Goal: Task Accomplishment & Management: Manage account settings

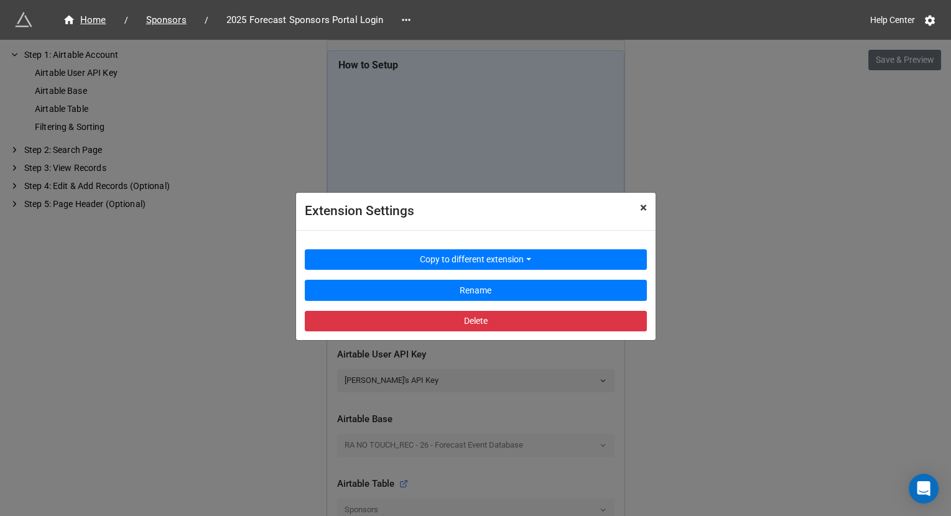
click at [650, 208] on button "× Close" at bounding box center [643, 208] width 24 height 30
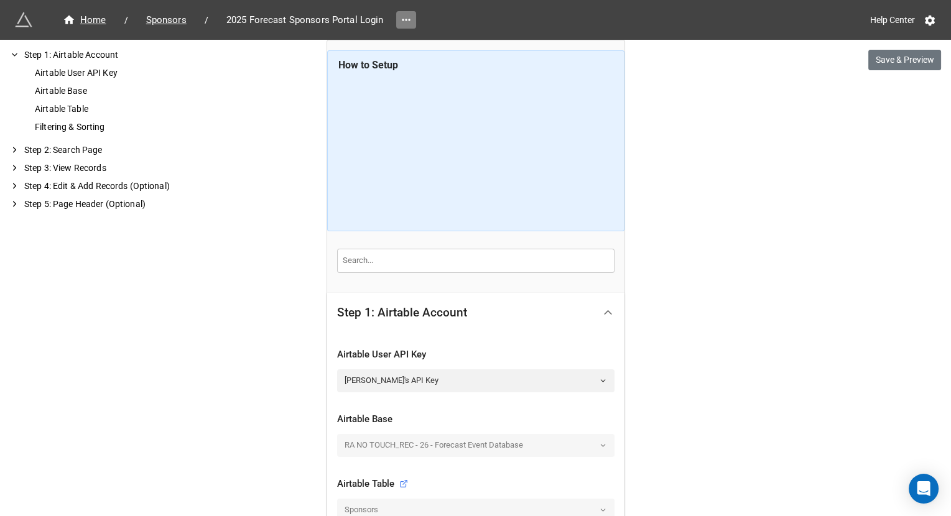
click at [404, 23] on icon at bounding box center [406, 20] width 12 height 12
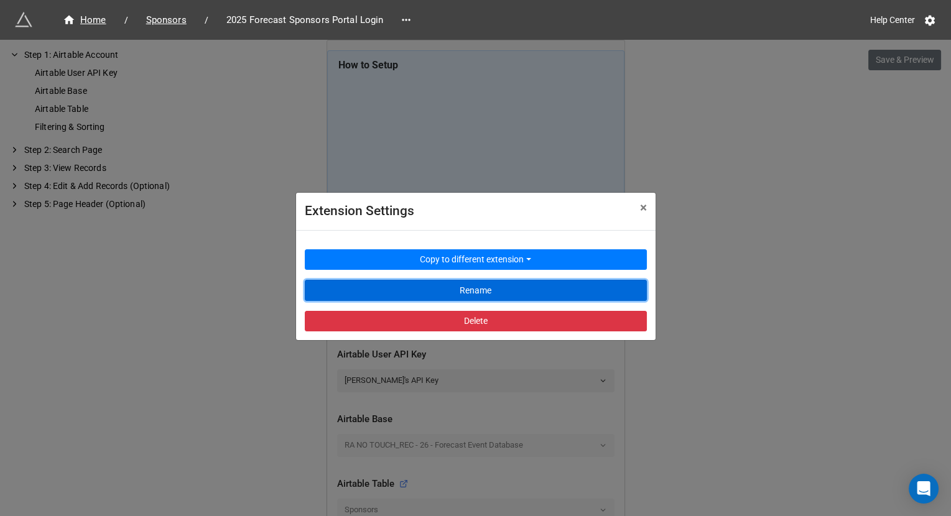
click at [396, 285] on button "Rename" at bounding box center [476, 290] width 342 height 21
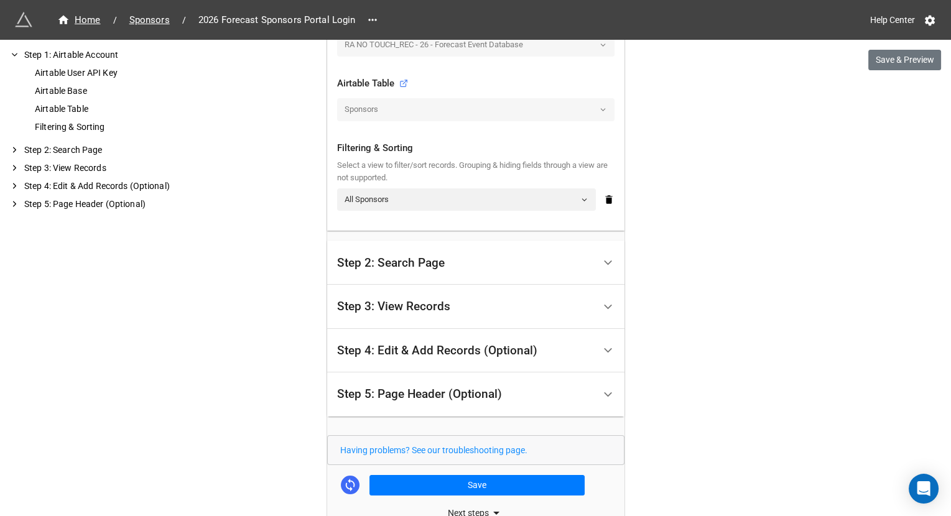
scroll to position [474, 0]
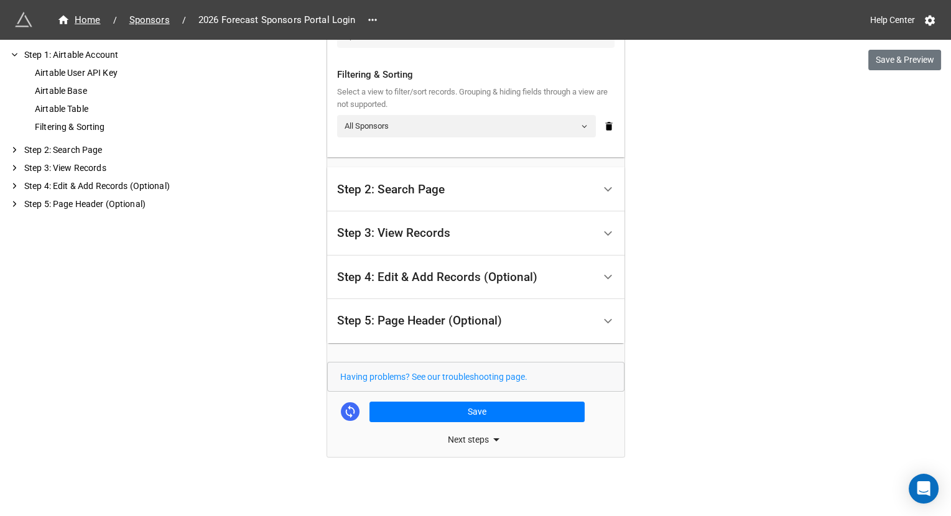
click at [452, 327] on div "Step 5: Page Header (Optional)" at bounding box center [465, 321] width 257 height 29
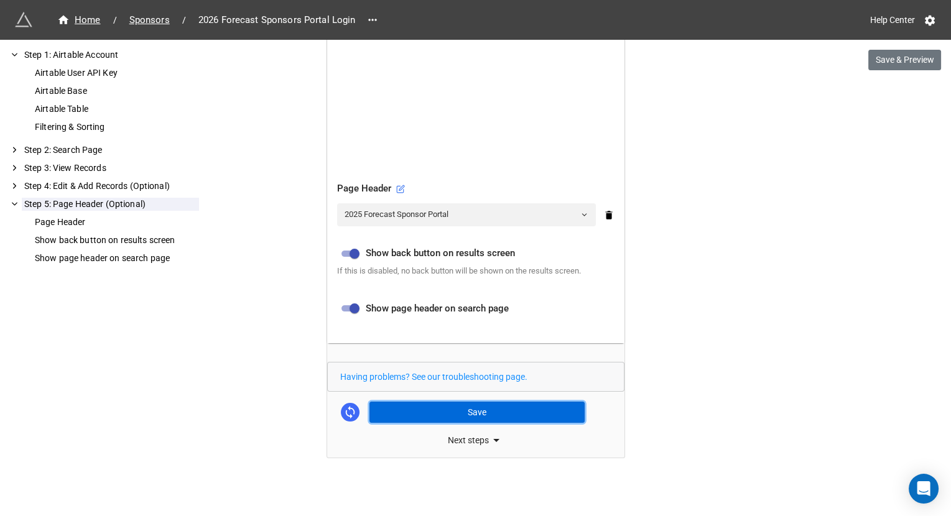
click at [438, 405] on button "Save" at bounding box center [476, 412] width 215 height 21
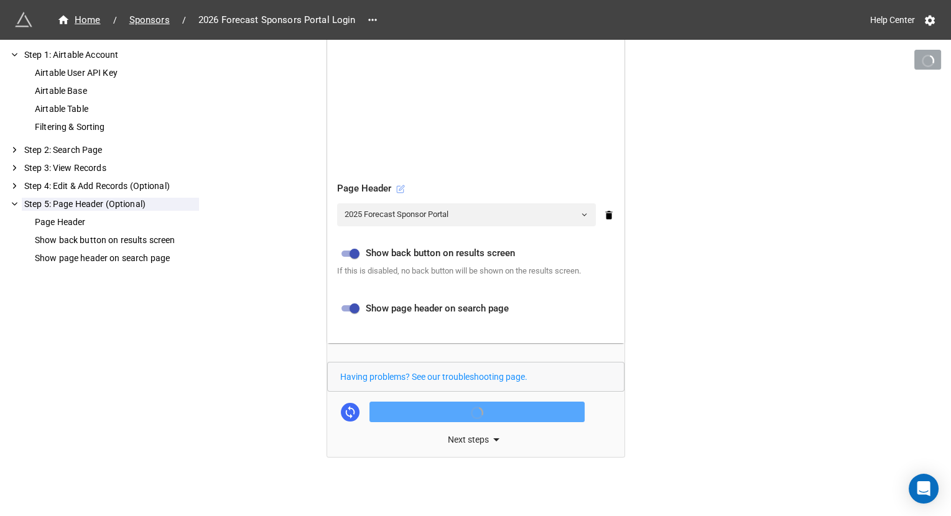
scroll to position [511, 0]
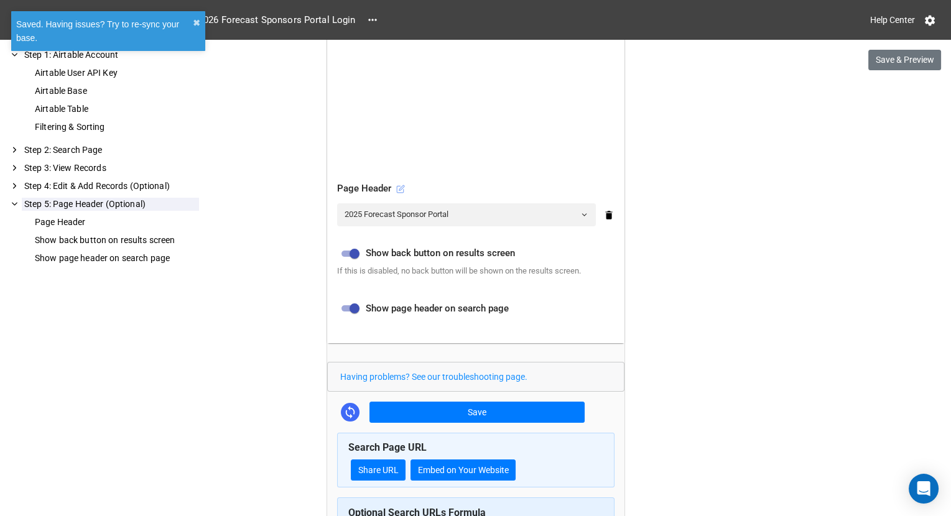
click at [399, 185] on icon at bounding box center [401, 187] width 5 height 5
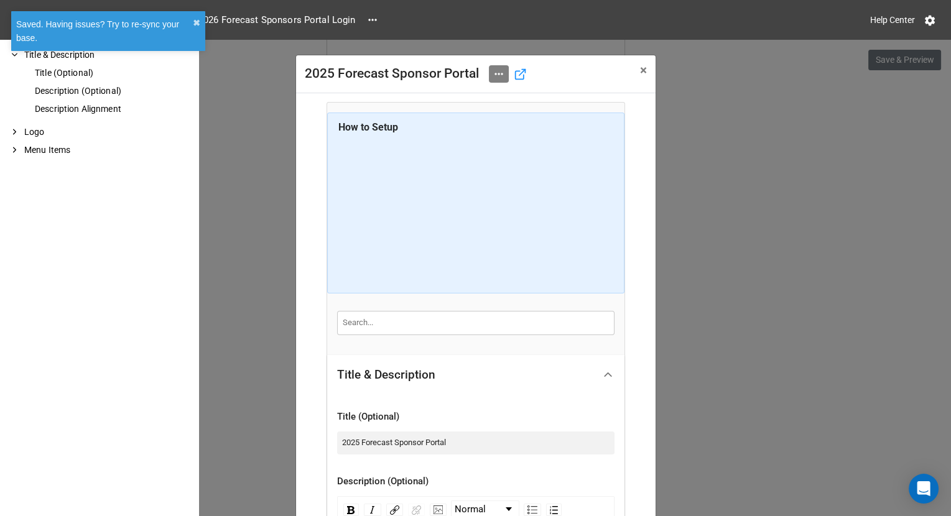
click at [500, 76] on icon at bounding box center [499, 74] width 12 height 12
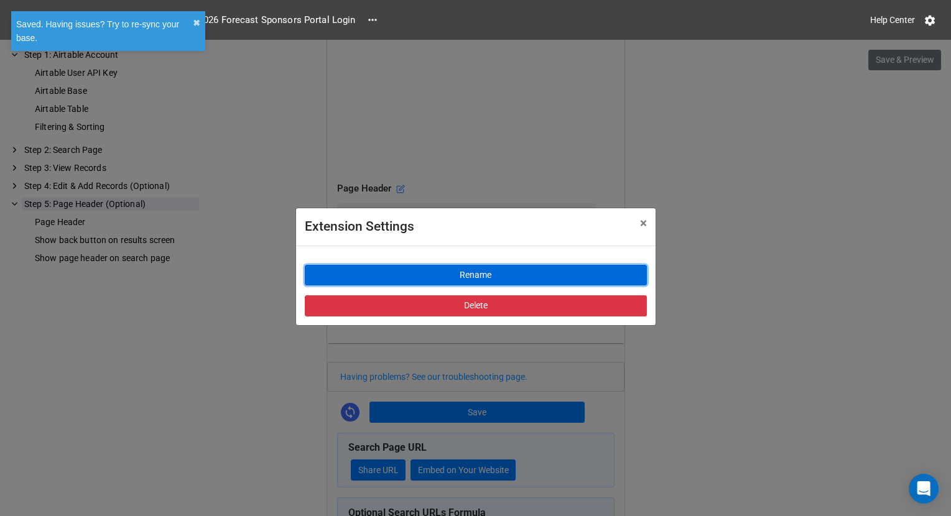
click at [475, 276] on button "Rename" at bounding box center [476, 275] width 342 height 21
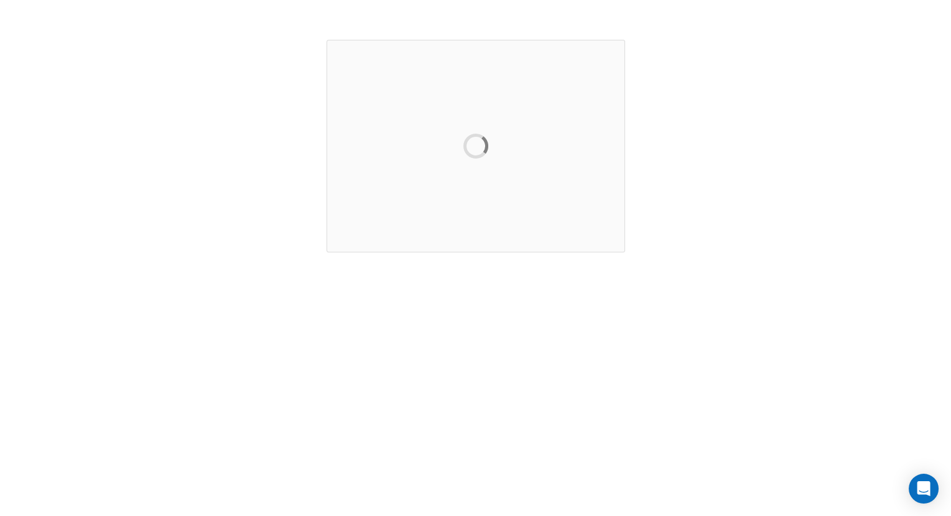
scroll to position [0, 0]
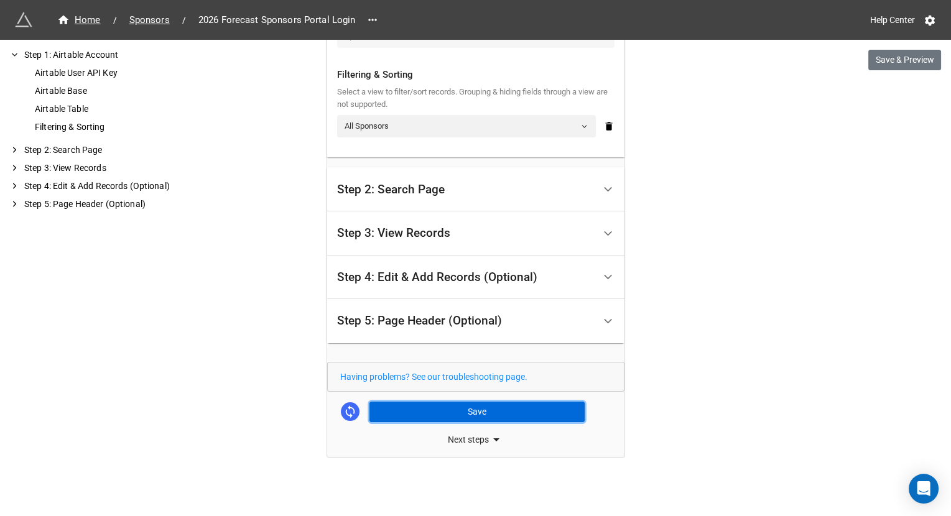
click at [491, 407] on button "Save" at bounding box center [476, 412] width 215 height 21
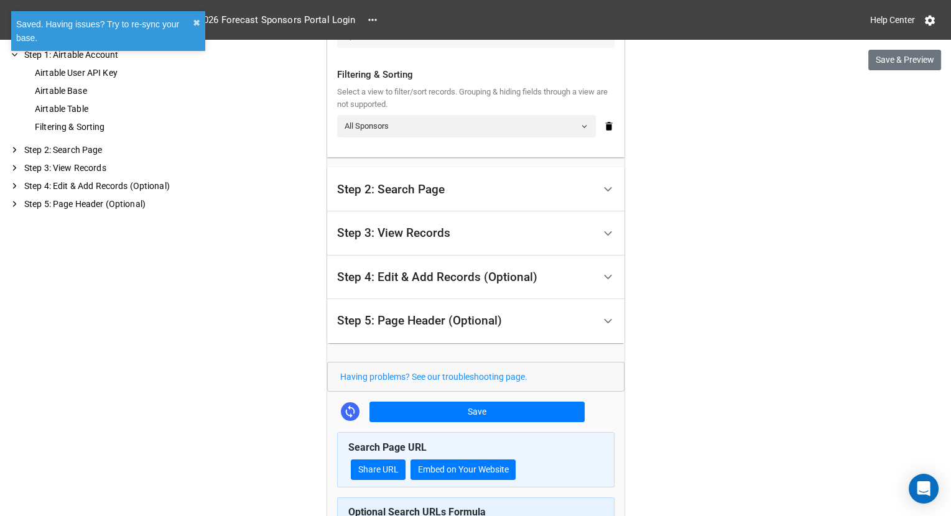
click at [577, 310] on div "Step 5: Page Header (Optional)" at bounding box center [465, 321] width 257 height 29
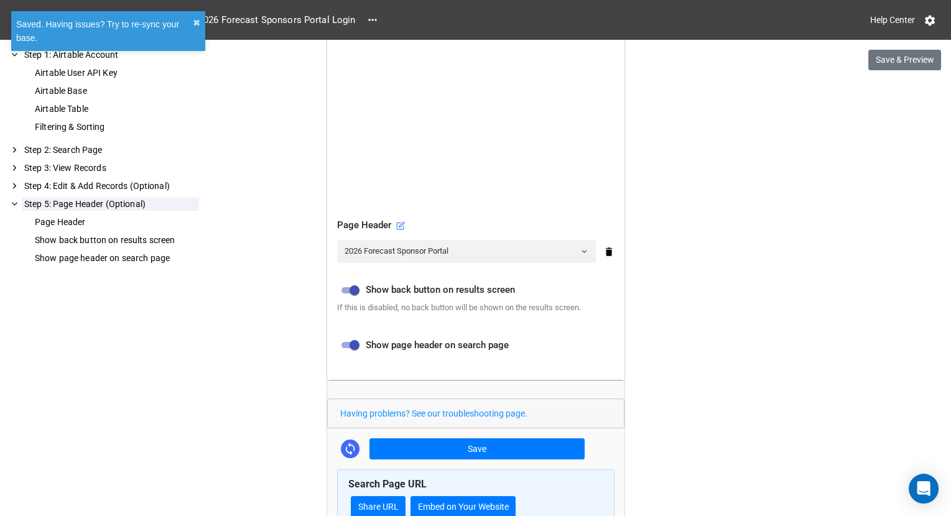
scroll to position [414, 0]
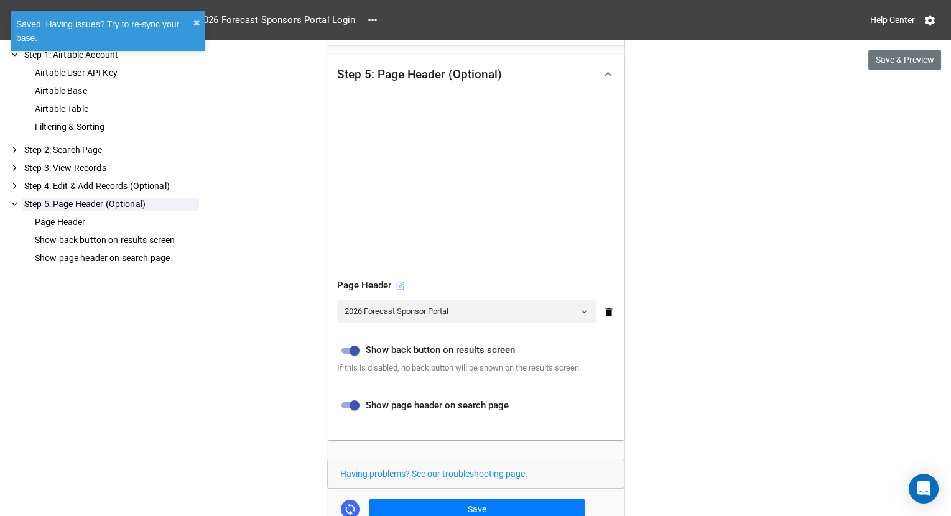
click at [399, 285] on icon at bounding box center [400, 286] width 9 height 9
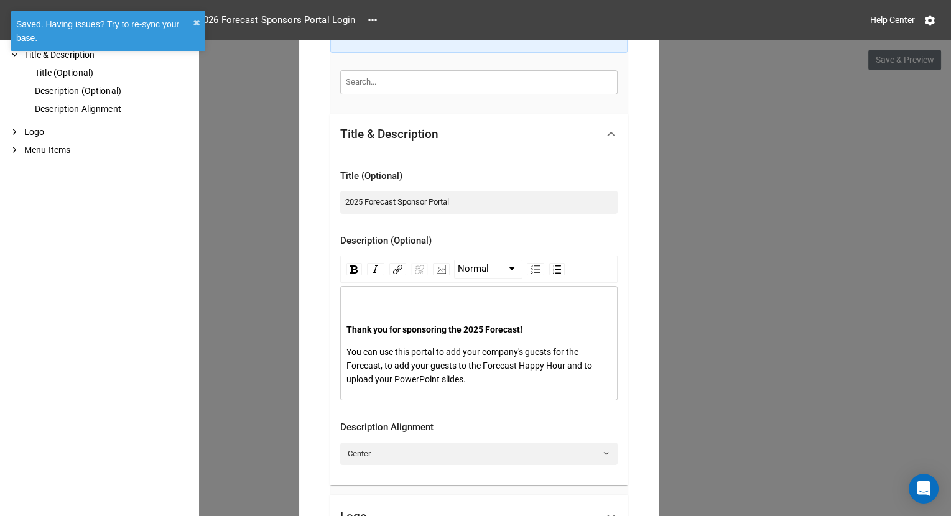
scroll to position [243, 0]
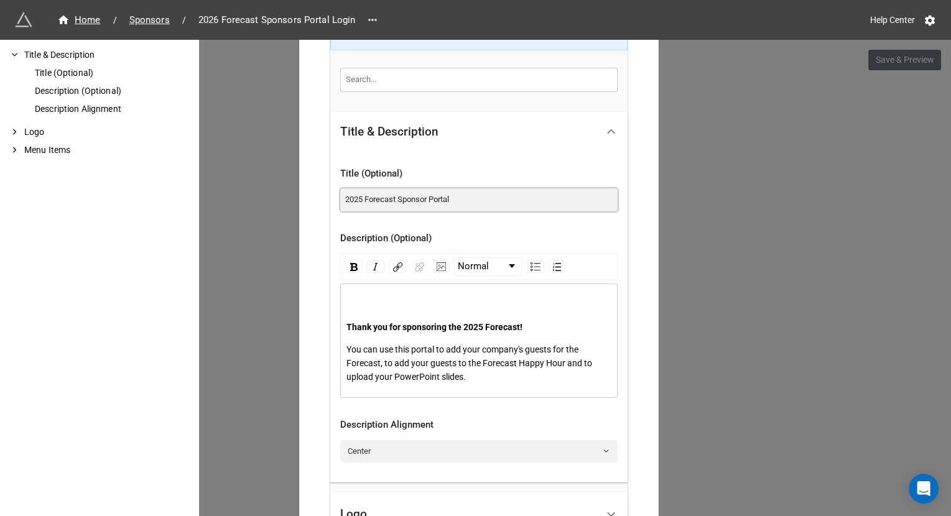
click at [361, 200] on input "2025 Forecast Sponsor Portal" at bounding box center [478, 199] width 277 height 22
type input "2026 Forecast Sponsor Portal"
click at [487, 327] on span "Thank you for sponsoring the 2025 Forecast!" at bounding box center [434, 327] width 176 height 10
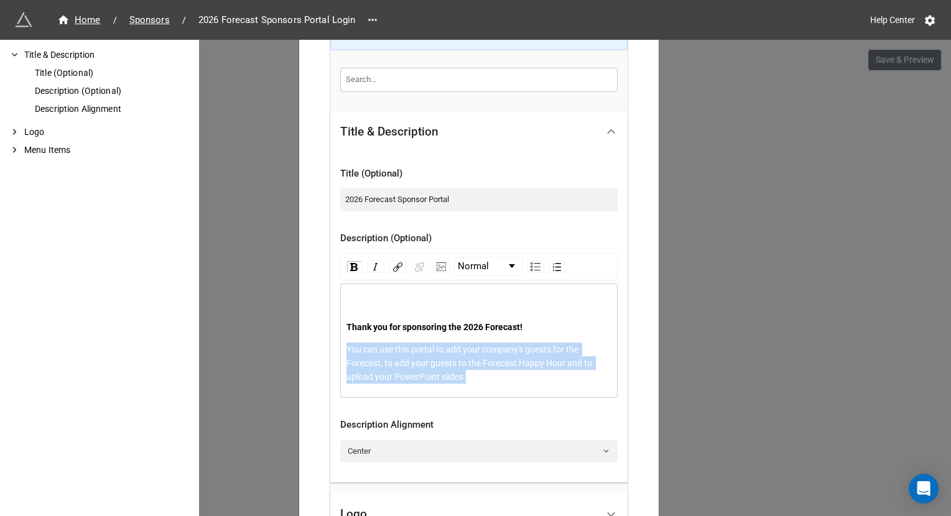
drag, startPoint x: 486, startPoint y: 374, endPoint x: 339, endPoint y: 350, distance: 149.4
click at [340, 350] on div "Thank you for sponsoring the 2026 Forecast! You can use this portal to add your…" at bounding box center [478, 341] width 277 height 114
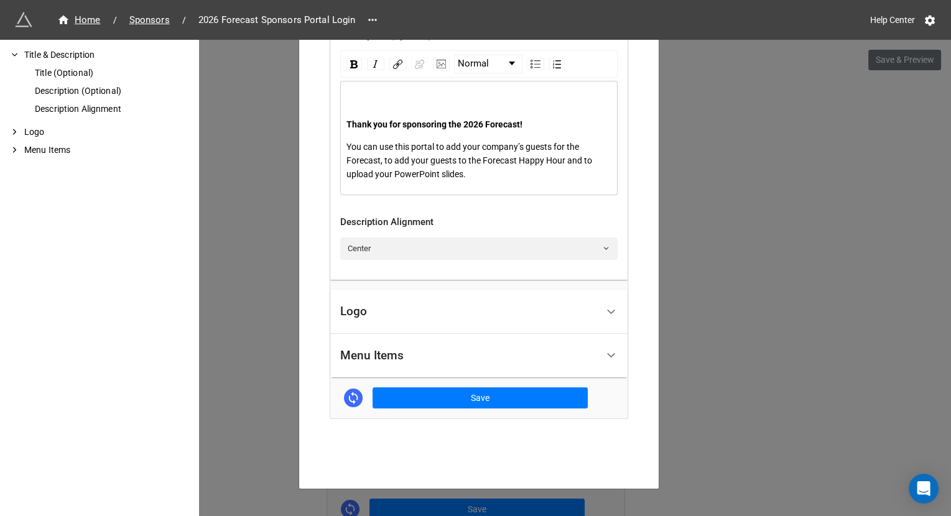
scroll to position [450, 0]
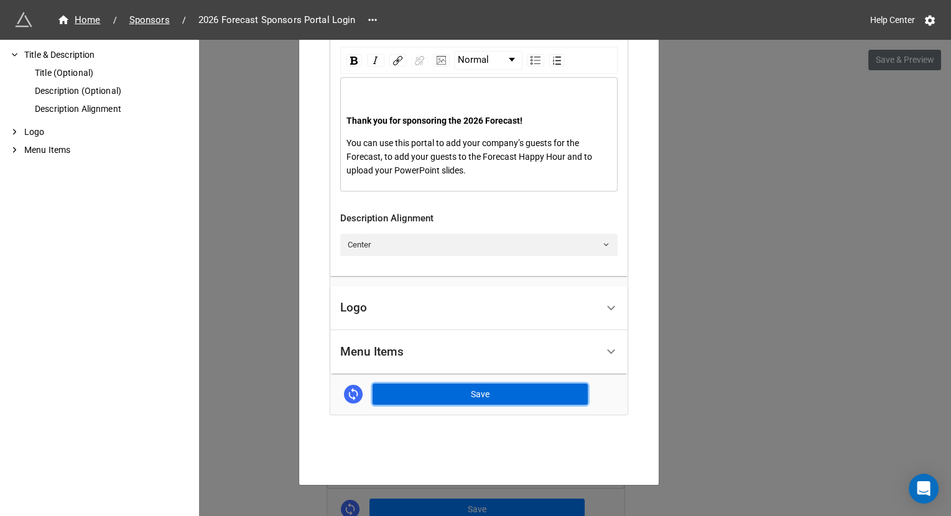
click at [449, 391] on button "Save" at bounding box center [480, 394] width 215 height 21
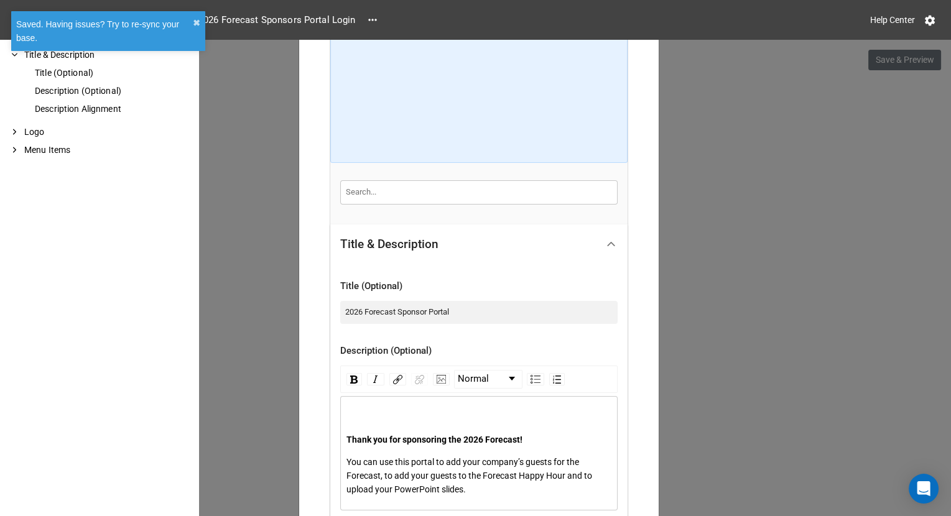
scroll to position [0, 0]
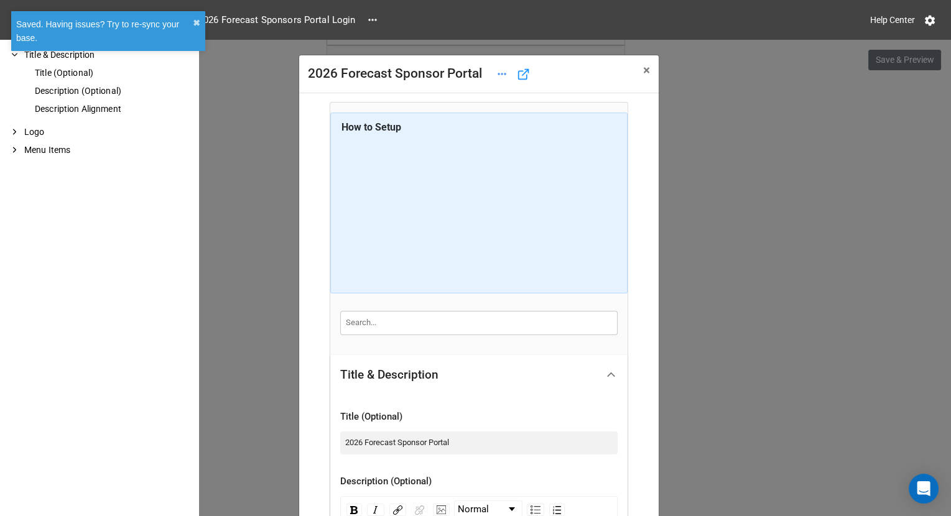
click at [764, 270] on div "2026 Forecast Sponsor Portal × Close How to Setup Title & Description Title (Op…" at bounding box center [475, 298] width 951 height 516
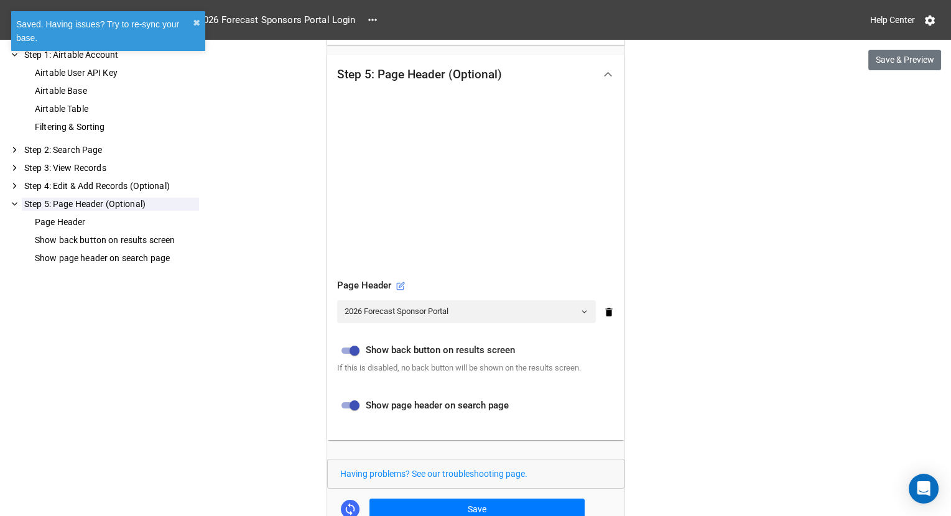
click at [498, 494] on div "How to Setup Step 1: Airtable Account Airtable User API Key Airtable Base Airta…" at bounding box center [475, 219] width 297 height 1164
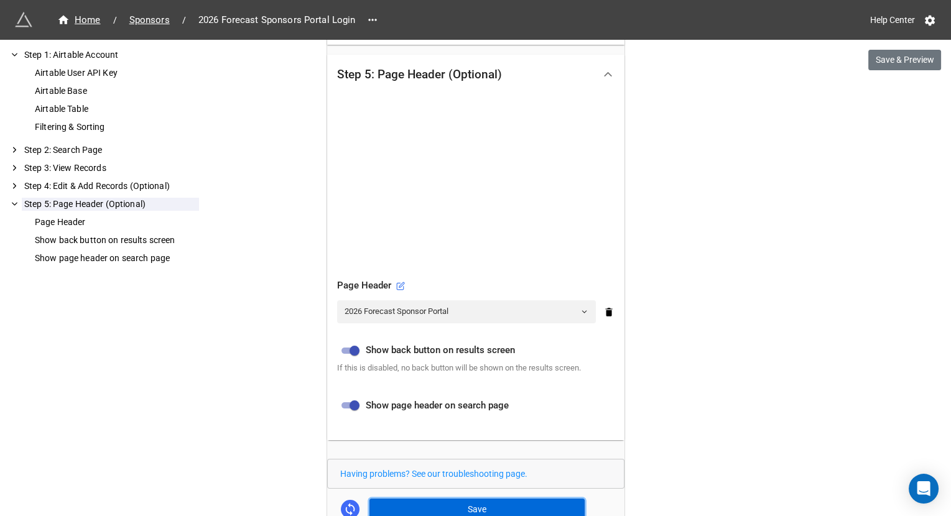
click at [490, 503] on button "Save" at bounding box center [476, 509] width 215 height 21
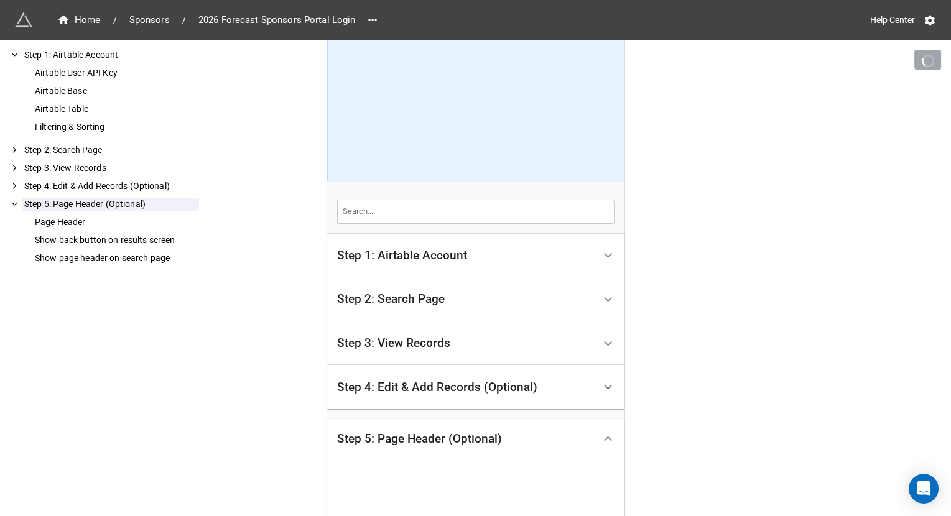
click at [509, 383] on div "Step 4: Edit & Add Records (Optional)" at bounding box center [437, 387] width 200 height 12
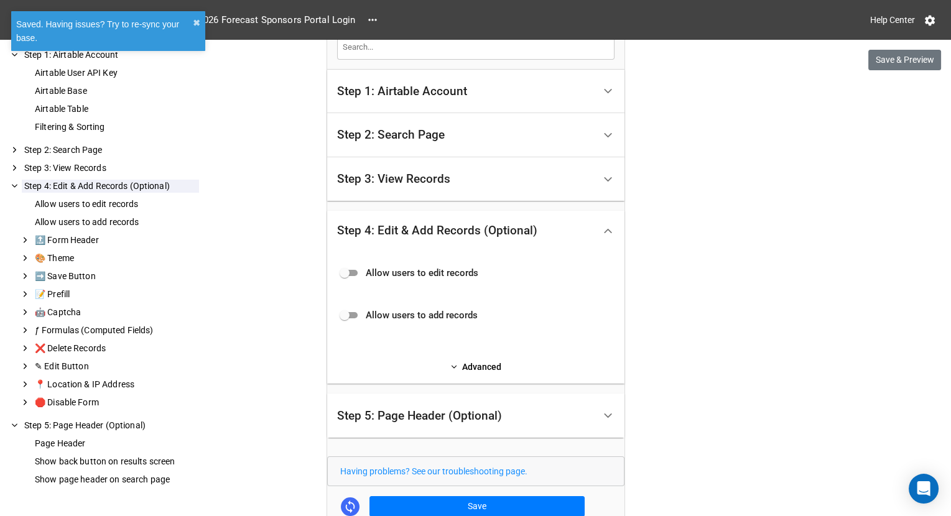
scroll to position [118, 0]
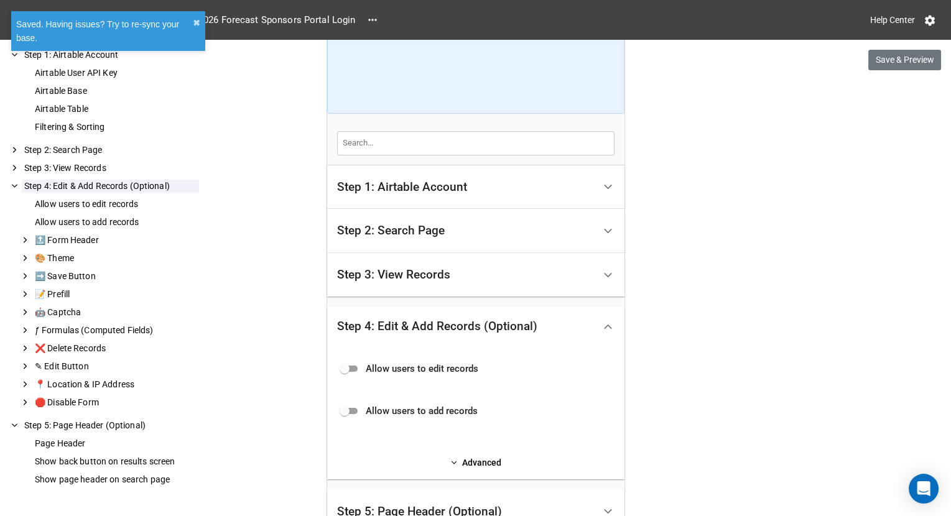
click at [489, 267] on div "Step 3: View Records" at bounding box center [465, 275] width 257 height 29
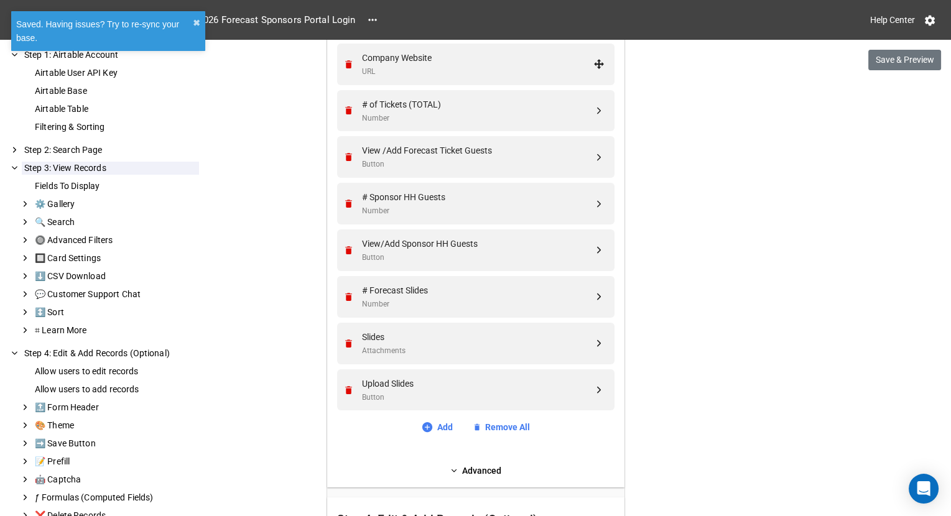
scroll to position [601, 0]
click at [436, 422] on link "Add" at bounding box center [437, 426] width 32 height 14
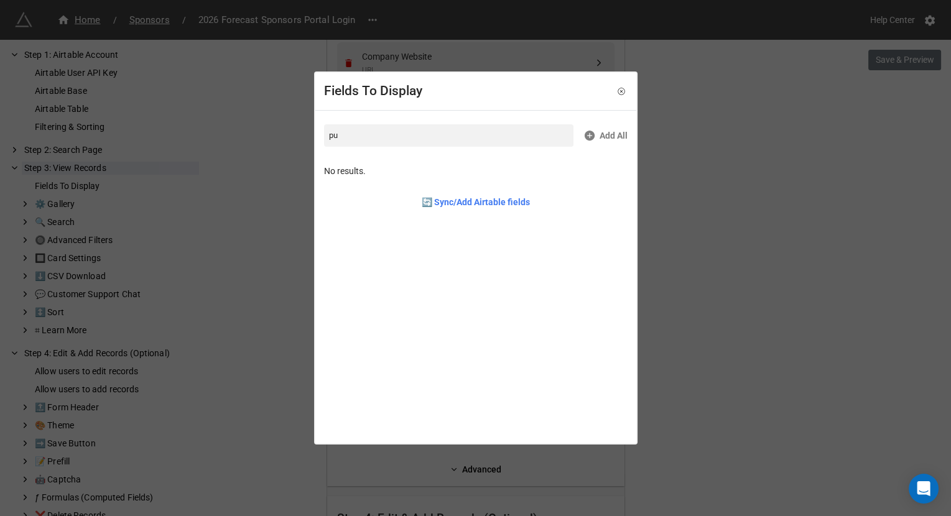
type input "p"
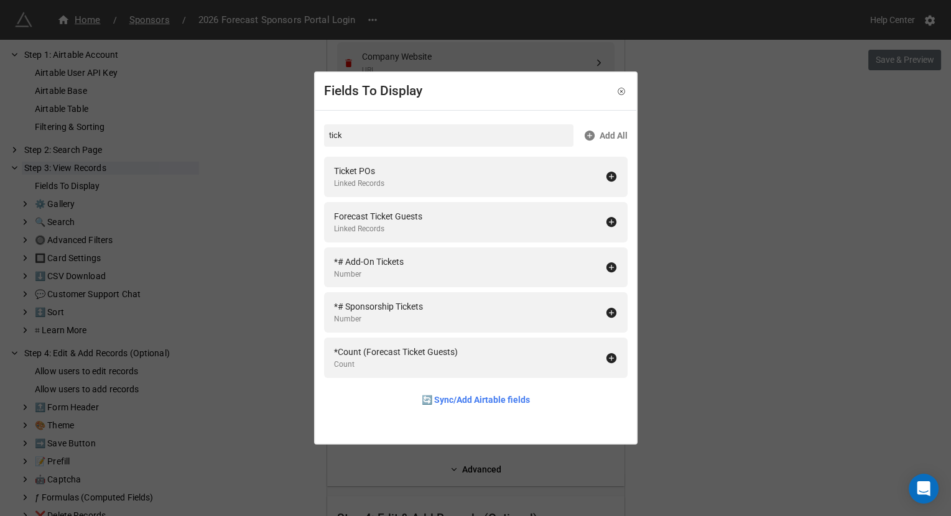
type input "ticke"
click at [371, 132] on input "ticke" at bounding box center [448, 135] width 249 height 22
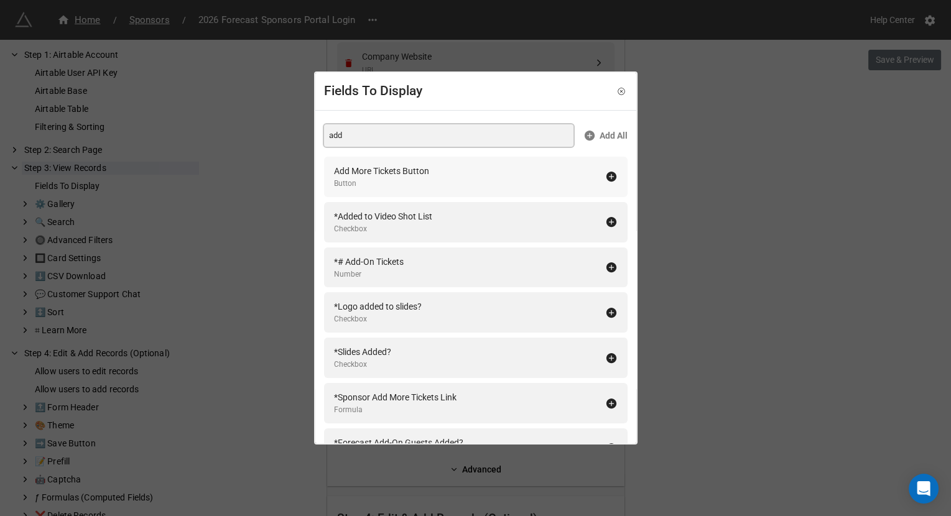
type input "add"
click at [511, 183] on div "Add More Tickets Button Button" at bounding box center [469, 176] width 271 height 25
click at [714, 190] on div "Fields To Display add Add All *Added to Video Shot List Checkbox *# Add-On Tick…" at bounding box center [475, 258] width 951 height 516
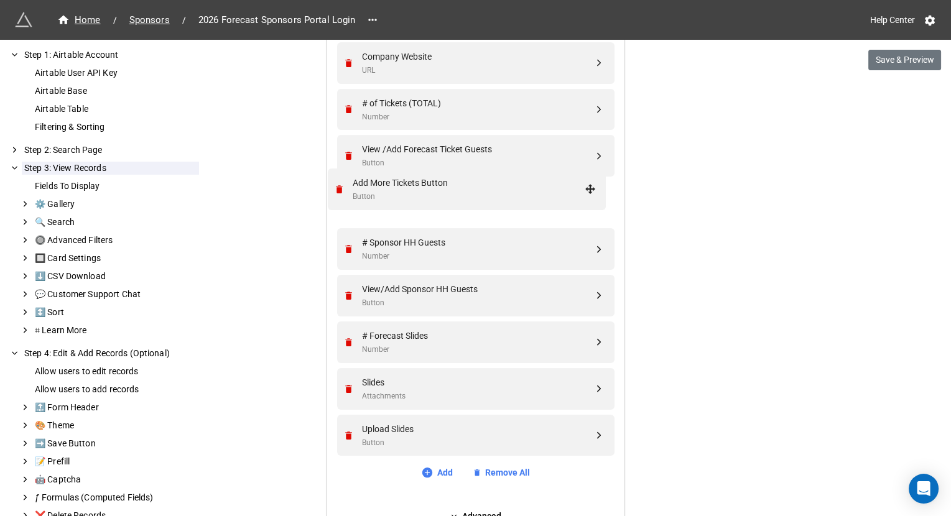
drag, startPoint x: 598, startPoint y: 430, endPoint x: 593, endPoint y: 185, distance: 245.1
click at [588, 185] on div "Add More Tickets Button Button" at bounding box center [473, 203] width 261 height 42
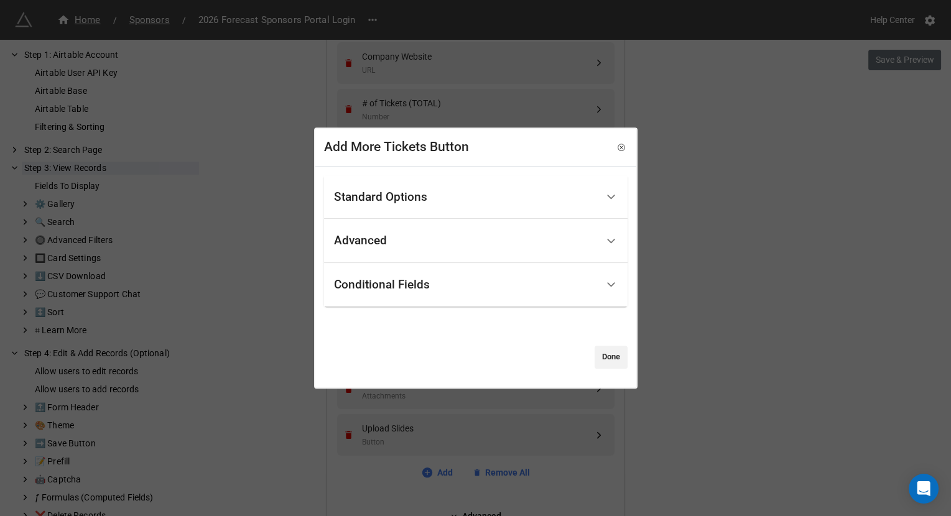
click at [534, 200] on div "Standard Options" at bounding box center [465, 197] width 263 height 29
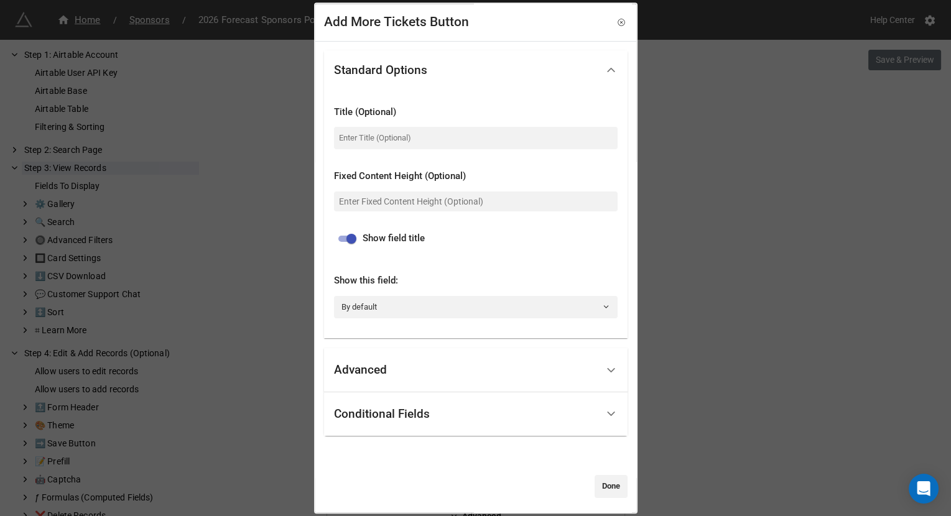
click at [734, 192] on div "Add More Tickets Button Standard Options Title (Optional) Fixed Content Height …" at bounding box center [475, 258] width 951 height 516
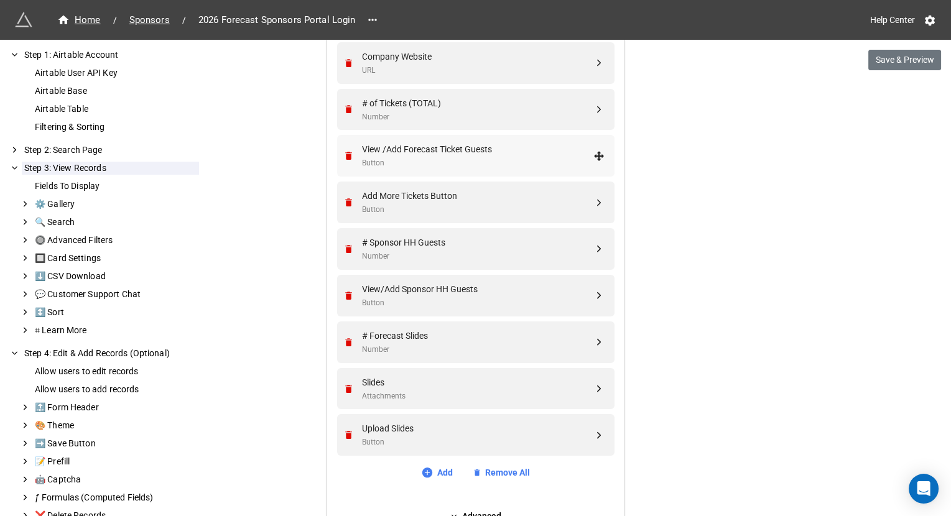
click at [463, 151] on div "View /Add Forecast Ticket Guests" at bounding box center [477, 149] width 231 height 14
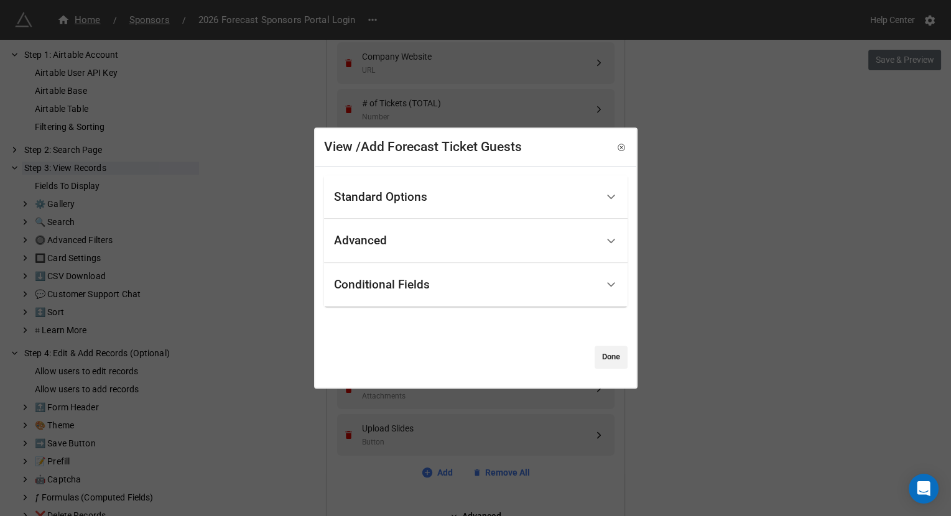
click at [440, 201] on div "Standard Options" at bounding box center [465, 197] width 263 height 29
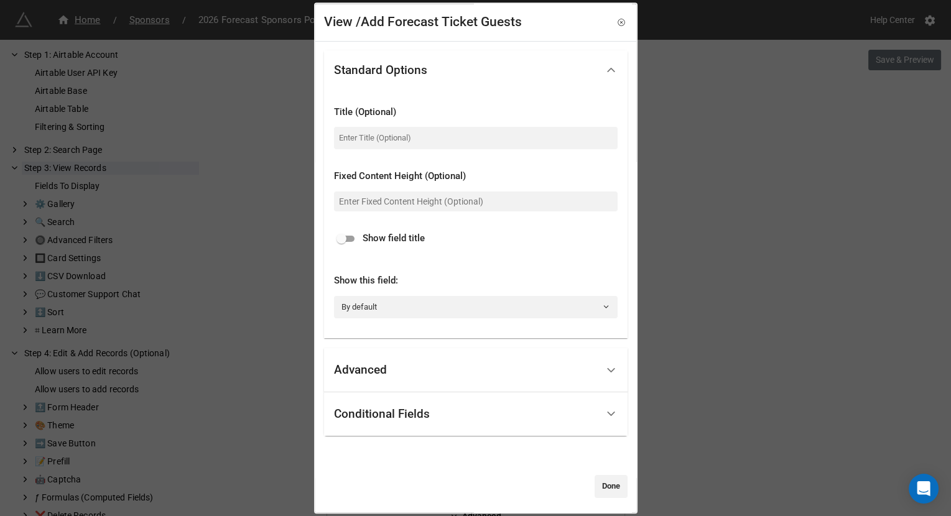
click at [710, 178] on div "View /Add Forecast Ticket Guests Standard Options Title (Optional) Fixed Conten…" at bounding box center [475, 258] width 951 height 516
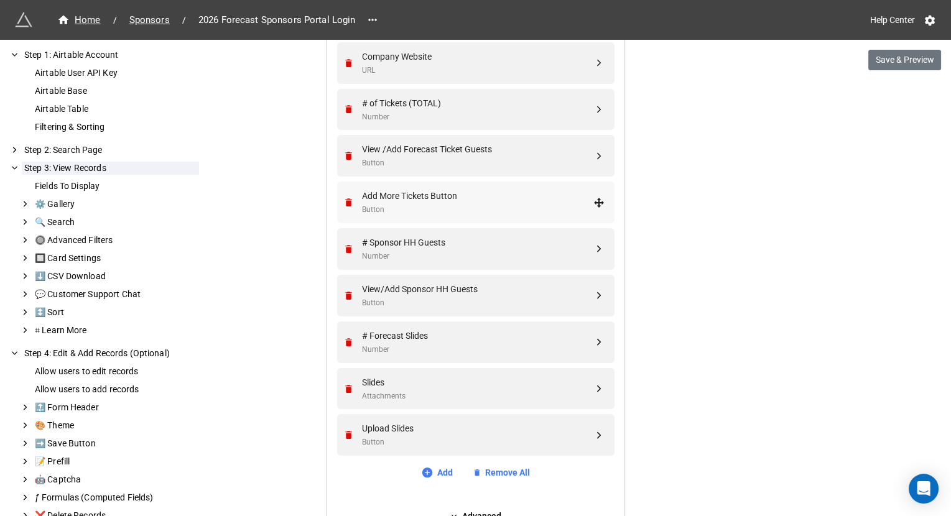
click at [501, 195] on div "Add More Tickets Button" at bounding box center [477, 196] width 231 height 14
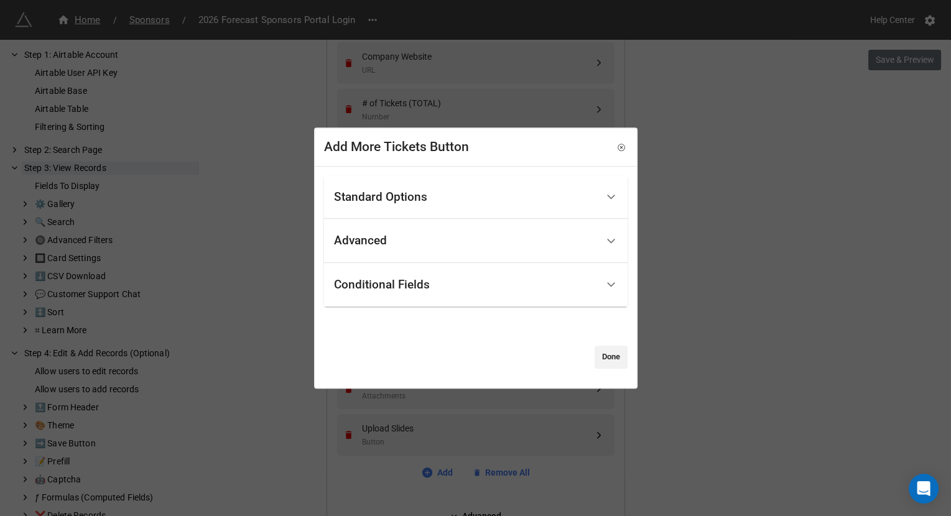
click at [492, 190] on div "Standard Options" at bounding box center [465, 197] width 263 height 29
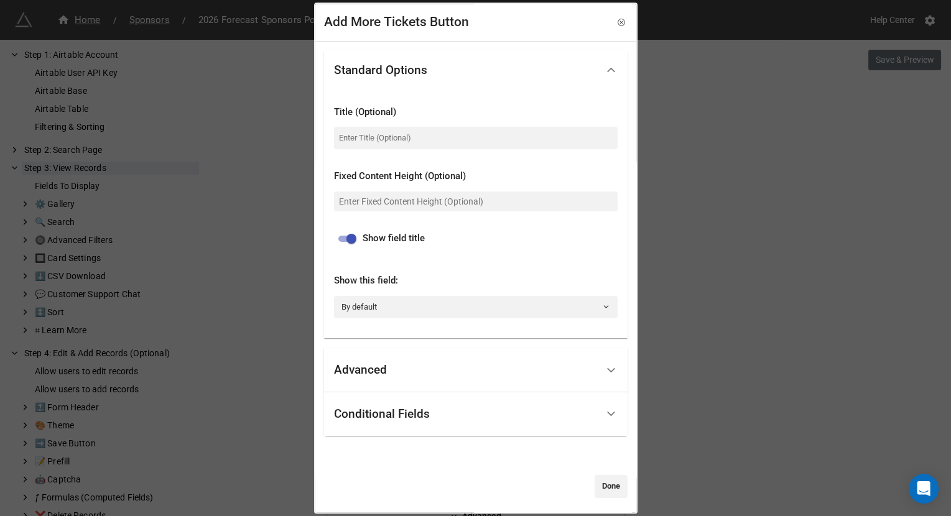
click at [350, 236] on input "checkbox" at bounding box center [351, 238] width 45 height 15
checkbox input "false"
click at [600, 480] on link "Done" at bounding box center [611, 486] width 33 height 22
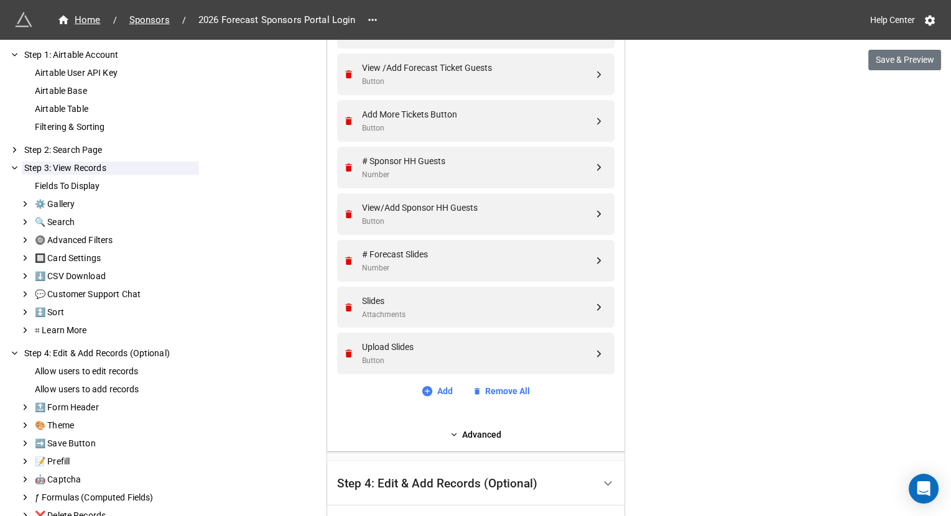
scroll to position [794, 0]
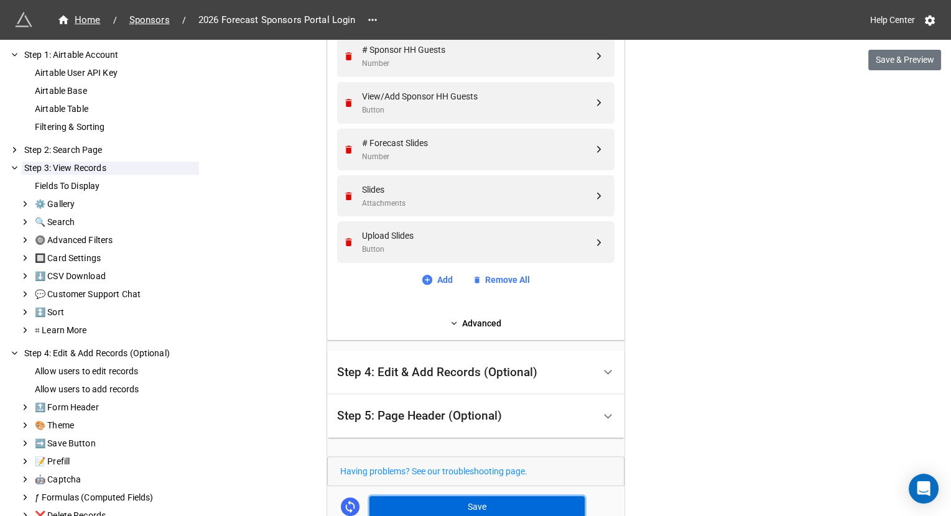
click at [527, 497] on button "Save" at bounding box center [476, 506] width 215 height 21
click at [516, 503] on button "Save" at bounding box center [476, 506] width 215 height 21
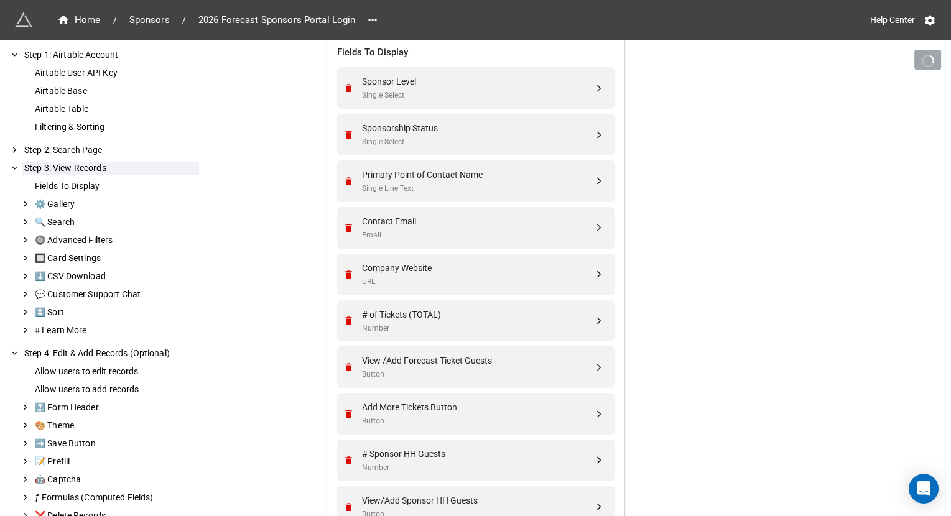
scroll to position [387, 0]
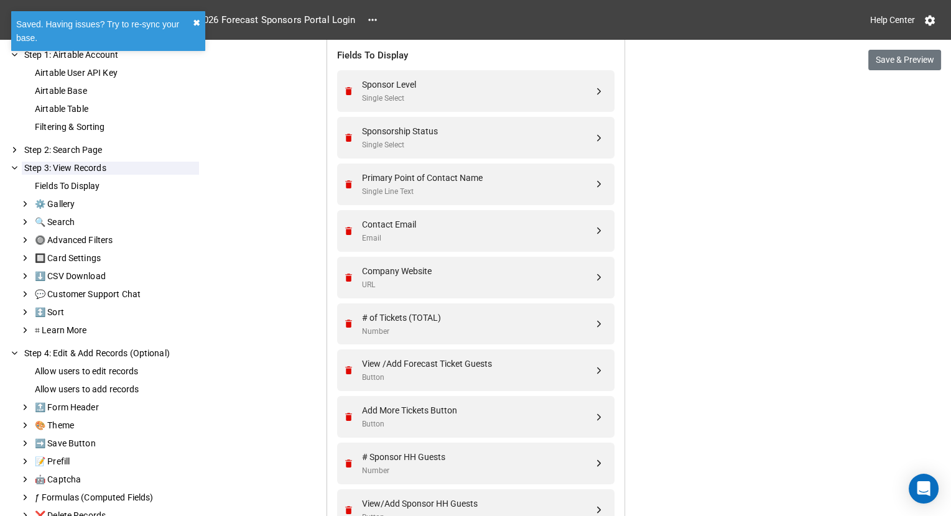
click at [199, 22] on button "✖︎" at bounding box center [196, 23] width 7 height 14
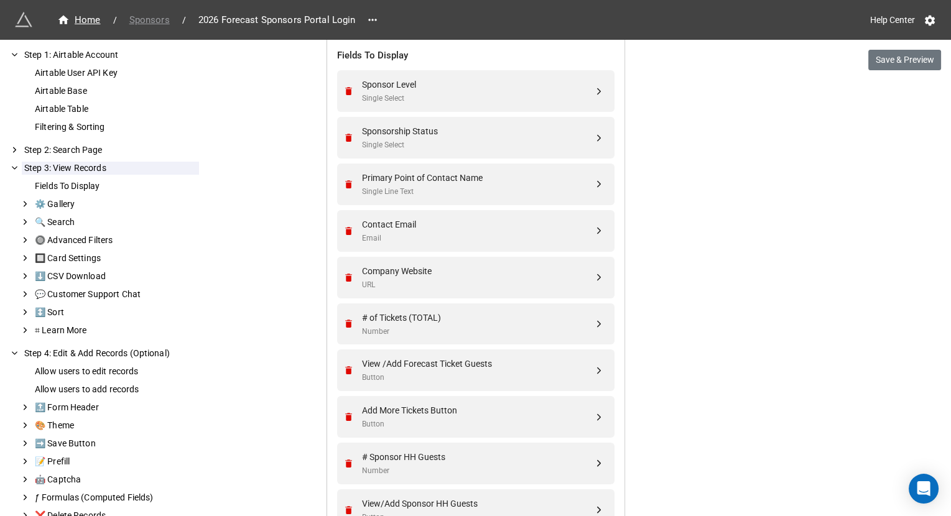
click at [155, 22] on span "Sponsors" at bounding box center [149, 20] width 55 height 14
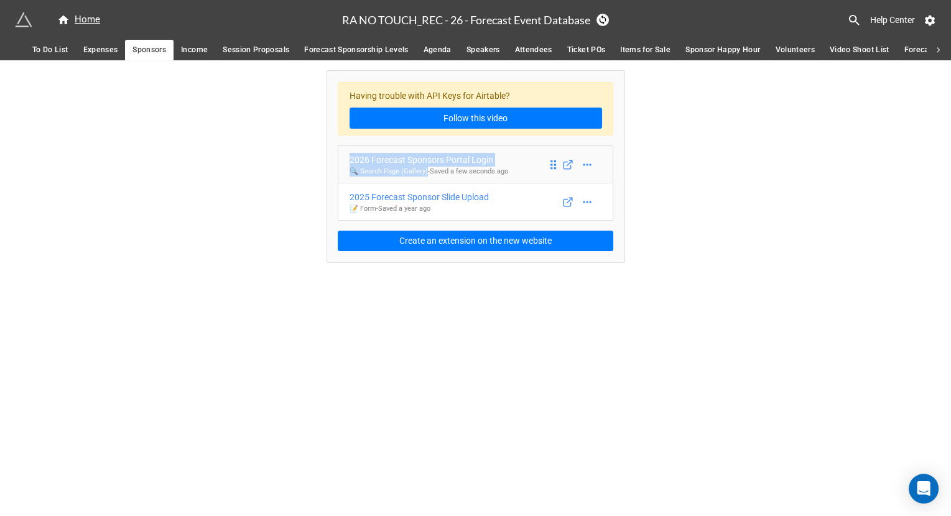
drag, startPoint x: 323, startPoint y: 148, endPoint x: 430, endPoint y: 173, distance: 109.2
click at [430, 173] on div "Having trouble with API Keys for Airtable? Follow this video 2026 Forecast Spon…" at bounding box center [475, 161] width 951 height 202
copy div "2026 Forecast Sponsors Portal Login 🔍 Search Page (Gallery)"
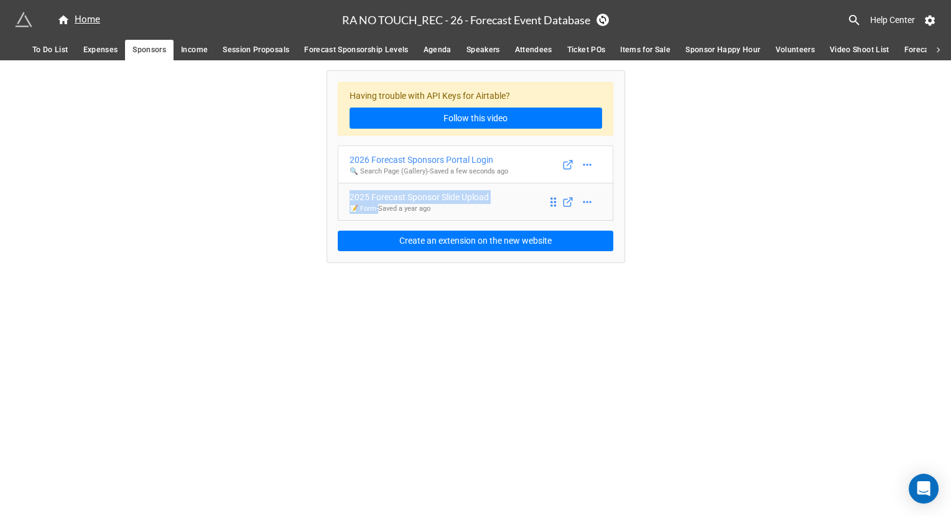
drag, startPoint x: 312, startPoint y: 188, endPoint x: 376, endPoint y: 210, distance: 67.9
click at [376, 210] on div "Having trouble with API Keys for Airtable? Follow this video 2026 Forecast Spon…" at bounding box center [475, 161] width 951 height 202
copy div "2025 Forecast Sponsor Slide Upload 📝 Form"
click at [430, 193] on div "2025 Forecast Sponsor Slide Upload" at bounding box center [419, 197] width 139 height 14
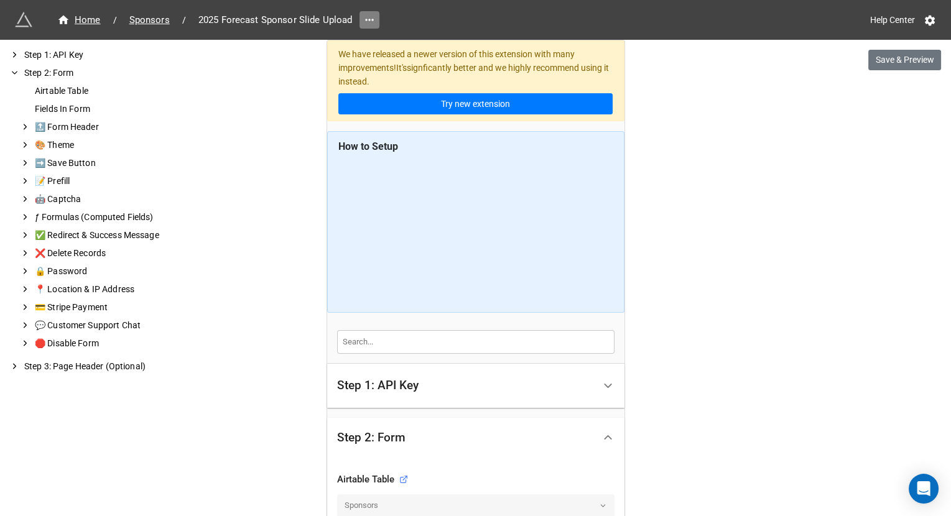
click at [371, 19] on icon at bounding box center [369, 20] width 12 height 12
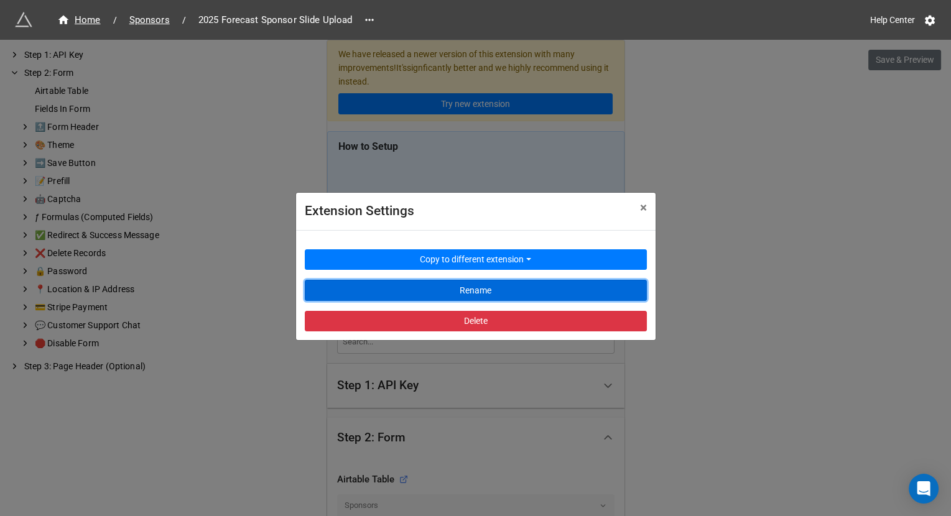
click at [376, 282] on button "Rename" at bounding box center [476, 290] width 342 height 21
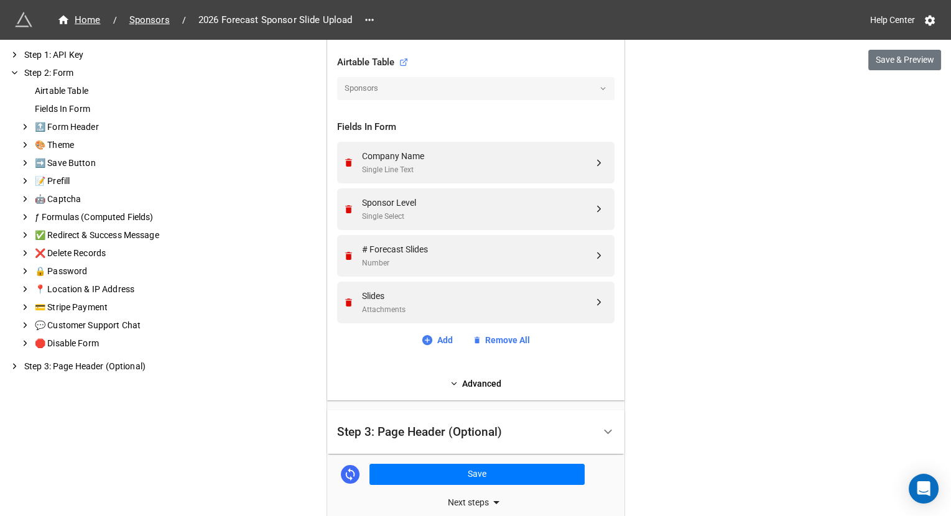
scroll to position [418, 0]
click at [399, 465] on button "Save" at bounding box center [476, 473] width 215 height 21
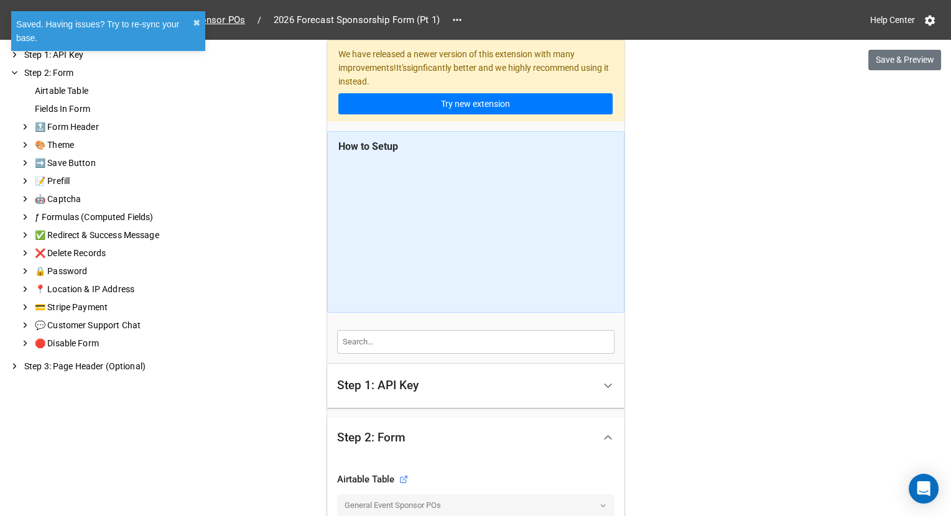
scroll to position [804, 0]
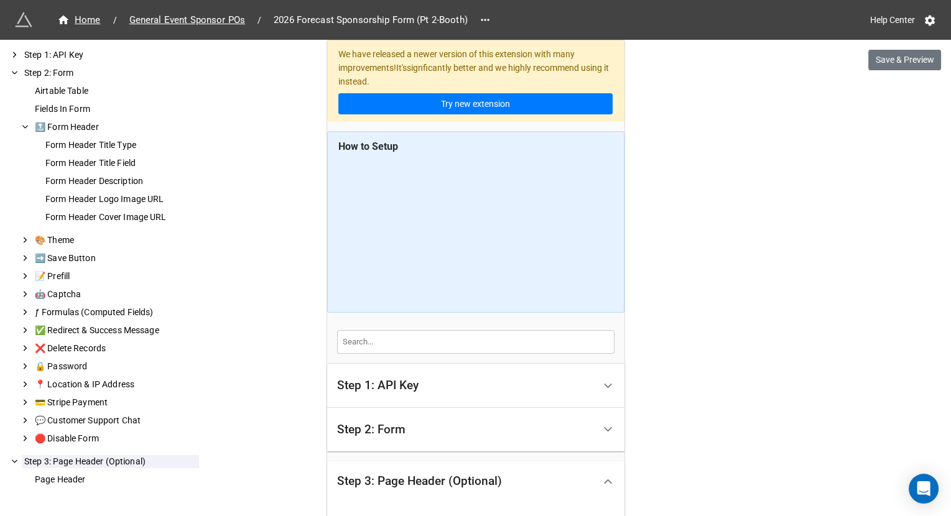
scroll to position [428, 0]
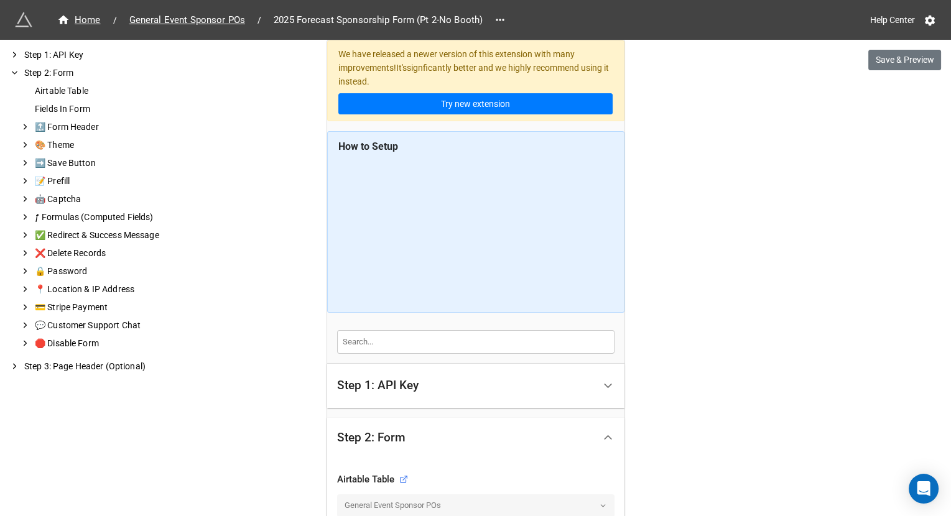
scroll to position [479, 0]
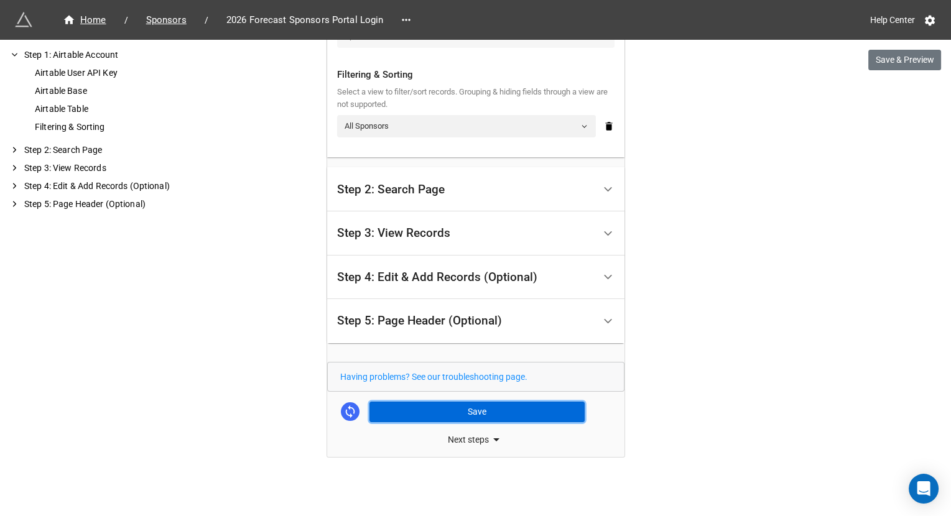
click at [450, 410] on button "Save" at bounding box center [476, 412] width 215 height 21
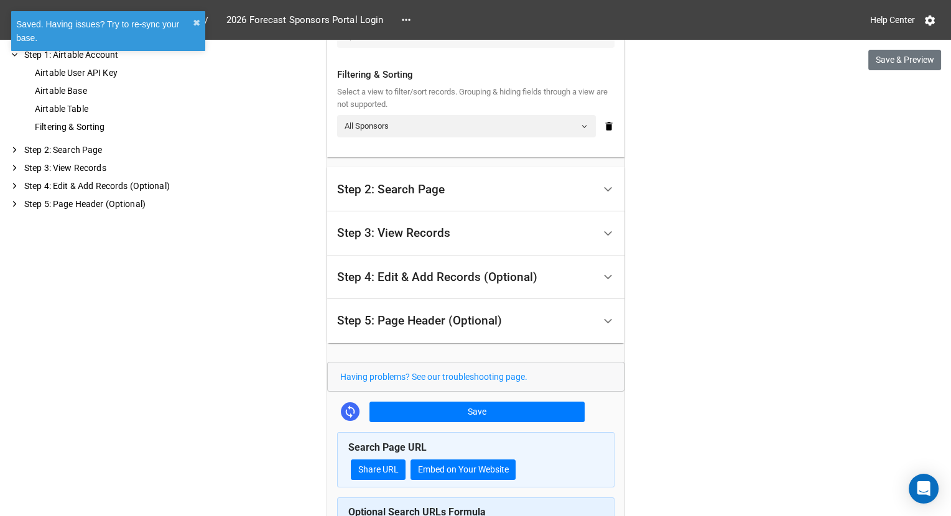
click at [479, 323] on div "Step 5: Page Header (Optional)" at bounding box center [419, 321] width 165 height 12
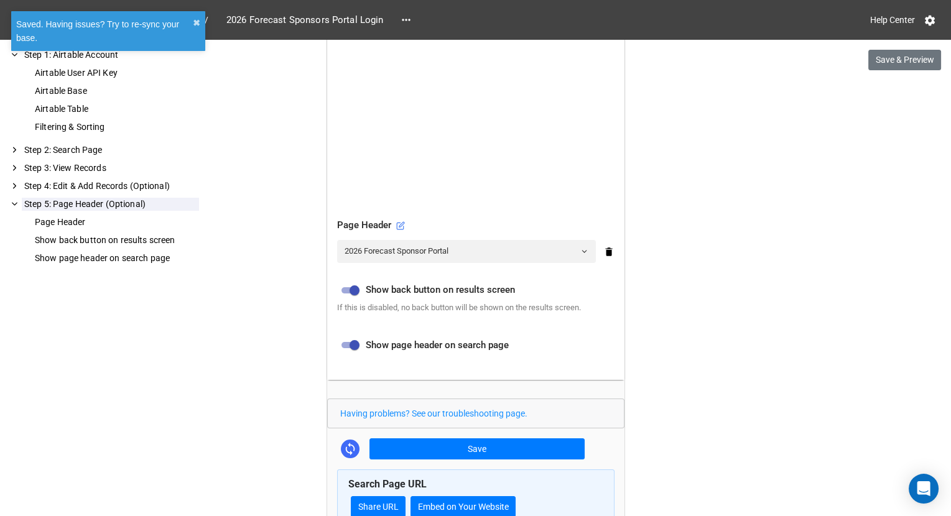
scroll to position [414, 0]
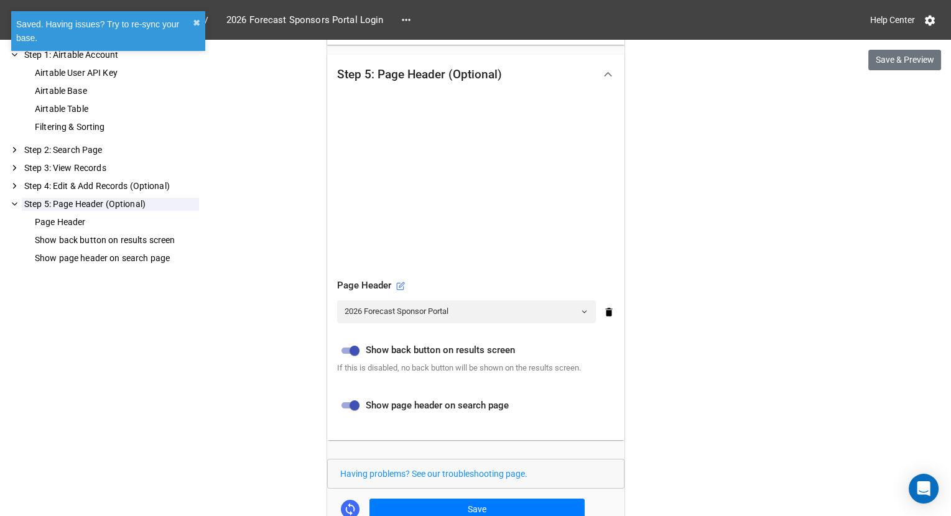
click at [403, 286] on div "Page Header" at bounding box center [475, 286] width 277 height 15
click at [400, 284] on icon at bounding box center [400, 286] width 9 height 9
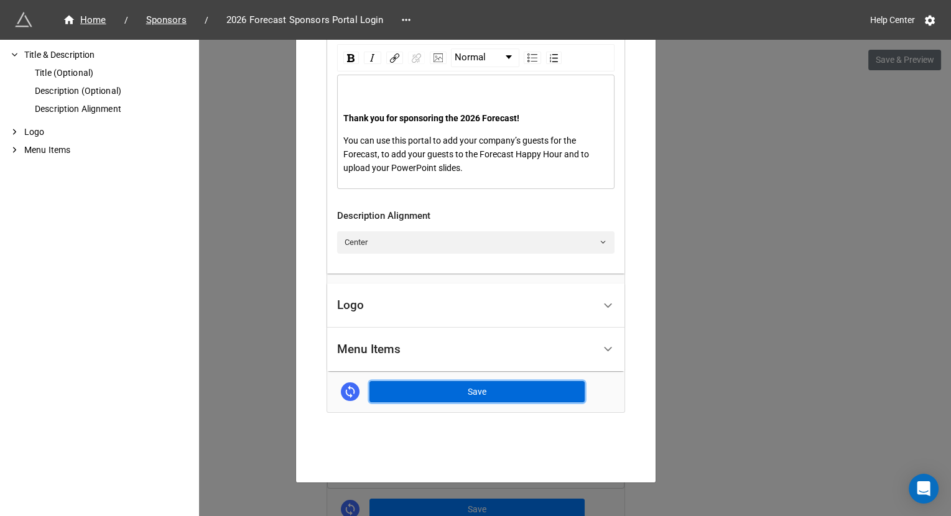
click at [448, 391] on button "Save" at bounding box center [476, 391] width 215 height 21
click at [781, 327] on div "2026 Forecast Sponsor Portal × Close How to Setup Title & Description Title (Op…" at bounding box center [475, 298] width 951 height 516
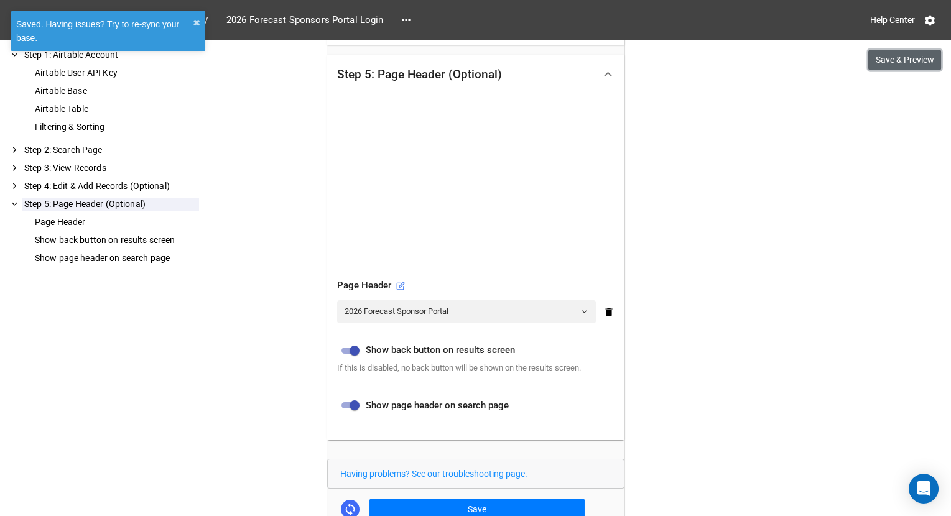
click at [892, 60] on button "Save & Preview" at bounding box center [904, 60] width 73 height 21
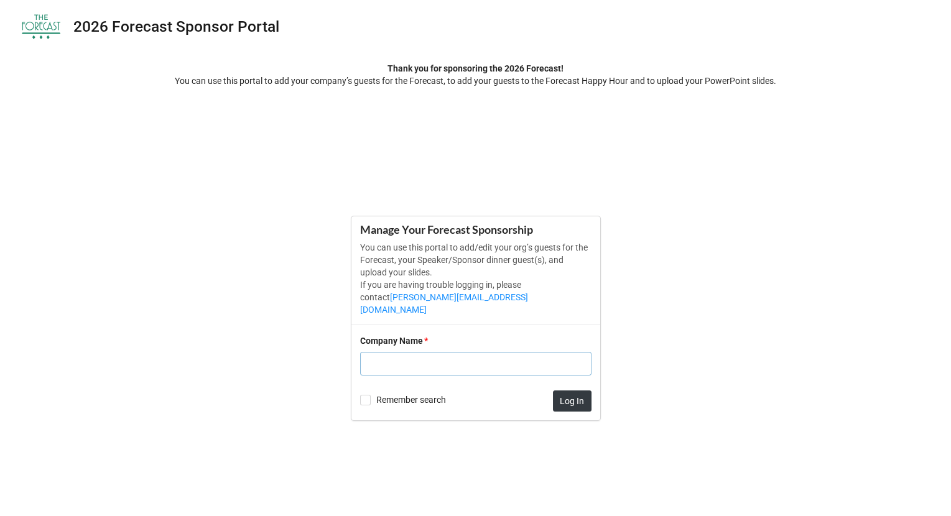
click at [461, 352] on input "text" at bounding box center [475, 364] width 231 height 24
type input "Linbeck"
click at [580, 392] on button "Log In" at bounding box center [572, 401] width 39 height 21
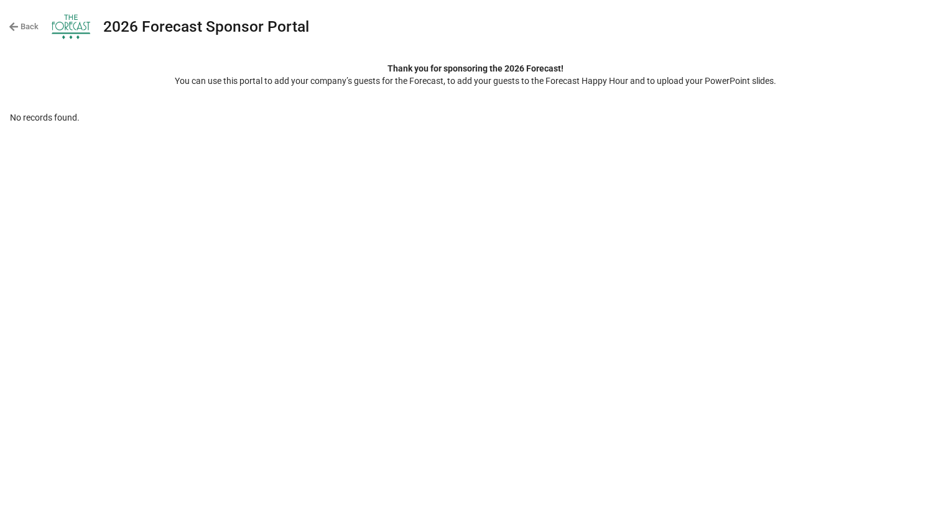
click at [18, 22] on icon at bounding box center [14, 27] width 10 height 10
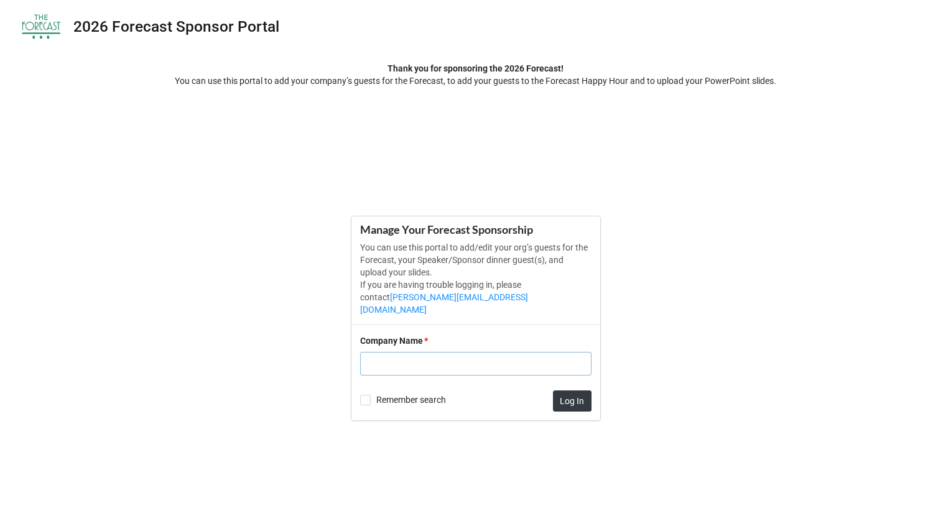
click at [415, 359] on input "text" at bounding box center [475, 364] width 231 height 24
type input "Linbeck Group LLC"
click button "Log In" at bounding box center [572, 401] width 39 height 21
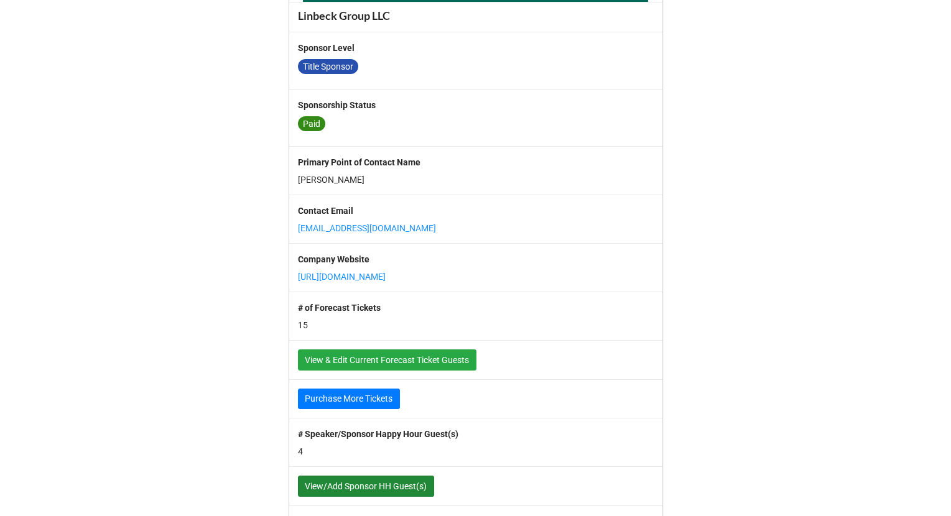
scroll to position [313, 0]
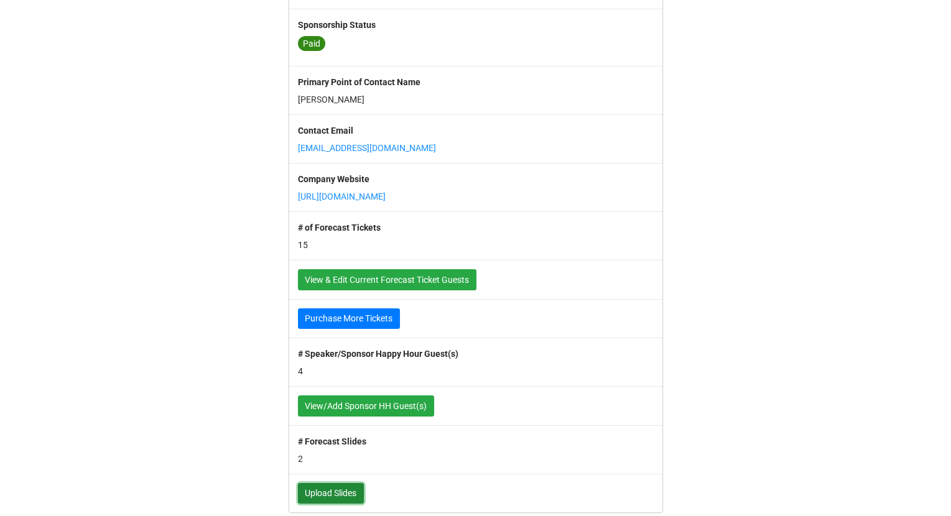
click at [340, 485] on link "Upload Slides" at bounding box center [331, 493] width 66 height 21
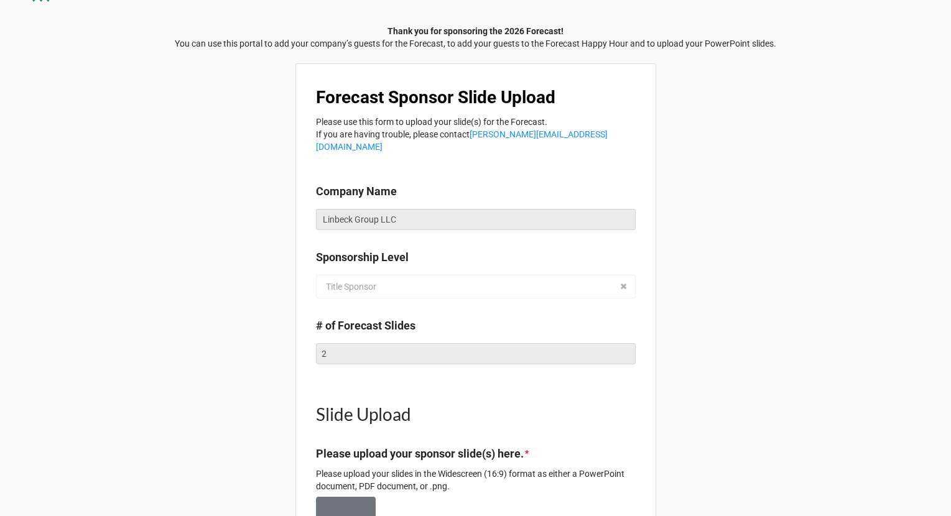
scroll to position [169, 0]
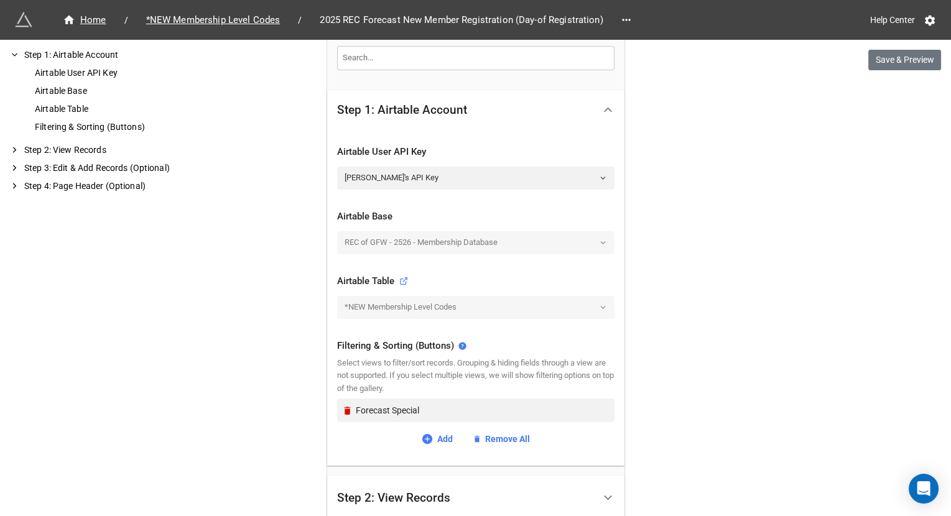
scroll to position [203, 0]
click at [513, 20] on icon at bounding box center [626, 20] width 8 height 2
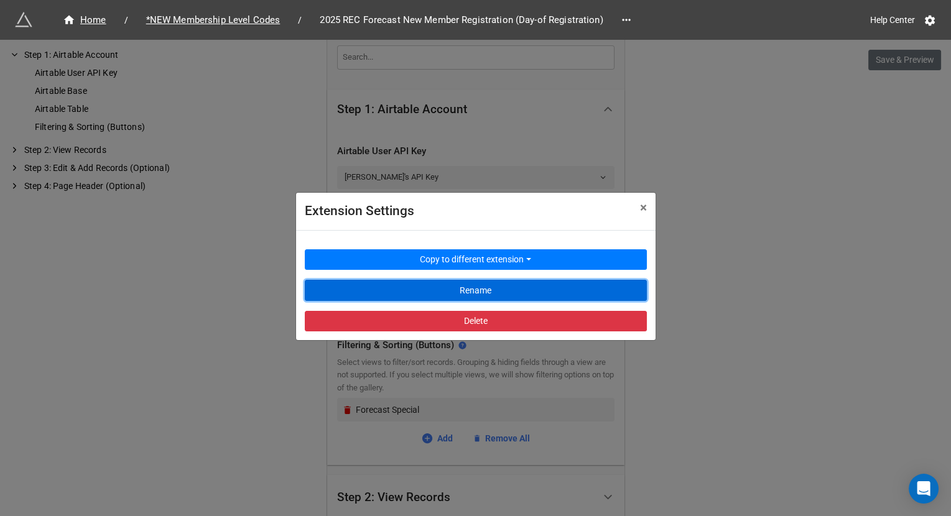
click at [435, 287] on button "Rename" at bounding box center [476, 290] width 342 height 21
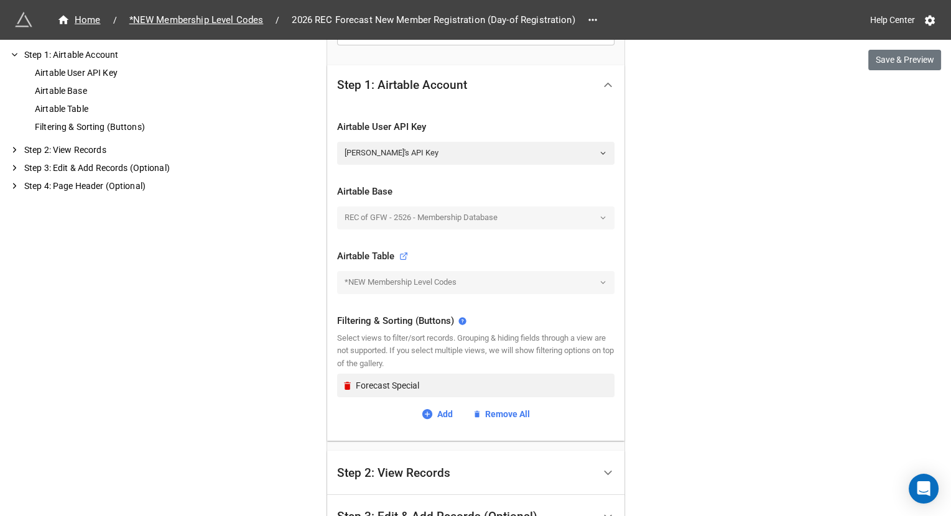
scroll to position [419, 0]
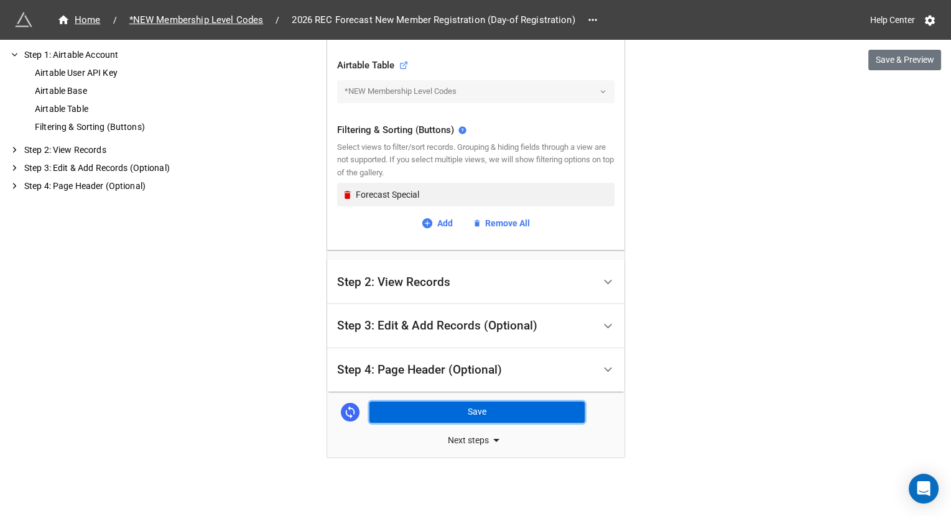
click at [513, 404] on button "Save" at bounding box center [476, 412] width 215 height 21
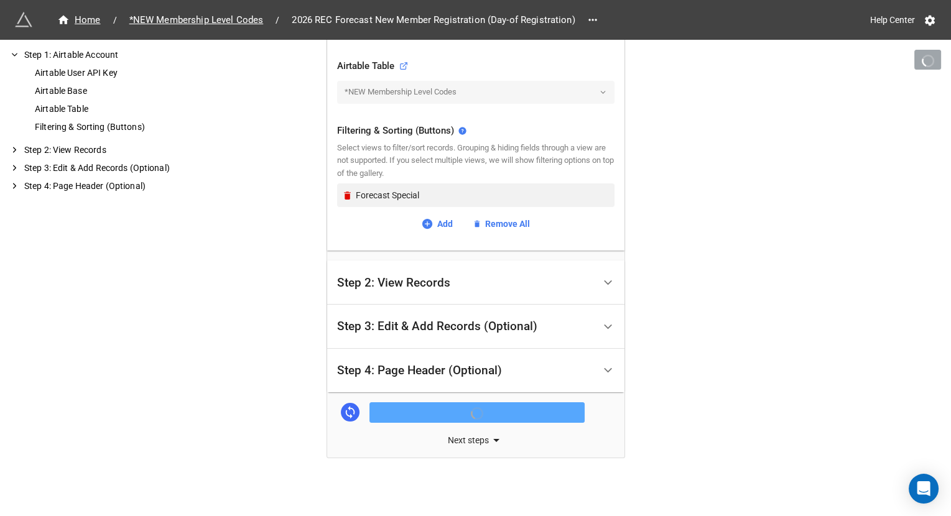
click at [504, 274] on div "Step 2: View Records" at bounding box center [465, 282] width 257 height 29
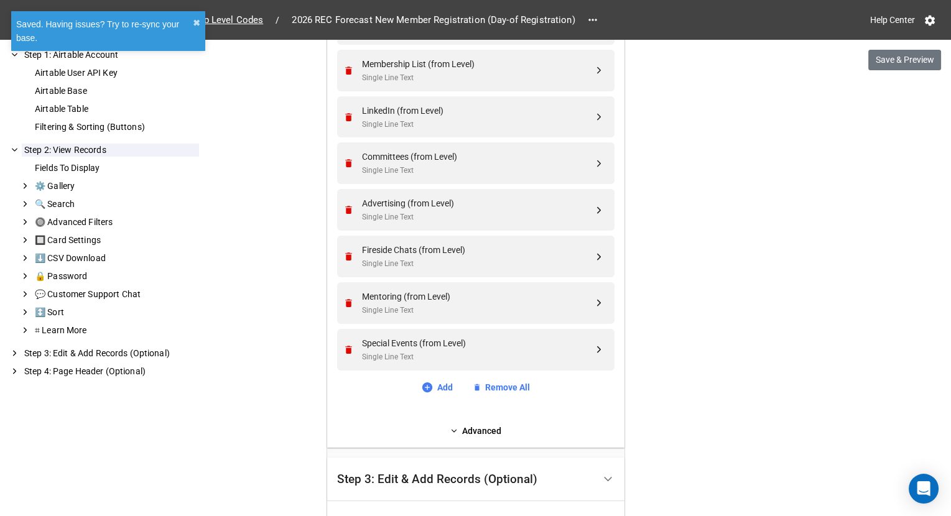
scroll to position [650, 0]
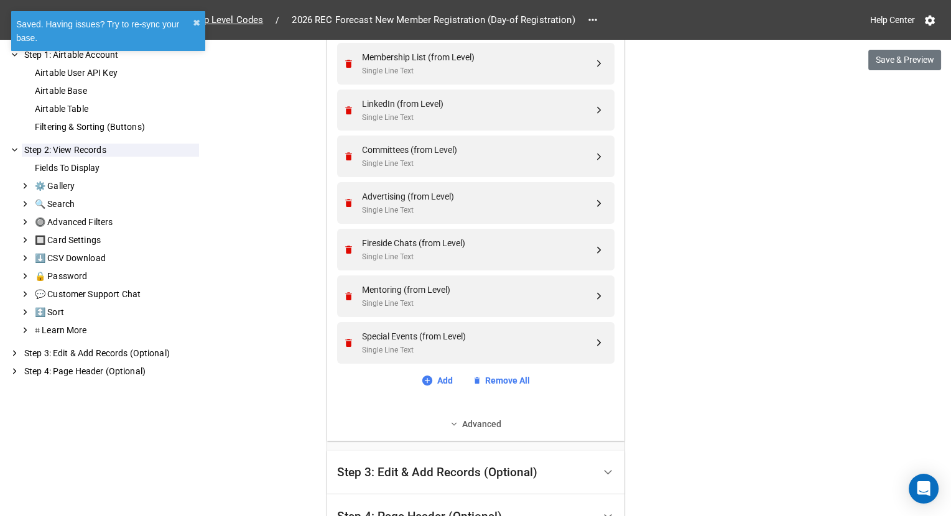
click at [450, 424] on icon at bounding box center [454, 424] width 9 height 9
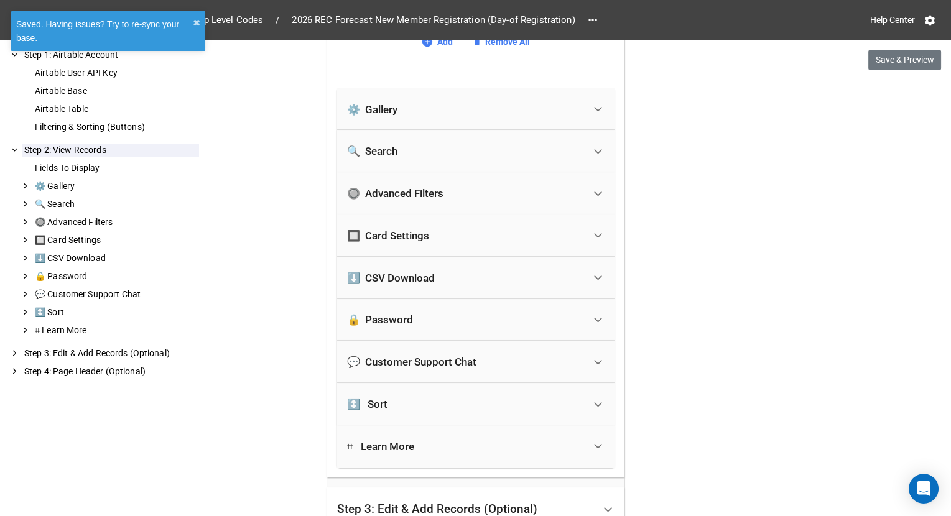
scroll to position [1005, 0]
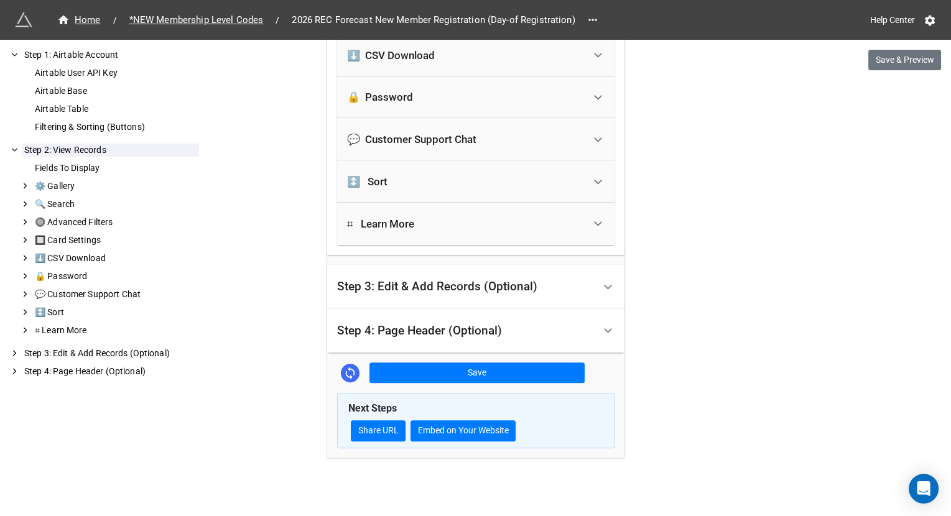
click at [498, 327] on div "Step 4: Page Header (Optional)" at bounding box center [419, 331] width 165 height 12
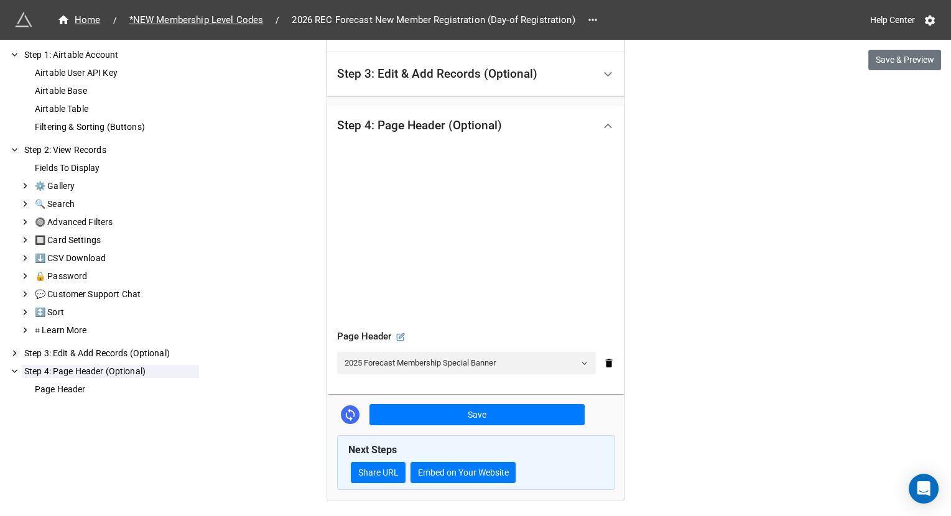
scroll to position [361, 0]
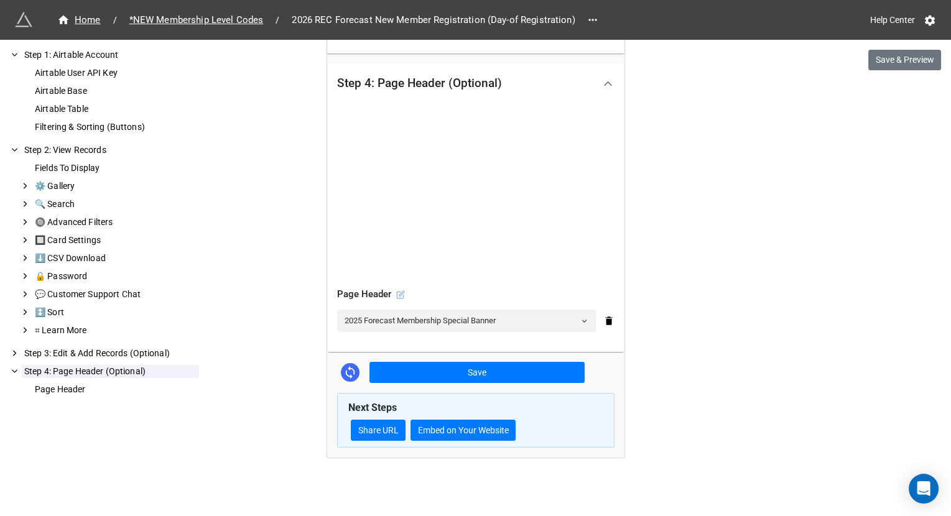
click at [401, 293] on icon at bounding box center [400, 295] width 7 height 7
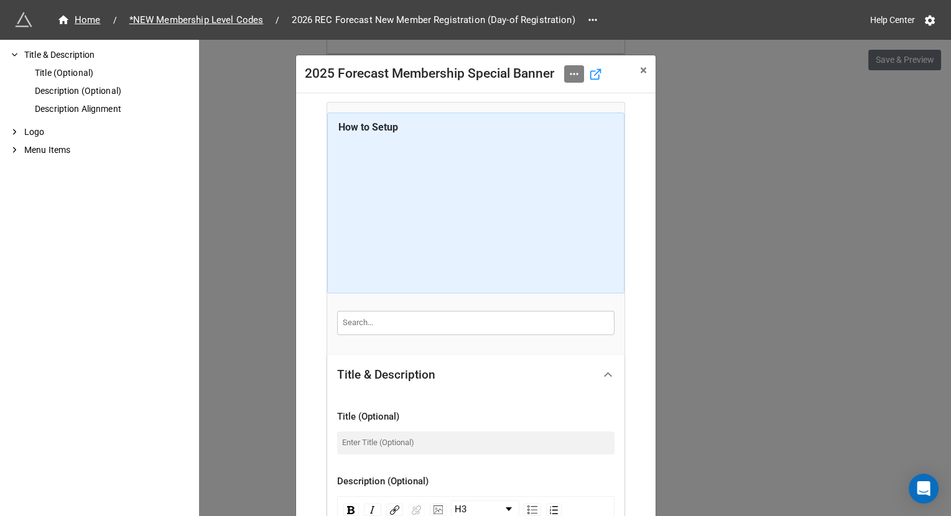
click at [513, 77] on icon at bounding box center [574, 74] width 12 height 12
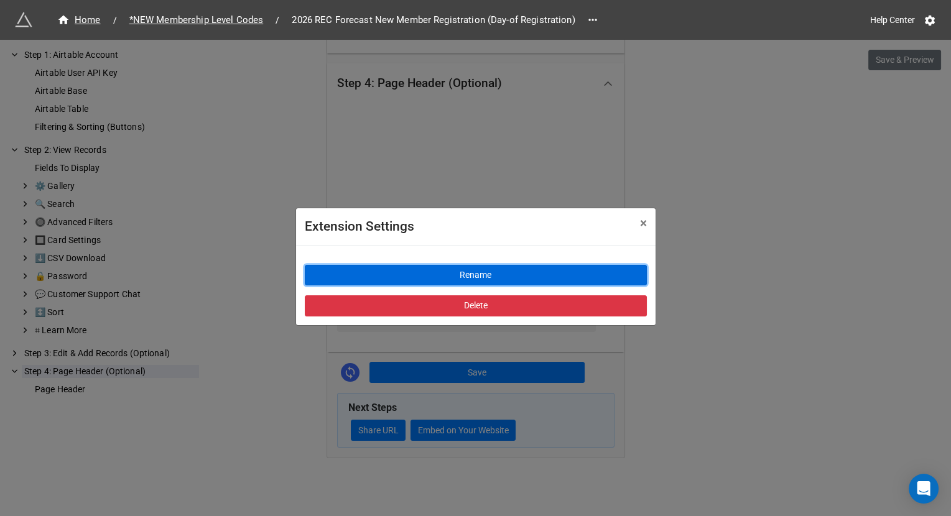
click at [484, 272] on button "Rename" at bounding box center [476, 275] width 342 height 21
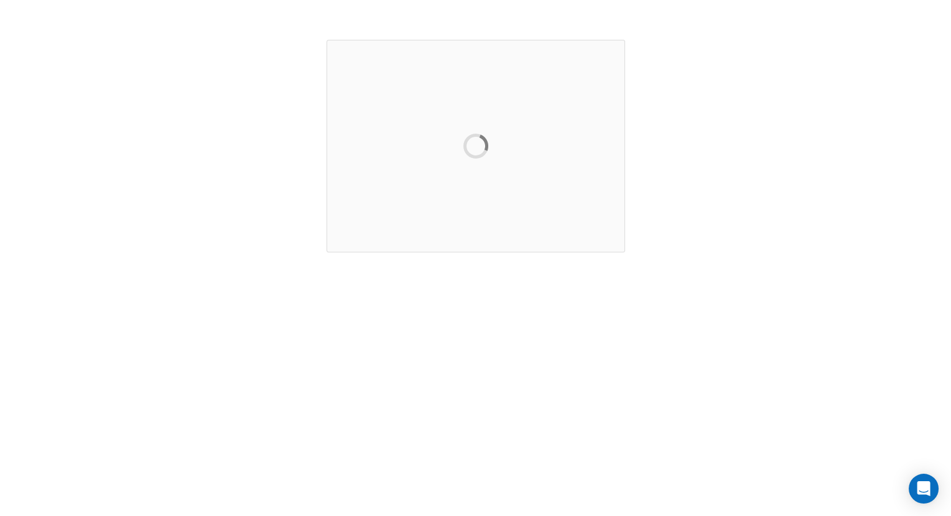
scroll to position [0, 0]
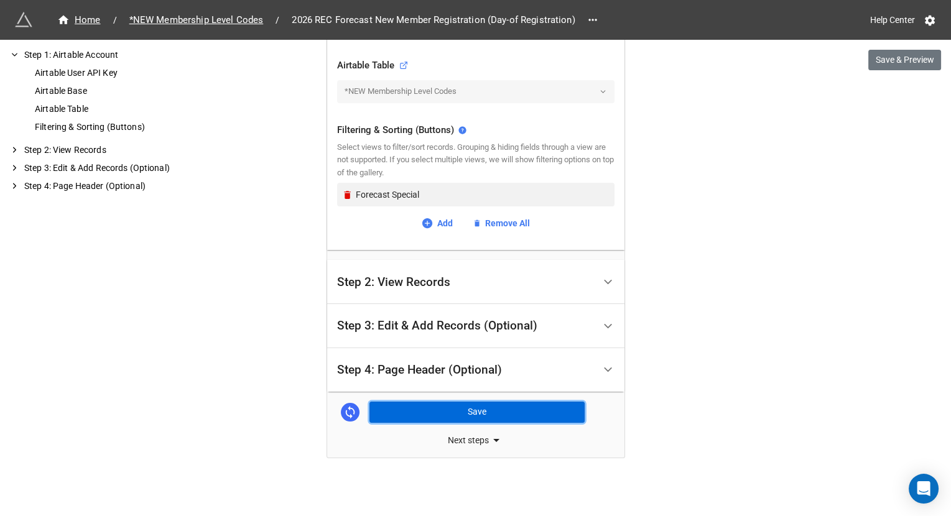
click at [429, 413] on button "Save" at bounding box center [476, 412] width 215 height 21
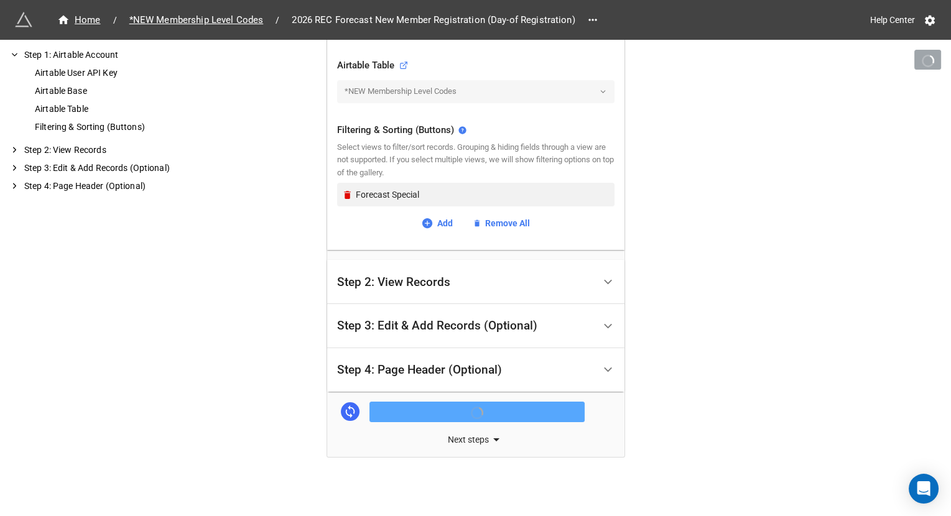
scroll to position [418, 0]
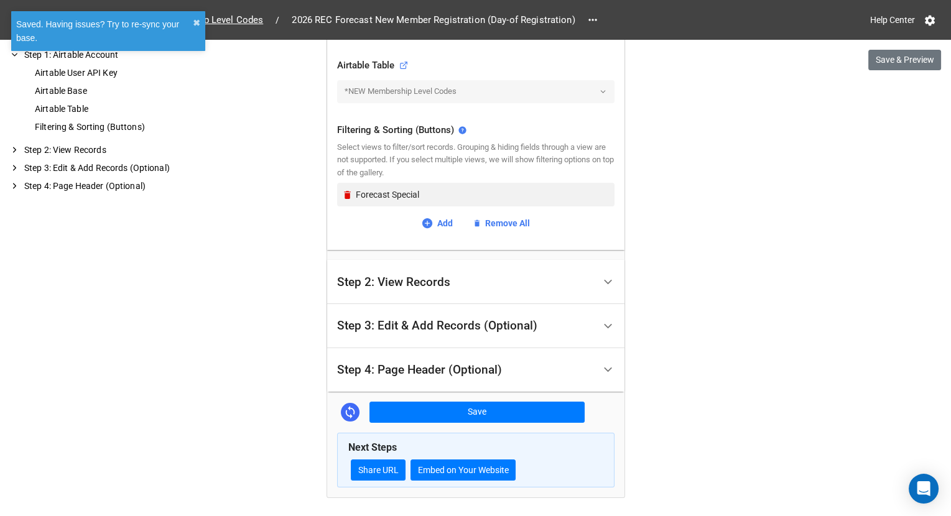
click at [450, 382] on div "Step 4: Page Header (Optional)" at bounding box center [465, 370] width 257 height 29
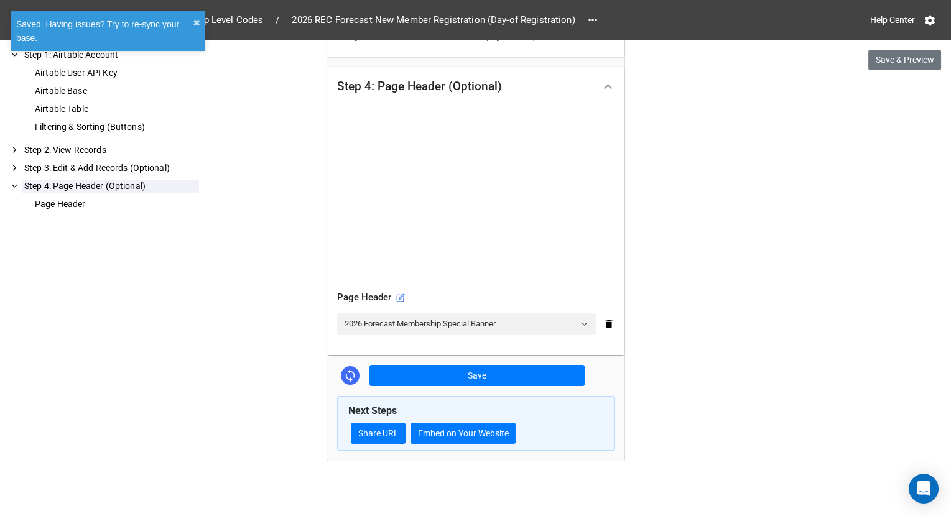
scroll to position [361, 0]
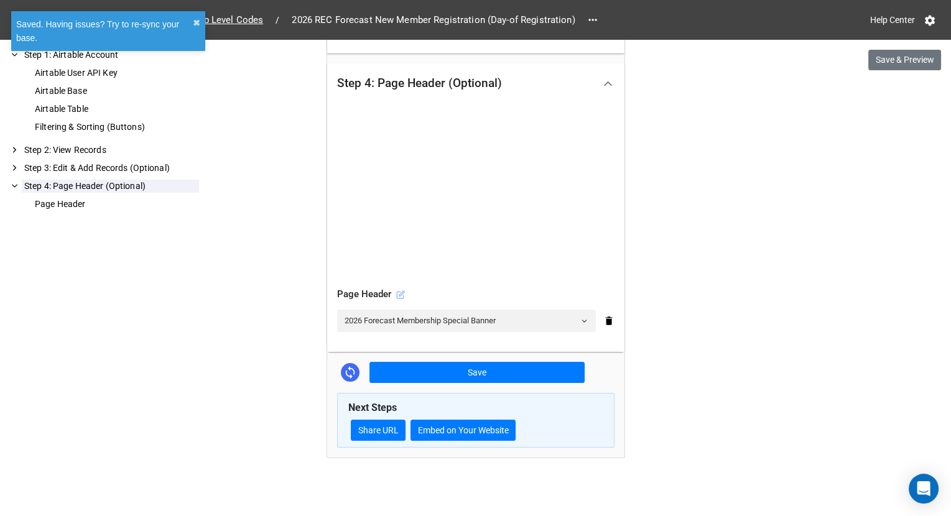
click at [402, 294] on icon at bounding box center [400, 294] width 9 height 9
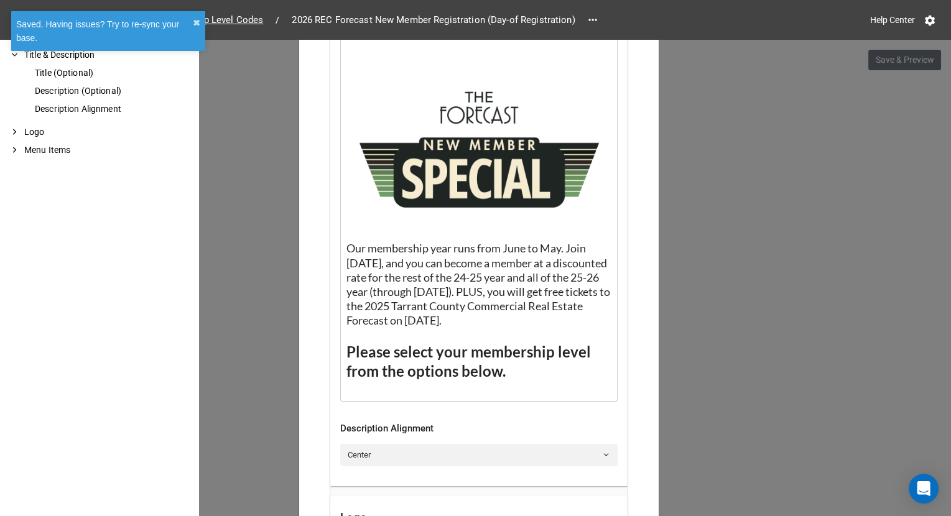
scroll to position [489, 0]
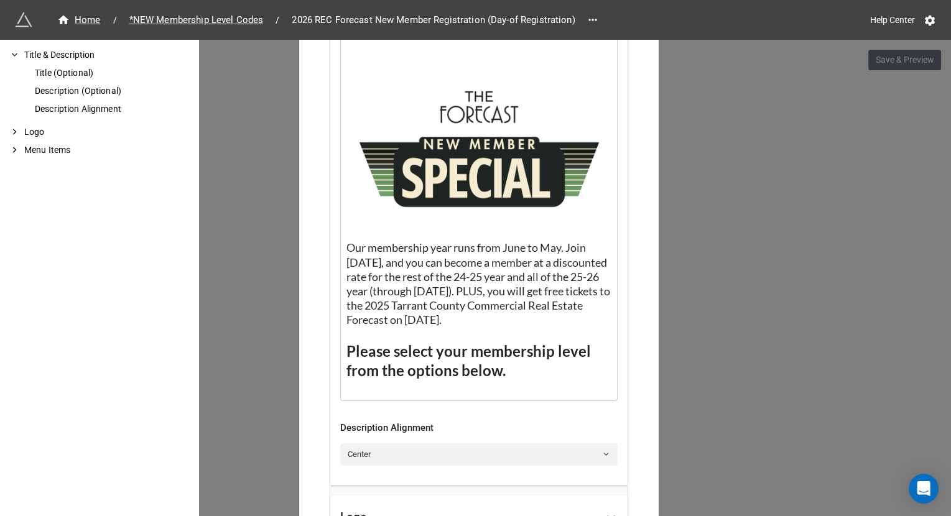
click at [462, 277] on span "Our membership year runs from June to May. Join today, and you can become a mem…" at bounding box center [479, 284] width 266 height 86
click at [513, 274] on span "Our membership year runs from June to May. Join today, and you can become a mem…" at bounding box center [479, 284] width 266 height 86
click at [475, 289] on span "Our membership year runs from June to May. Join today, and you can become a mem…" at bounding box center [479, 284] width 266 height 86
click at [433, 304] on span "Our membership year runs from June to May. Join today, and you can become a mem…" at bounding box center [479, 284] width 266 height 86
drag, startPoint x: 489, startPoint y: 318, endPoint x: 478, endPoint y: 318, distance: 11.8
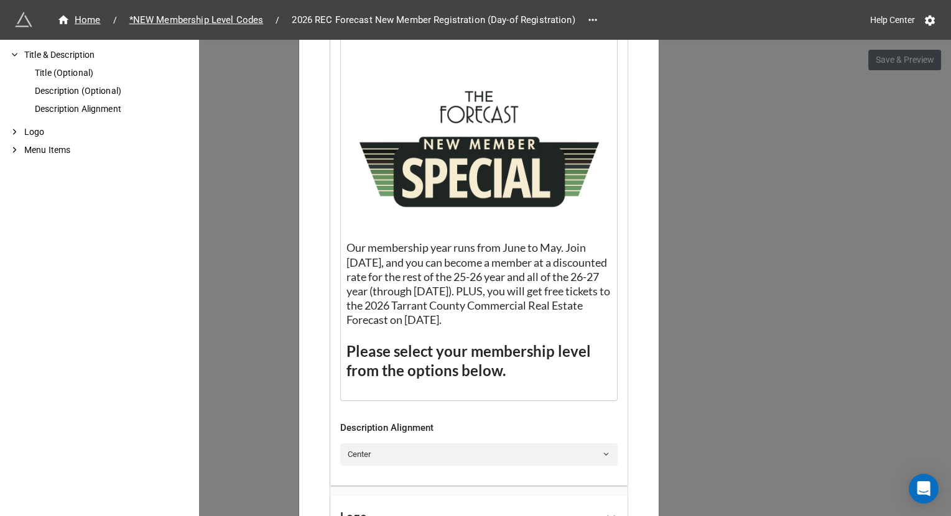
click at [478, 318] on span "Our membership year runs from June to May. Join today, and you can become a mem…" at bounding box center [479, 284] width 266 height 86
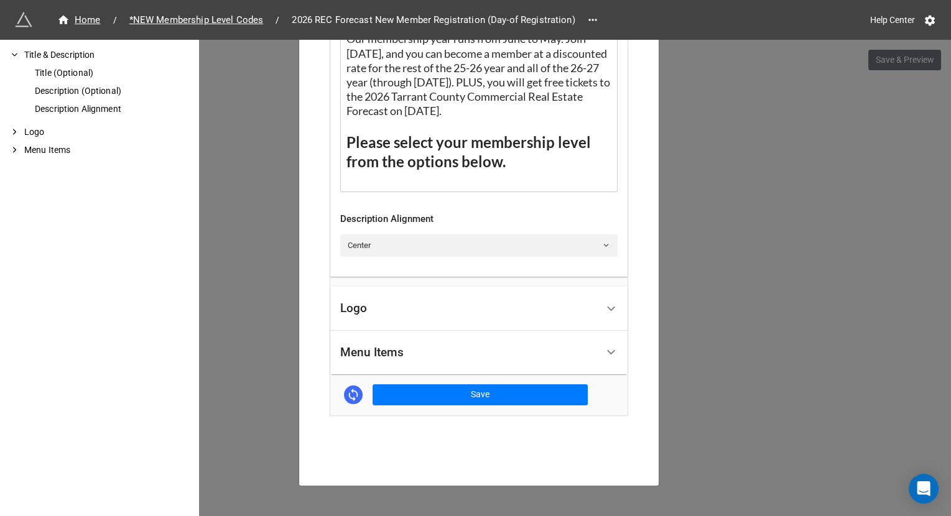
scroll to position [702, 0]
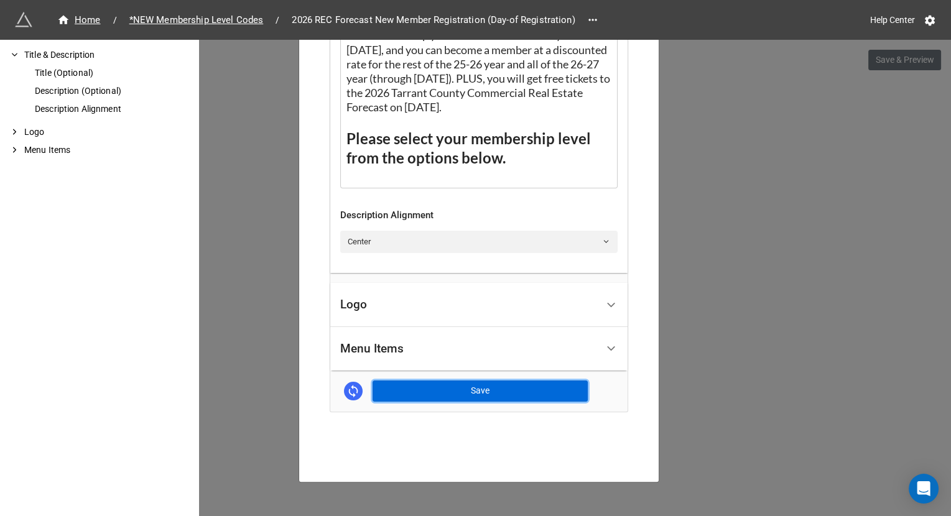
click at [452, 393] on button "Save" at bounding box center [480, 391] width 215 height 21
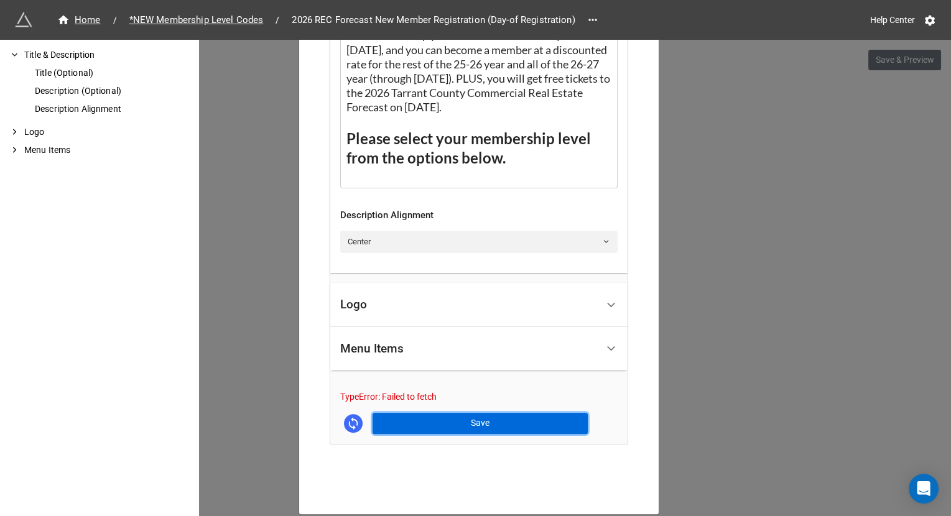
click at [513, 419] on button "Save" at bounding box center [480, 423] width 215 height 21
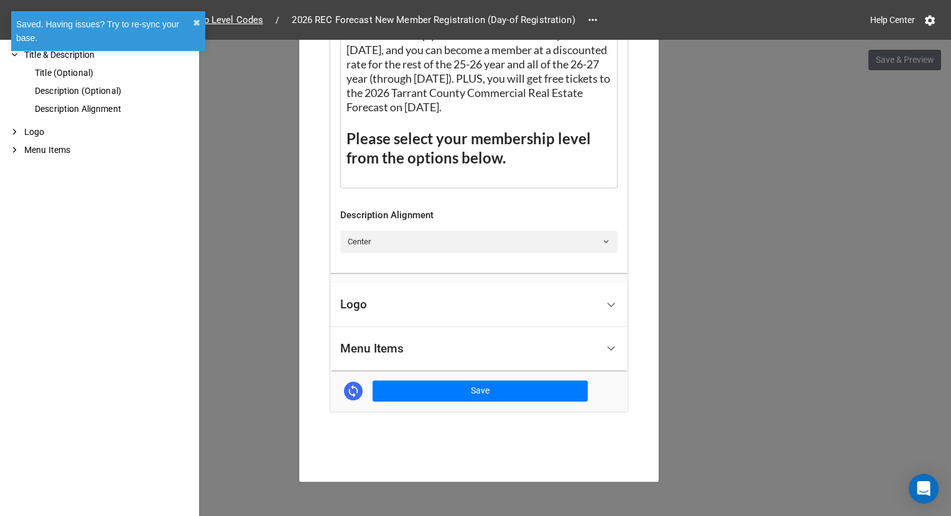
click at [513, 344] on div "2026 Forecast Membership Special Banner × Close How to Setup Title & Descriptio…" at bounding box center [475, 298] width 951 height 516
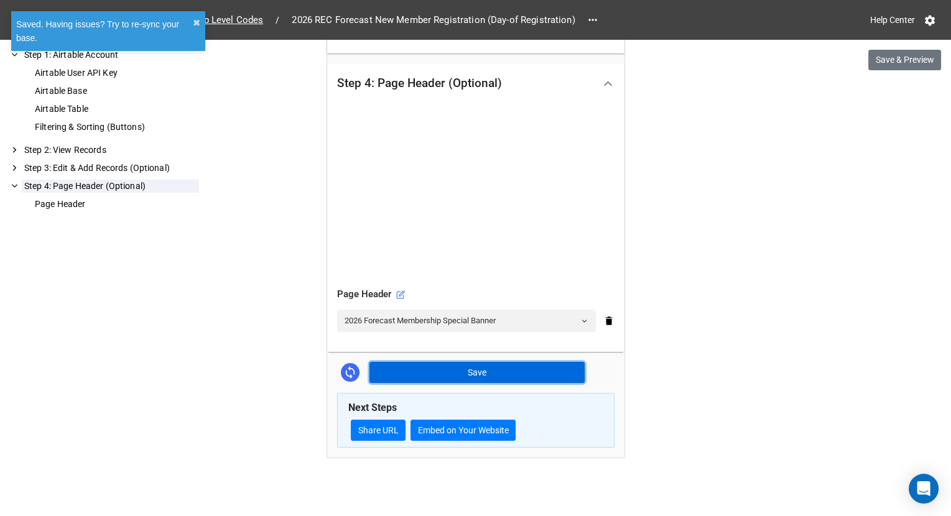
click at [513, 362] on button "Save" at bounding box center [476, 372] width 215 height 21
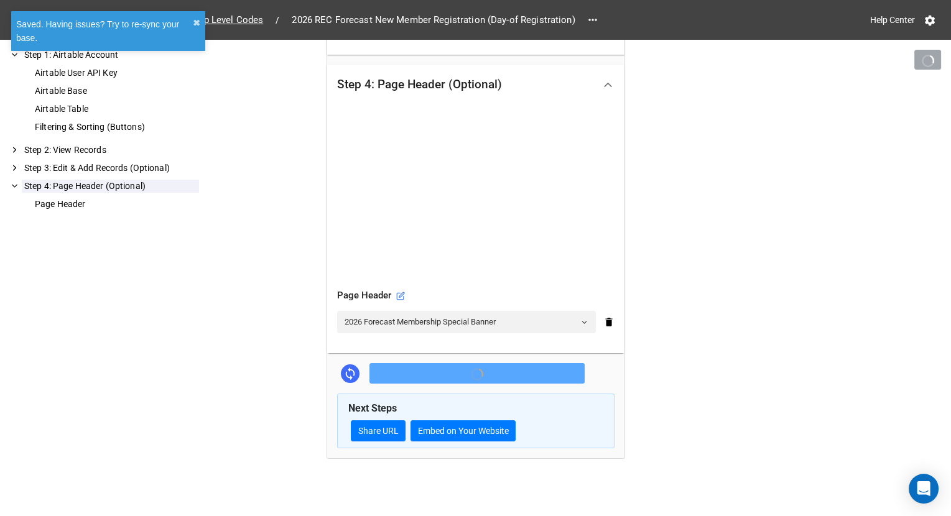
scroll to position [361, 0]
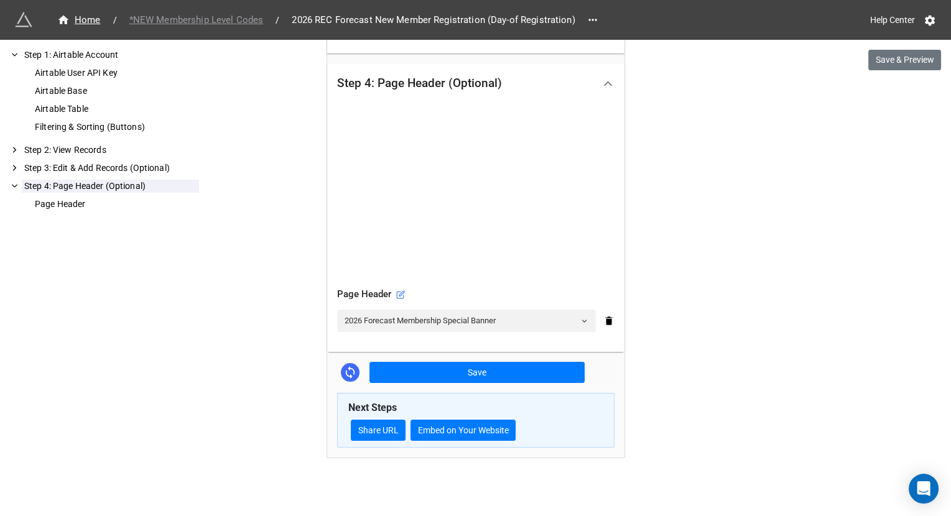
click at [257, 17] on span "*NEW Membership Level Codes" at bounding box center [196, 20] width 149 height 14
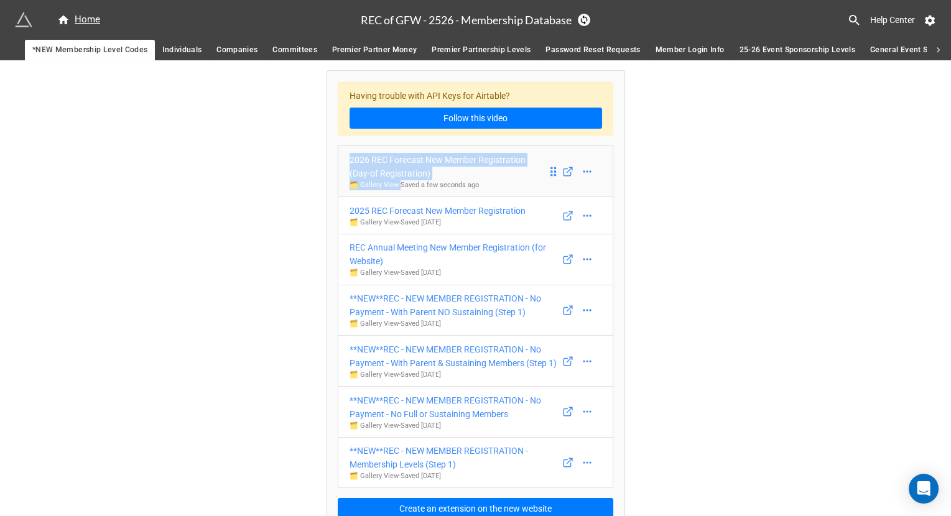
drag, startPoint x: 307, startPoint y: 149, endPoint x: 398, endPoint y: 182, distance: 96.6
click at [398, 182] on div "Having trouble with API Keys for Airtable? Follow this video 2026 REC Forecast …" at bounding box center [475, 295] width 951 height 470
copy div "2026 REC Forecast New Member Registration (Day-of Registration) 🗂️ Gallery View"
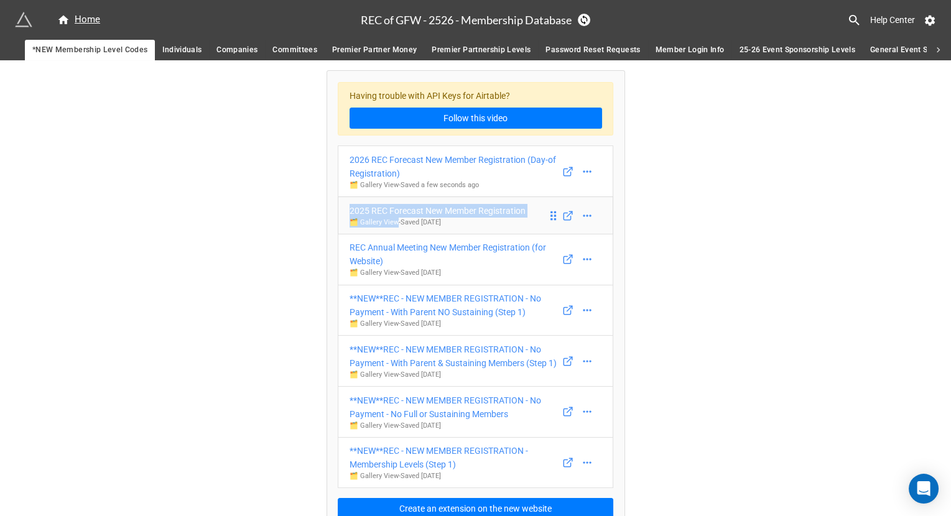
drag, startPoint x: 293, startPoint y: 198, endPoint x: 396, endPoint y: 223, distance: 105.7
click at [396, 223] on div "Having trouble with API Keys for Airtable? Follow this video 2026 REC Forecast …" at bounding box center [475, 295] width 951 height 470
copy div "2025 REC Forecast New Member Registration 🗂️ Gallery View"
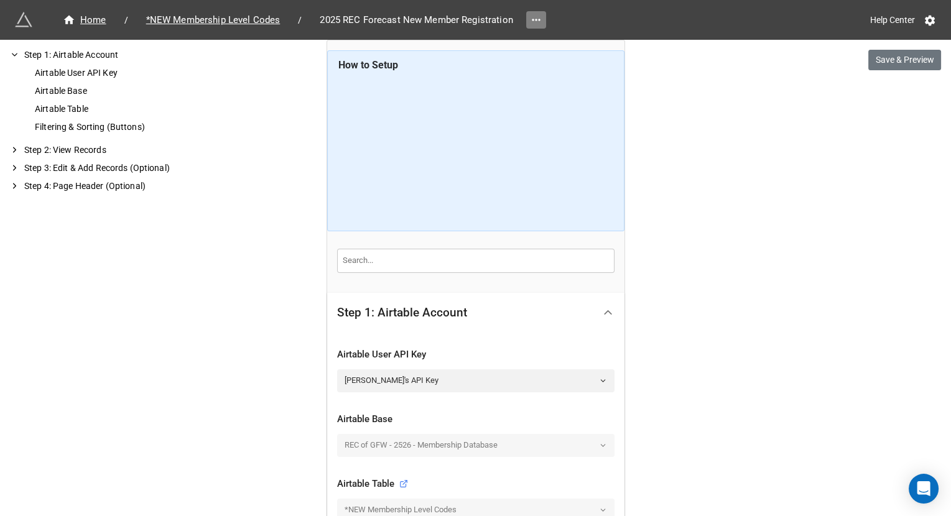
click at [532, 21] on icon at bounding box center [536, 20] width 12 height 12
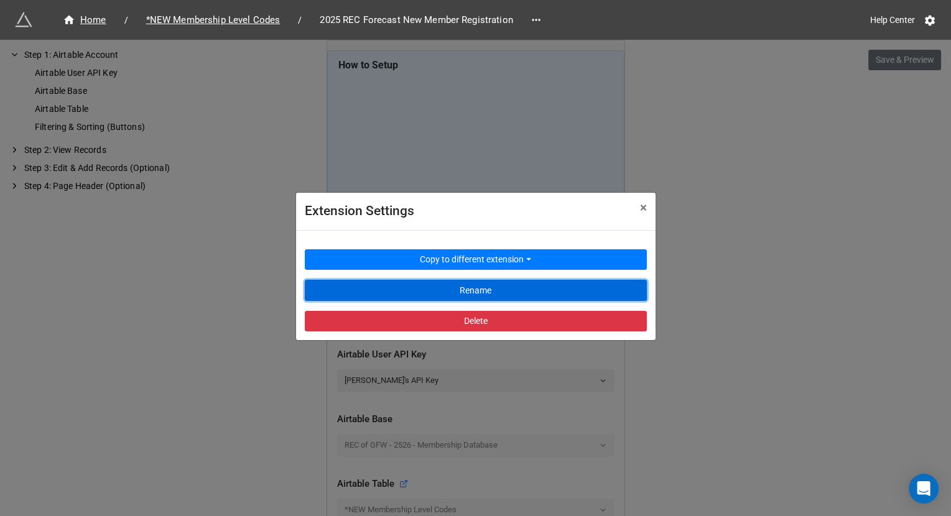
click at [519, 292] on button "Rename" at bounding box center [476, 290] width 342 height 21
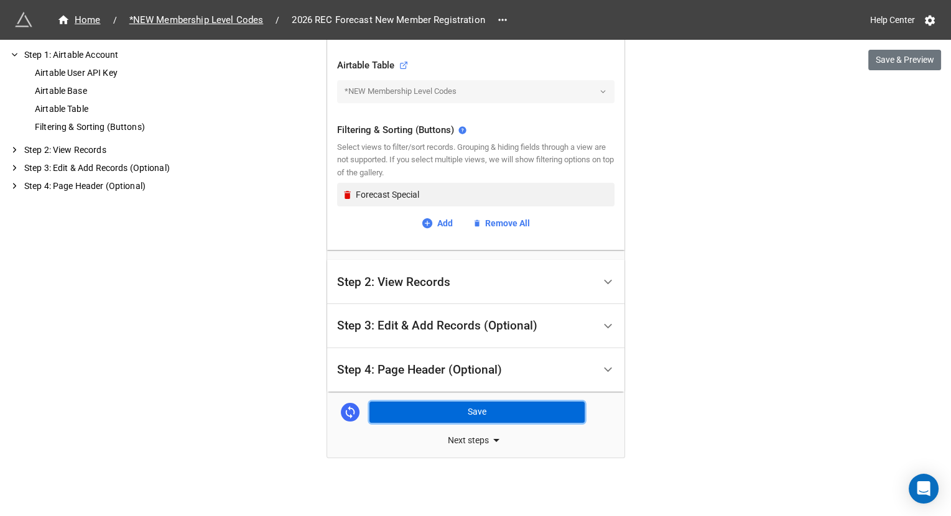
click at [501, 412] on button "Save" at bounding box center [476, 412] width 215 height 21
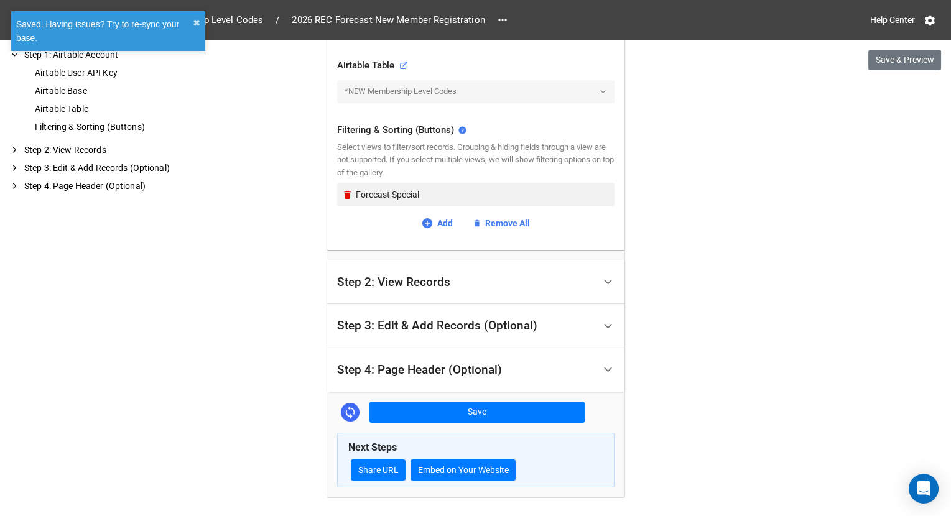
click at [562, 283] on div "Step 2: View Records" at bounding box center [465, 281] width 257 height 29
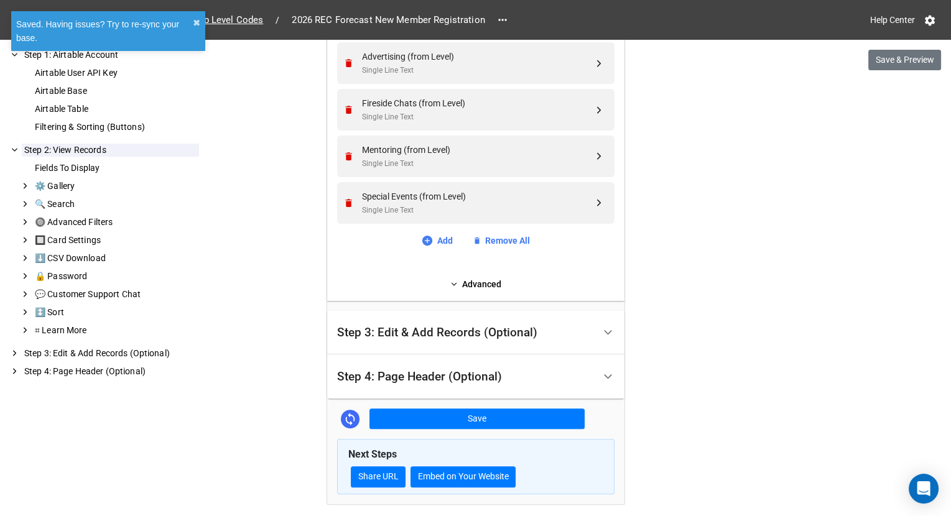
click at [507, 328] on div "Step 3: Edit & Add Records (Optional)" at bounding box center [437, 333] width 200 height 12
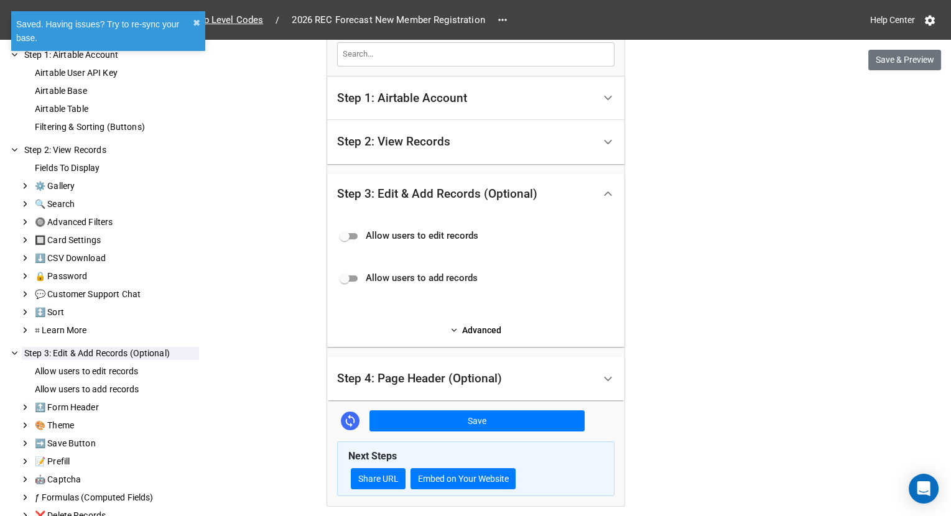
scroll to position [216, 0]
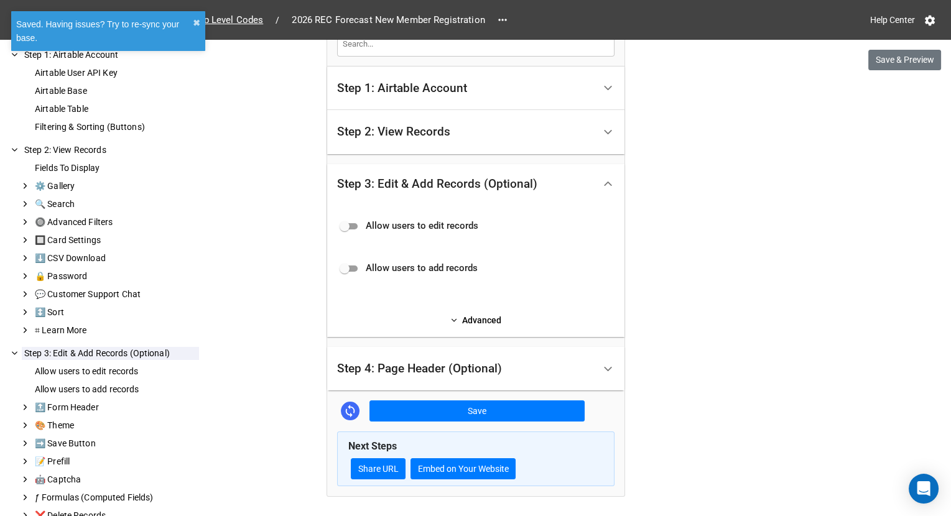
click at [500, 370] on div "Step 4: Page Header (Optional)" at bounding box center [419, 369] width 165 height 12
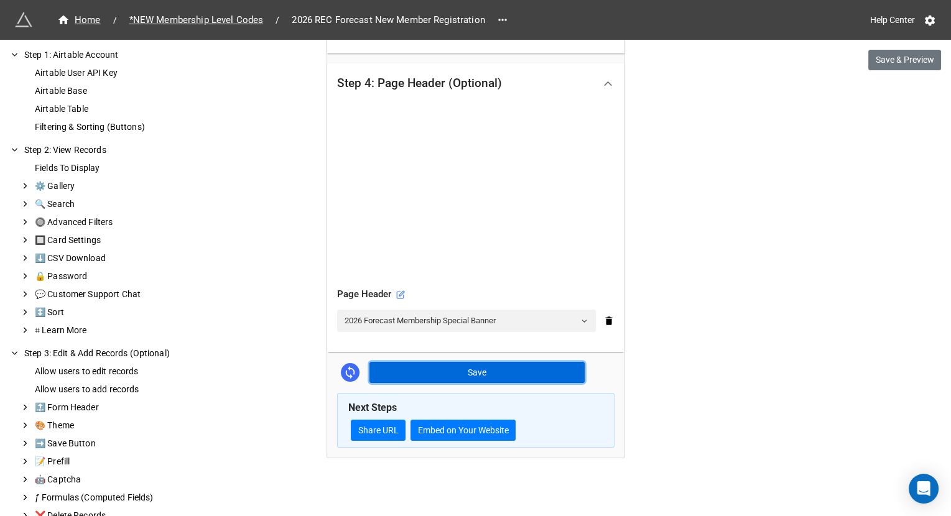
click at [501, 379] on button "Save" at bounding box center [476, 372] width 215 height 21
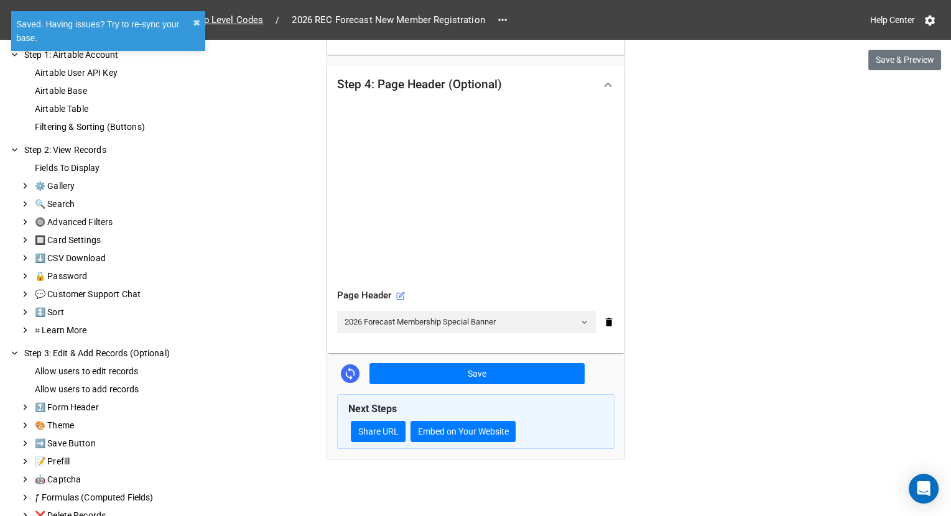
scroll to position [361, 0]
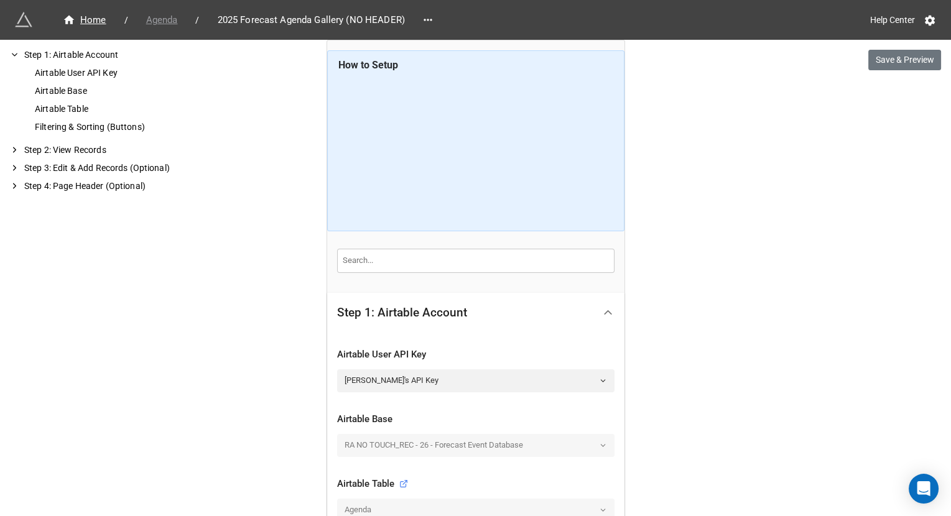
click at [172, 24] on span "Agenda" at bounding box center [162, 20] width 47 height 14
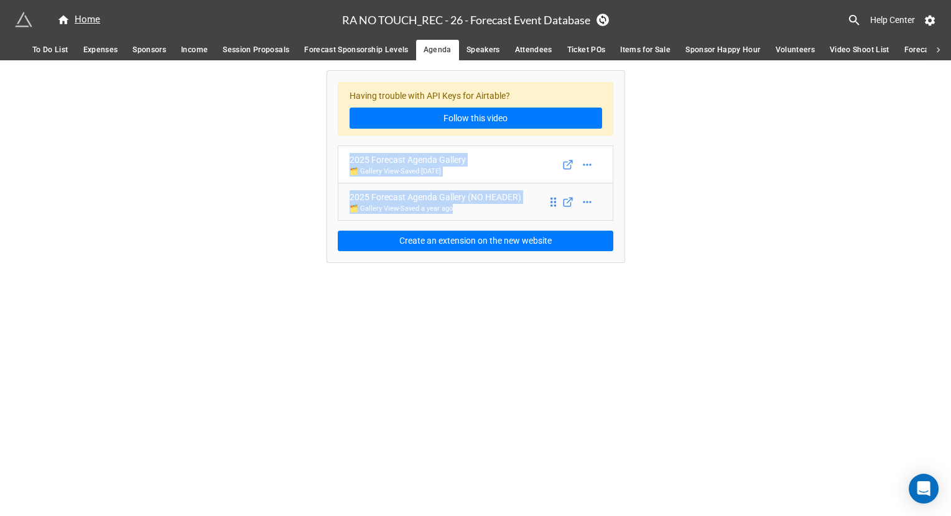
drag, startPoint x: 335, startPoint y: 151, endPoint x: 467, endPoint y: 211, distance: 145.6
click at [467, 211] on div "Having trouble with API Keys for Airtable? Follow this video 2025 Forecast Agen…" at bounding box center [475, 166] width 297 height 191
copy div "2025 Forecast Agenda Gallery 🗂️ Gallery View - Saved [DATE] 2025 Forecast Agend…"
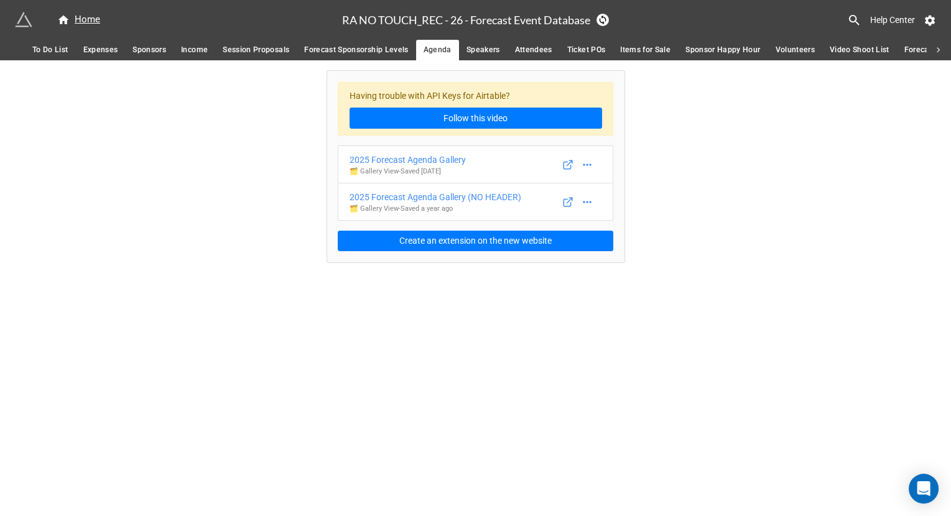
click at [286, 238] on div "Having trouble with API Keys for Airtable? Follow this video 2025 Forecast Agen…" at bounding box center [475, 161] width 951 height 202
drag, startPoint x: 555, startPoint y: 197, endPoint x: 555, endPoint y: 164, distance: 33.0
click at [266, 162] on div "Having trouble with API Keys for Airtable? Follow this video 2025 Forecast Agen…" at bounding box center [475, 161] width 951 height 202
drag, startPoint x: 294, startPoint y: 152, endPoint x: 493, endPoint y: 209, distance: 206.3
click at [493, 209] on div "Having trouble with API Keys for Airtable? Follow this video 2025 Forecast Agen…" at bounding box center [475, 161] width 951 height 202
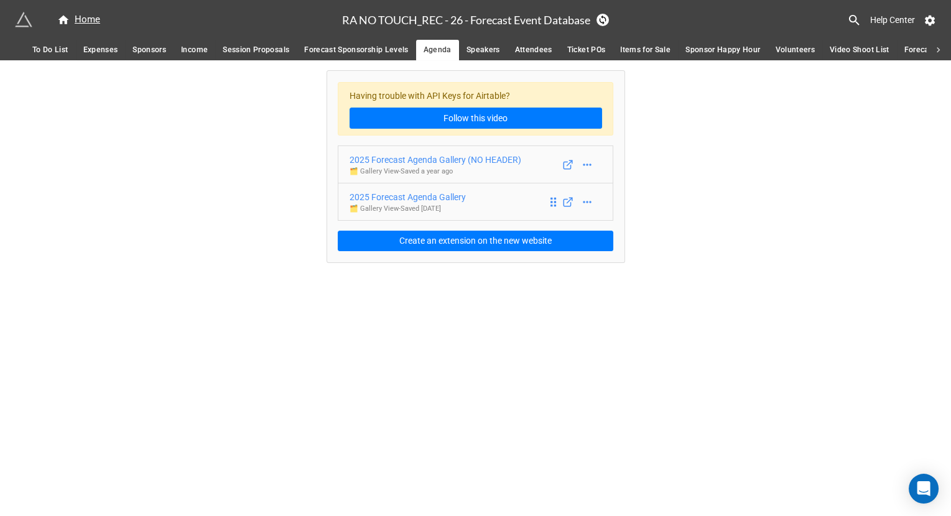
copy div "2025 Forecast Agenda Gallery (NO HEADER) 🗂️ Gallery View - Saved a year ago 202…"
click at [446, 191] on div "2025 Forecast Agenda Gallery" at bounding box center [408, 197] width 116 height 14
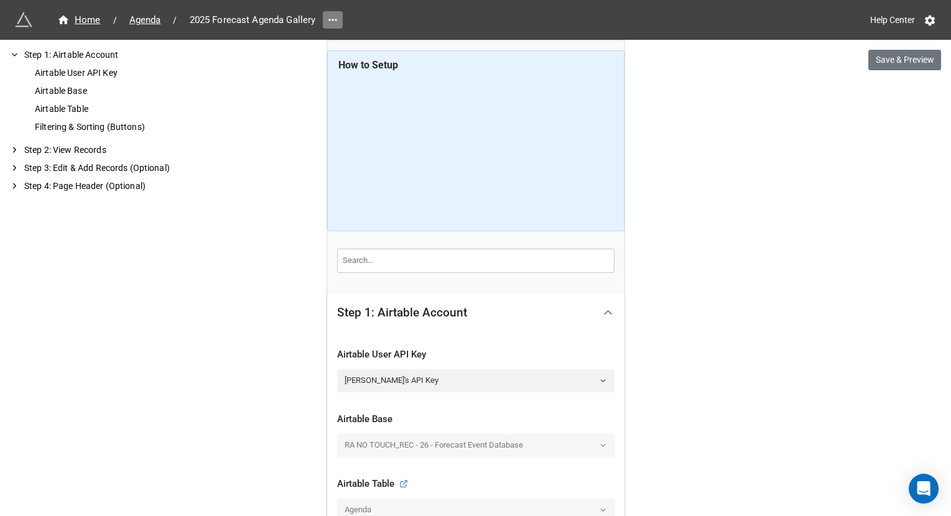
click at [333, 27] on link at bounding box center [333, 19] width 20 height 17
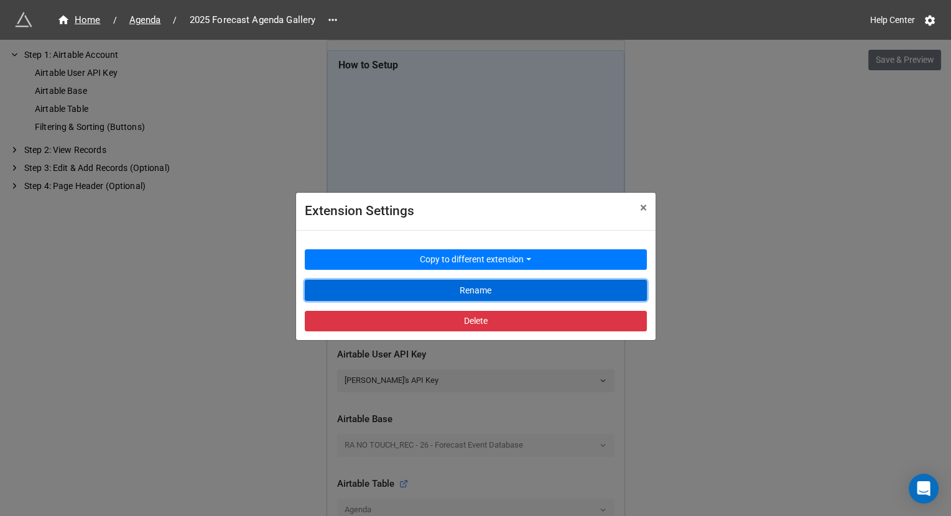
click at [386, 286] on button "Rename" at bounding box center [476, 290] width 342 height 21
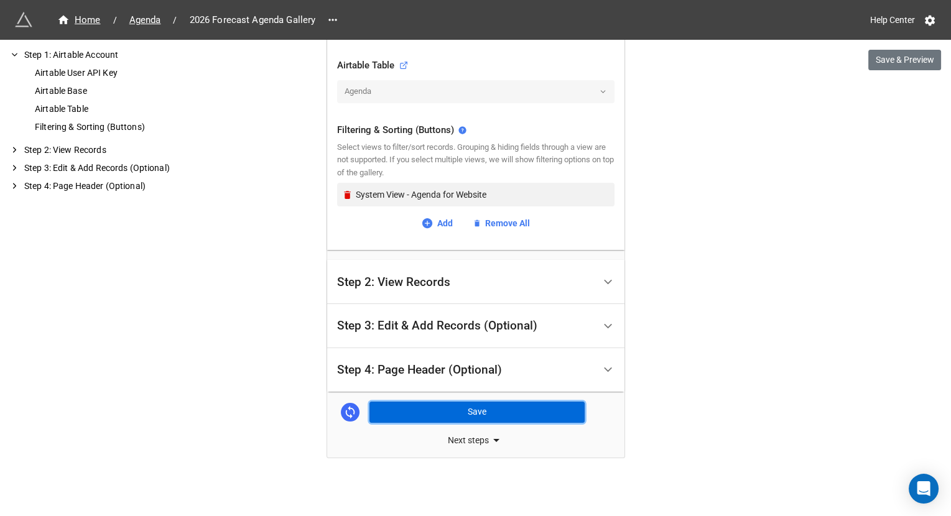
click at [438, 405] on button "Save" at bounding box center [476, 412] width 215 height 21
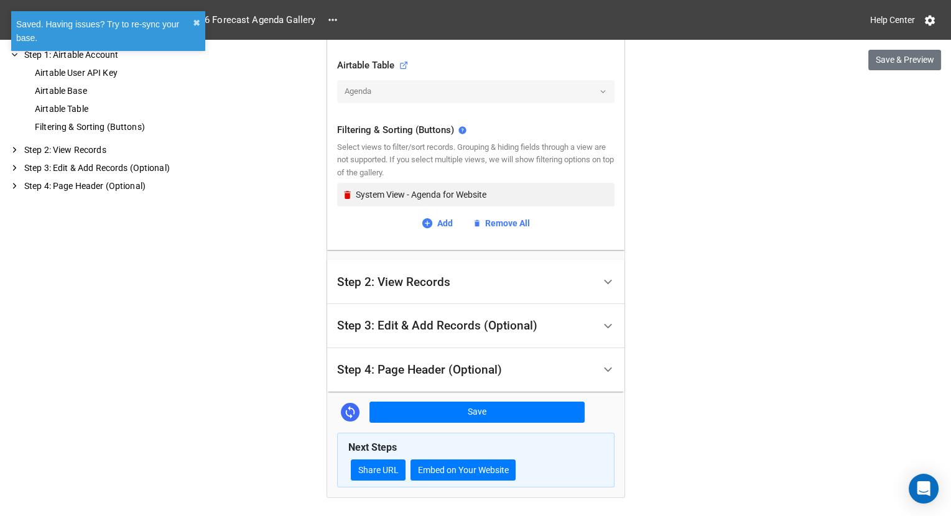
click at [450, 367] on div "Step 4: Page Header (Optional)" at bounding box center [419, 370] width 165 height 12
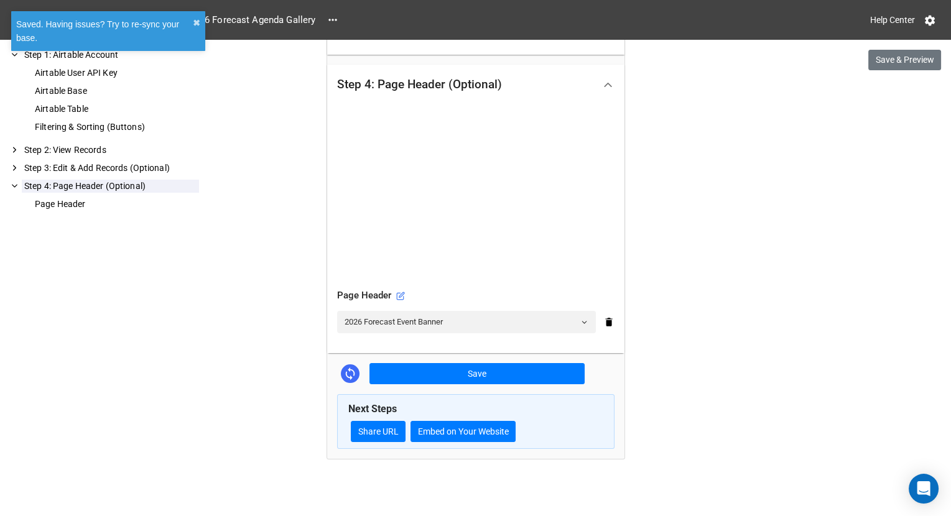
scroll to position [361, 0]
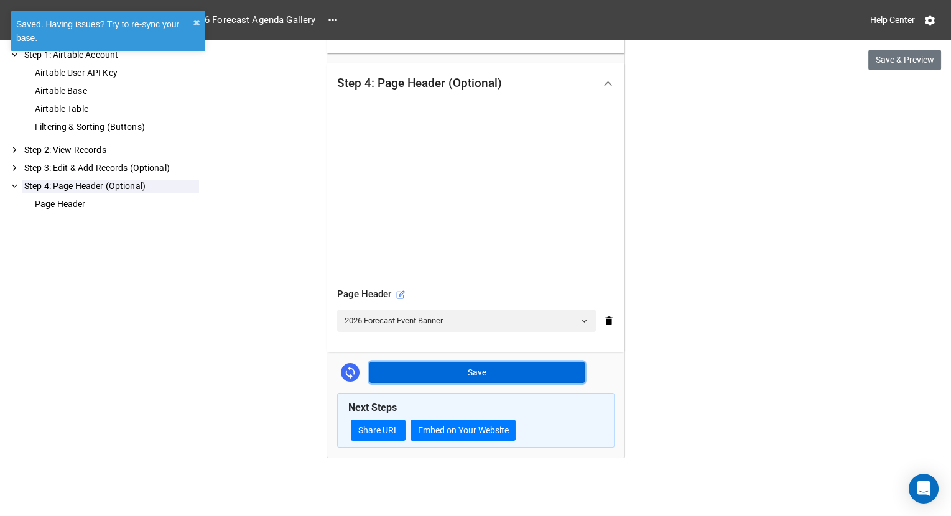
click at [430, 377] on button "Save" at bounding box center [476, 372] width 215 height 21
click at [196, 18] on button "✖︎" at bounding box center [196, 23] width 7 height 14
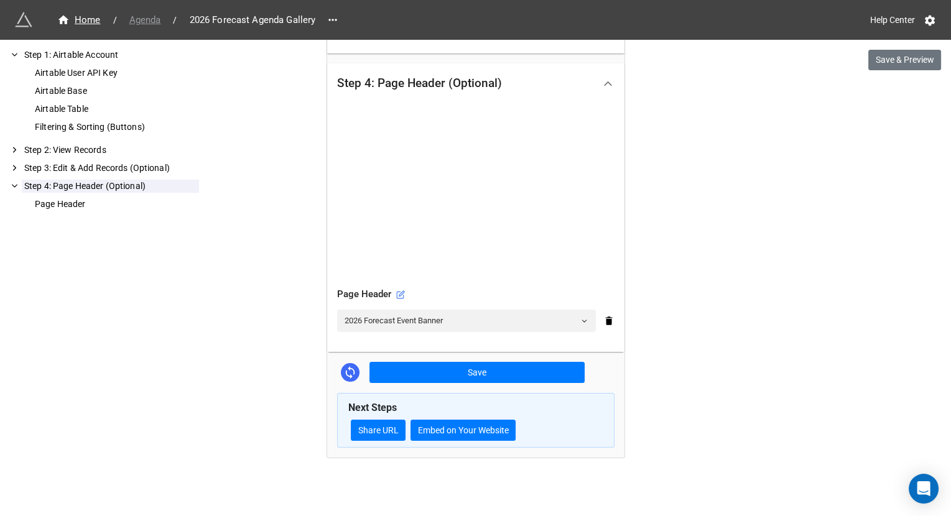
click at [144, 24] on span "Agenda" at bounding box center [145, 20] width 47 height 14
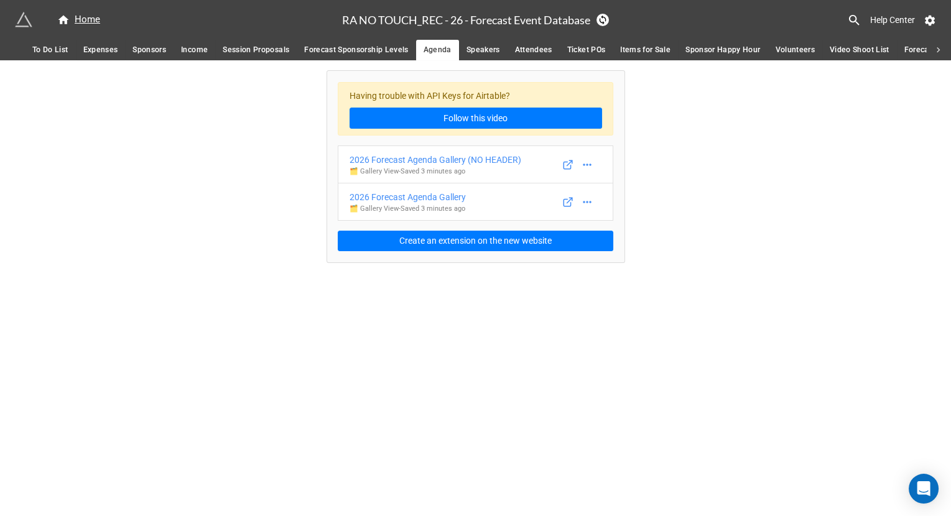
click at [531, 46] on span "Attendees" at bounding box center [533, 50] width 37 height 13
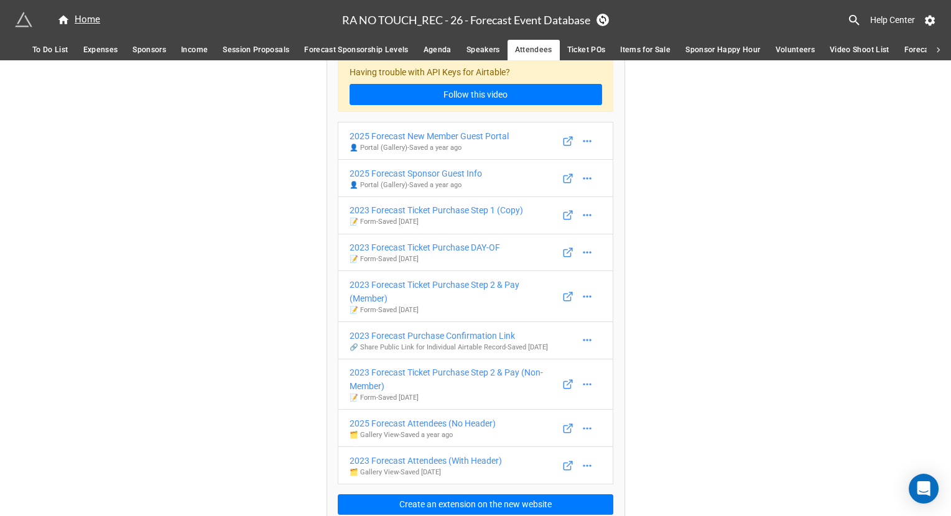
scroll to position [19, 0]
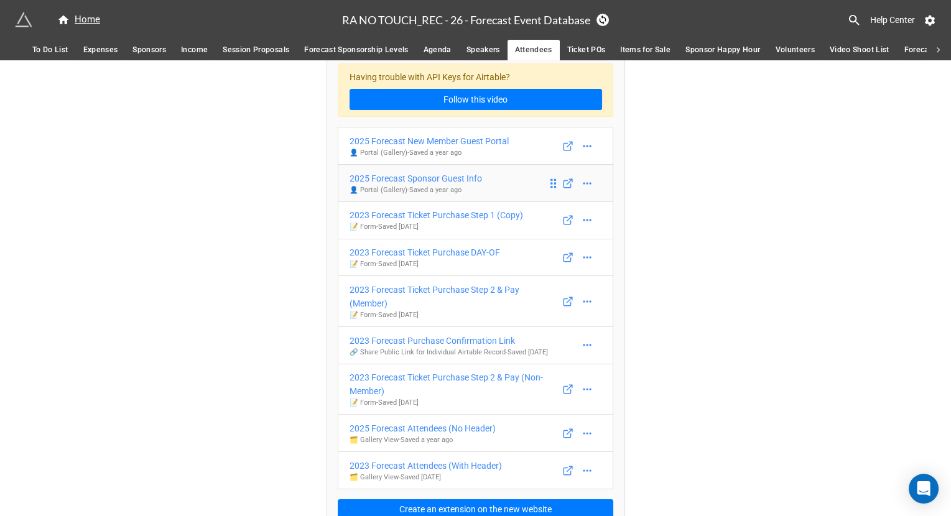
drag, startPoint x: 323, startPoint y: 133, endPoint x: 408, endPoint y: 190, distance: 101.8
click at [408, 190] on div "Having trouble with API Keys for Airtable? Follow this video 2025 Forecast New …" at bounding box center [475, 291] width 297 height 478
copy div "2025 Forecast New Member Guest Portal 👤 Portal (Gallery) - Saved a year ago 202…"
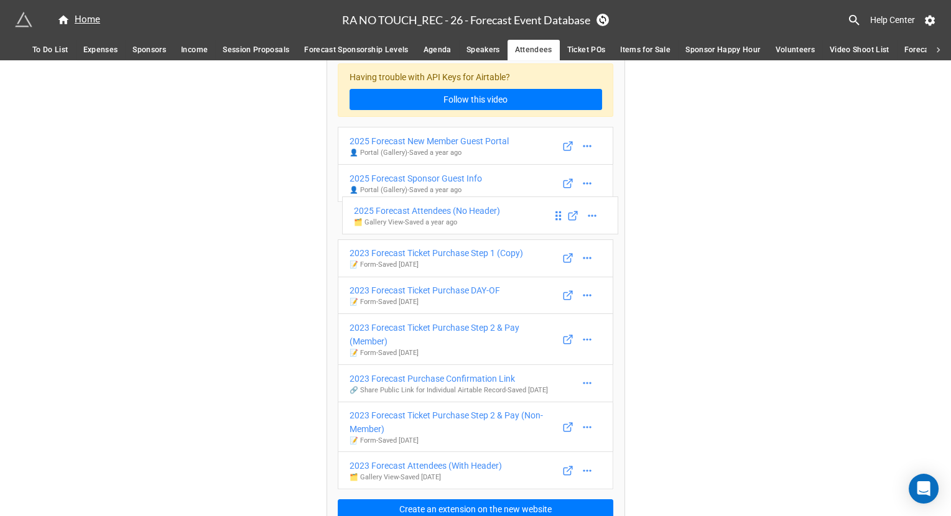
drag, startPoint x: 552, startPoint y: 442, endPoint x: 560, endPoint y: 214, distance: 228.4
click at [299, 175] on div "Having trouble with API Keys for Airtable? Follow this video 2025 Forecast New …" at bounding box center [475, 286] width 951 height 489
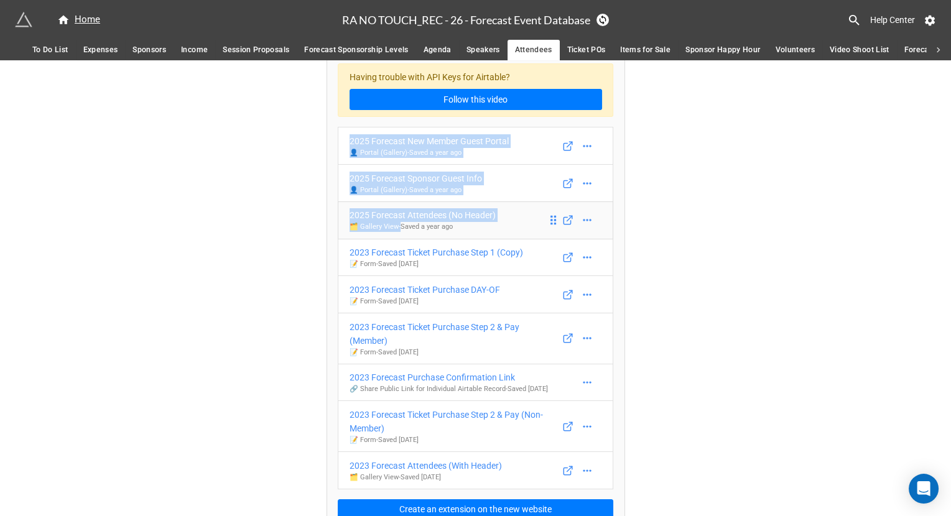
drag, startPoint x: 324, startPoint y: 129, endPoint x: 397, endPoint y: 228, distance: 122.8
click at [397, 228] on div "Having trouble with API Keys for Airtable? Follow this video 2025 Forecast New …" at bounding box center [475, 291] width 297 height 478
copy div "2025 Forecast New Member Guest Portal 👤 Portal (Gallery) - Saved a year ago 202…"
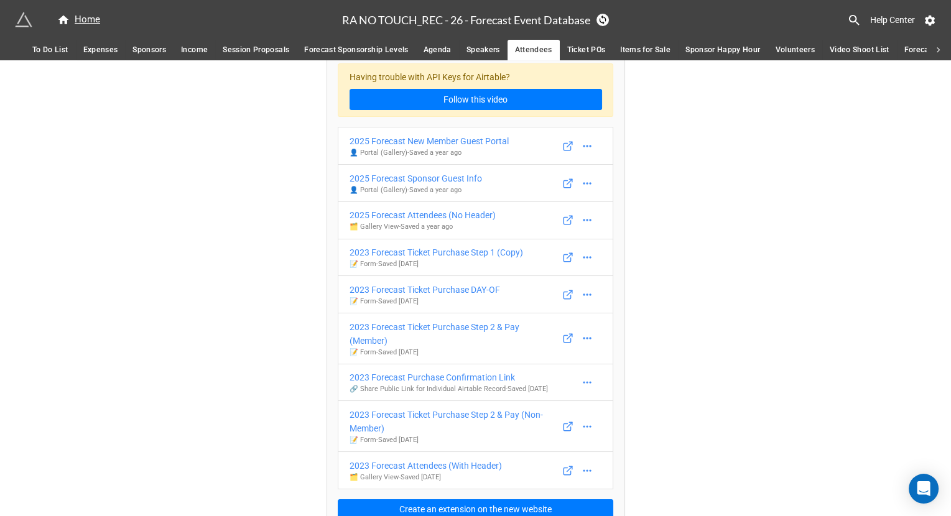
click at [251, 244] on div "Having trouble with API Keys for Airtable? Follow this video 2025 Forecast New …" at bounding box center [475, 286] width 951 height 489
click at [582, 219] on icon at bounding box center [587, 220] width 12 height 12
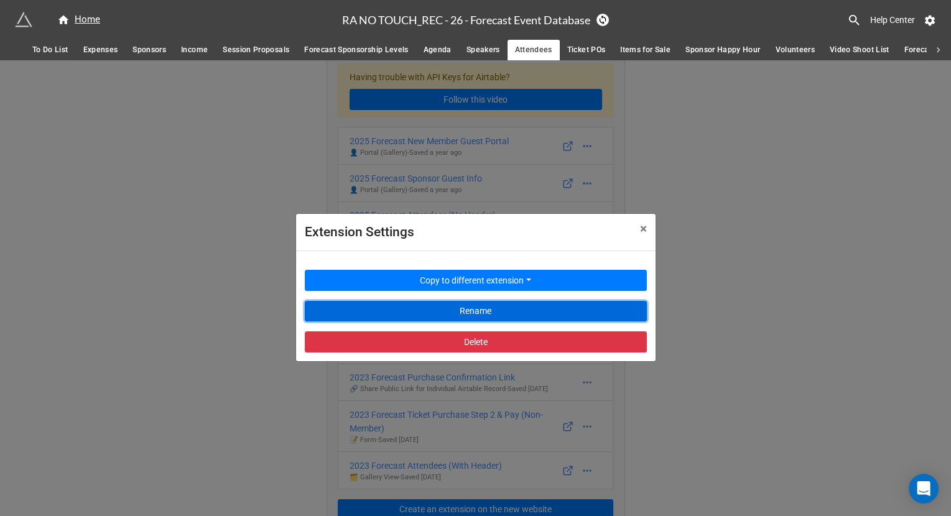
click at [501, 313] on button "Rename" at bounding box center [476, 311] width 342 height 21
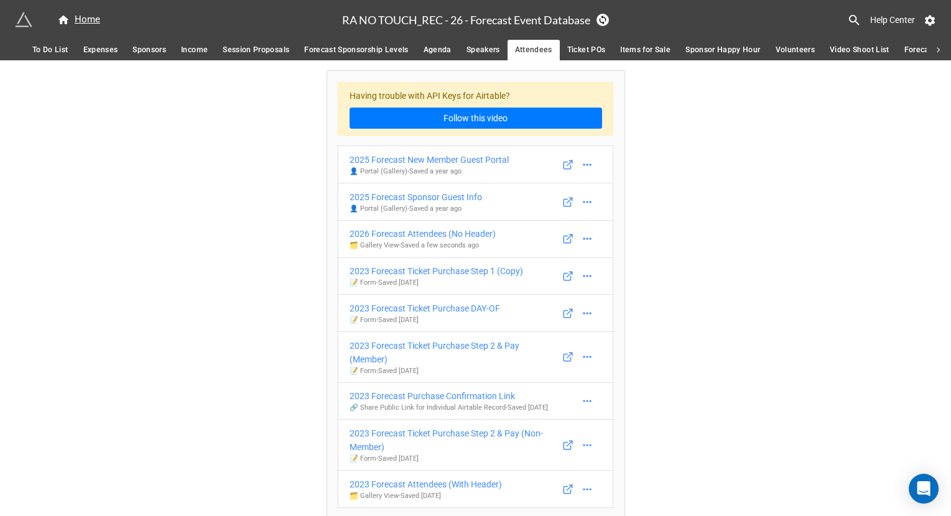
scroll to position [42, 0]
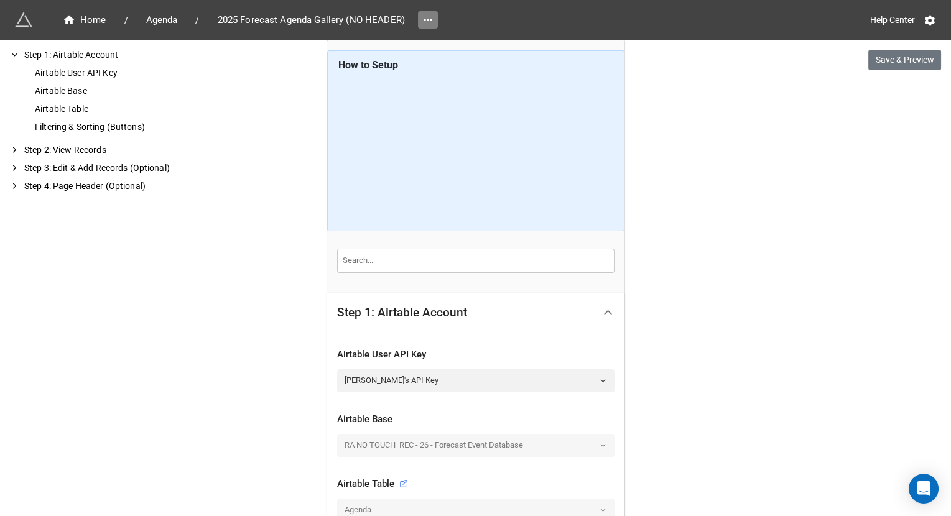
click at [427, 23] on icon at bounding box center [428, 20] width 12 height 12
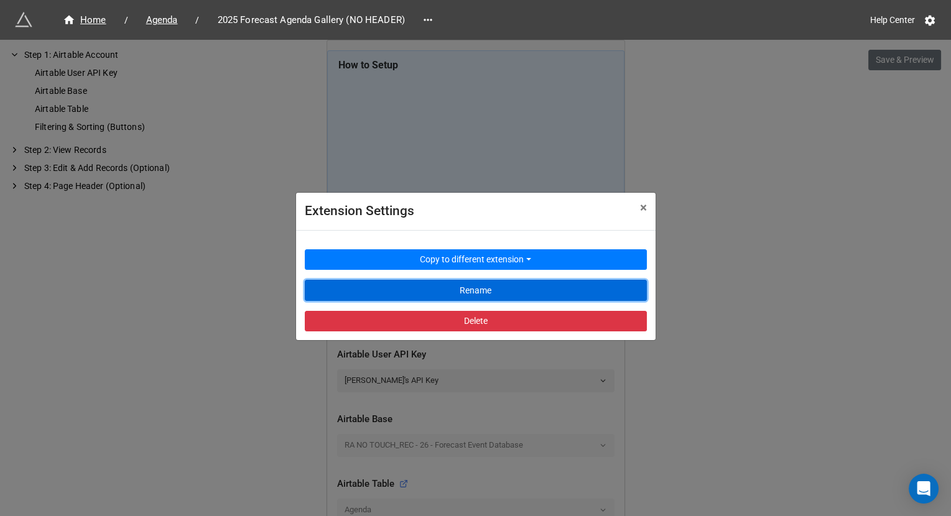
click at [417, 299] on button "Rename" at bounding box center [476, 290] width 342 height 21
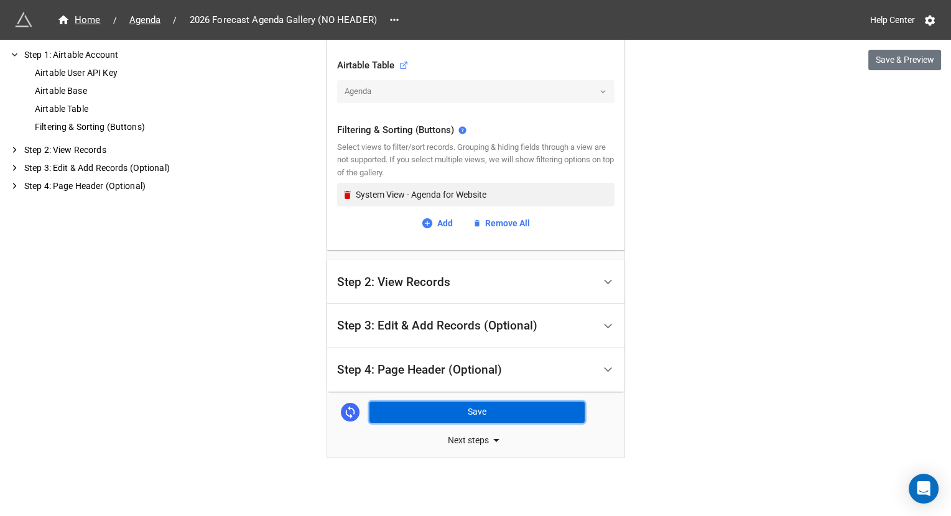
click at [527, 402] on button "Save" at bounding box center [476, 412] width 215 height 21
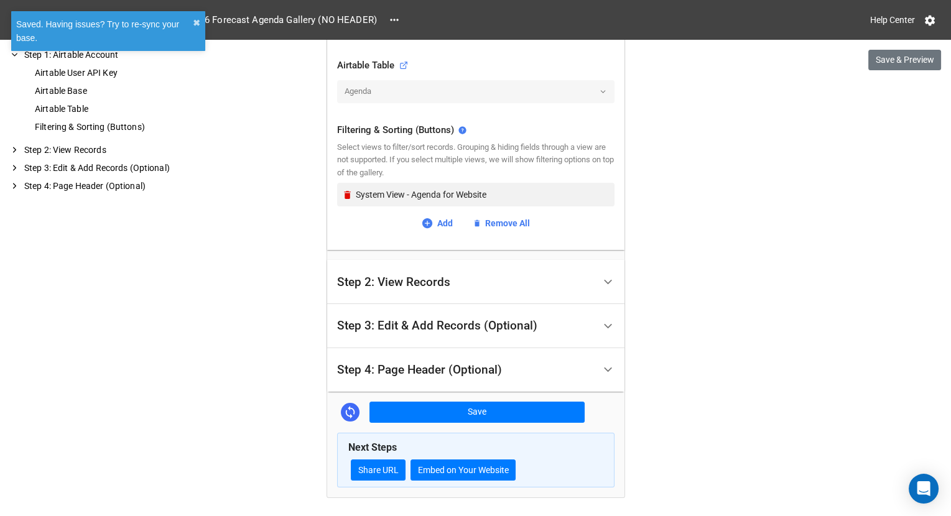
click at [533, 374] on div "Step 4: Page Header (Optional)" at bounding box center [465, 370] width 257 height 29
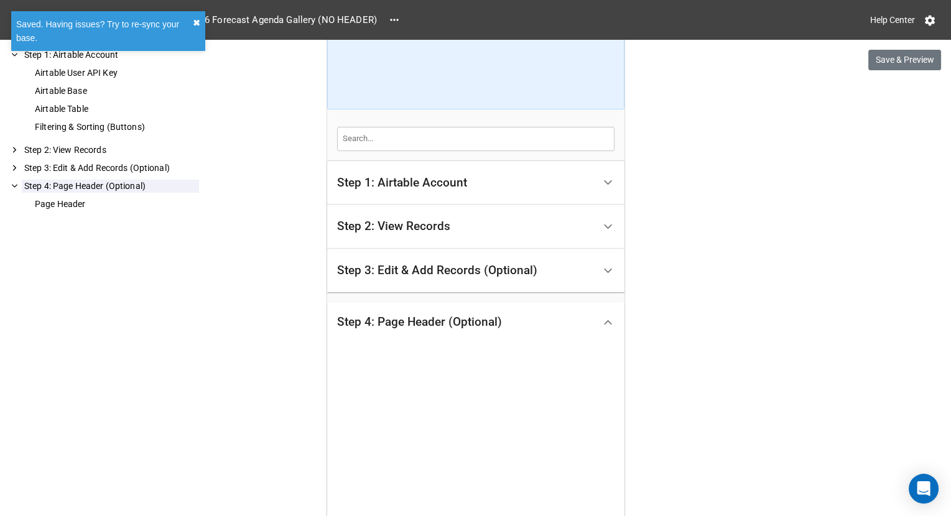
click at [199, 22] on button "✖︎" at bounding box center [196, 23] width 7 height 14
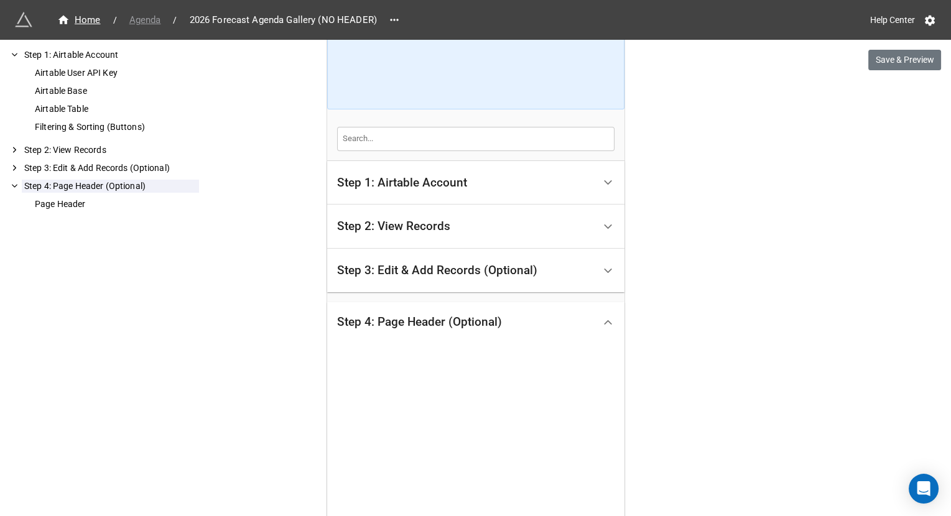
click at [146, 24] on span "Agenda" at bounding box center [145, 20] width 47 height 14
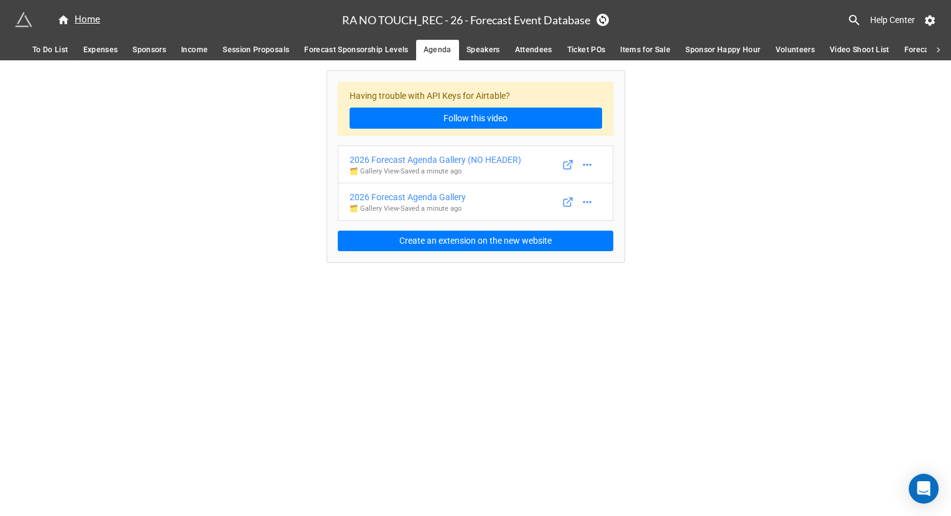
click at [481, 45] on span "Speakers" at bounding box center [483, 50] width 34 height 13
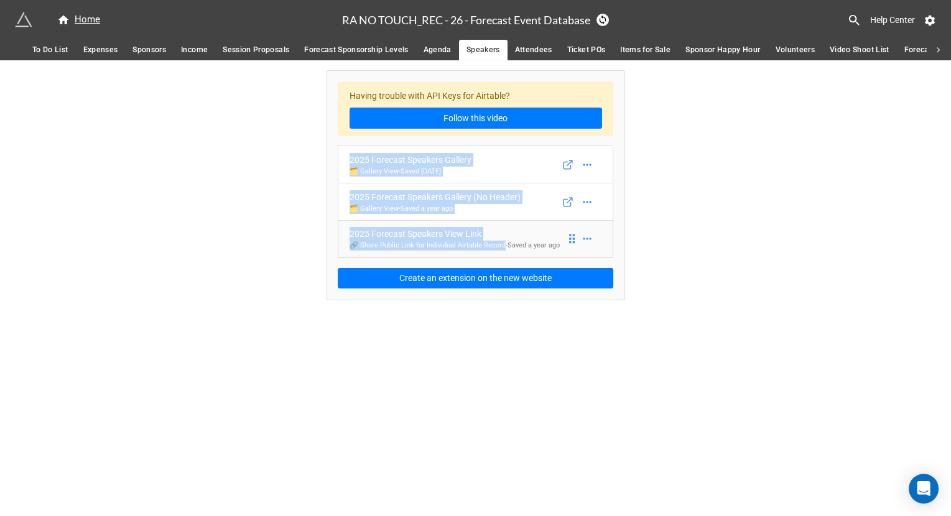
drag, startPoint x: 317, startPoint y: 143, endPoint x: 511, endPoint y: 248, distance: 220.7
click at [511, 248] on div "Having trouble with API Keys for Airtable? Follow this video 2025 Forecast Spea…" at bounding box center [475, 179] width 951 height 239
copy div "2025 Forecast Speakers Gallery 🗂️ Gallery View - Saved [DATE] 2025 Forecast Spe…"
click at [593, 169] on link at bounding box center [587, 164] width 20 height 17
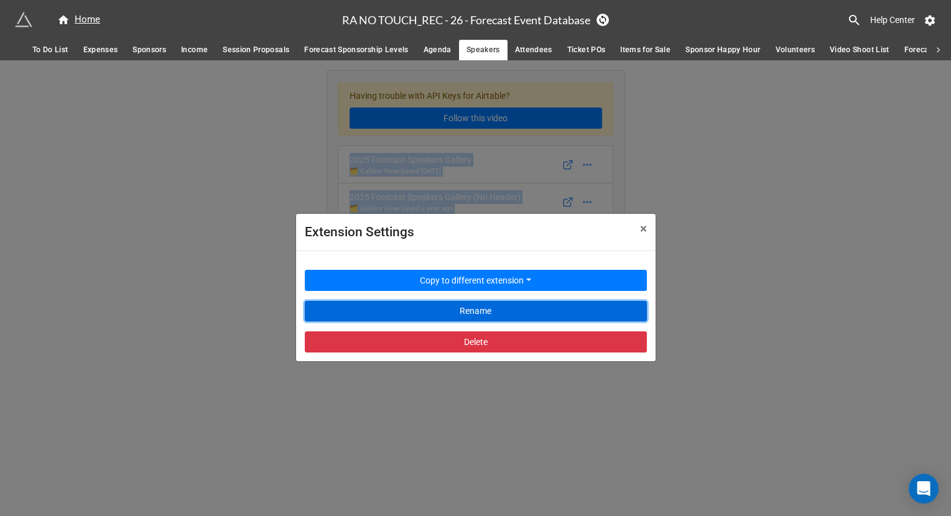
click at [535, 308] on button "Rename" at bounding box center [476, 311] width 342 height 21
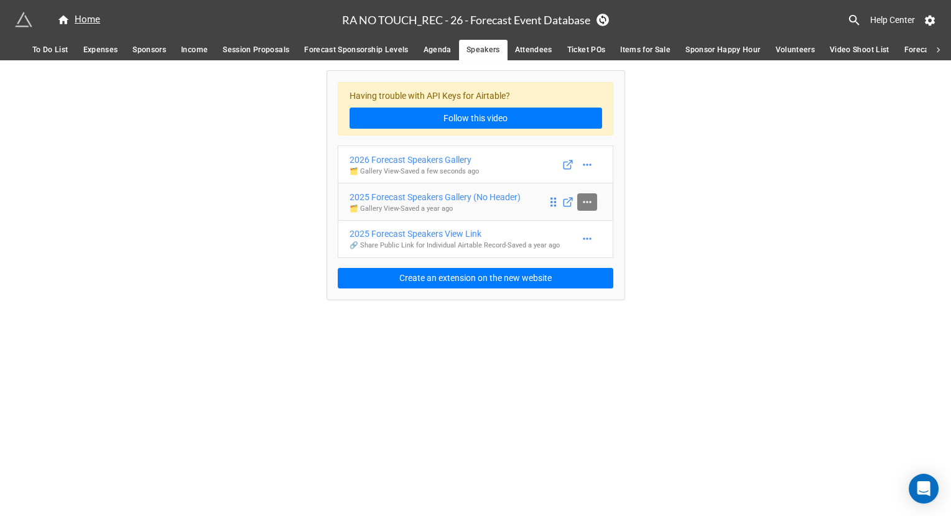
click at [586, 203] on icon at bounding box center [587, 202] width 12 height 12
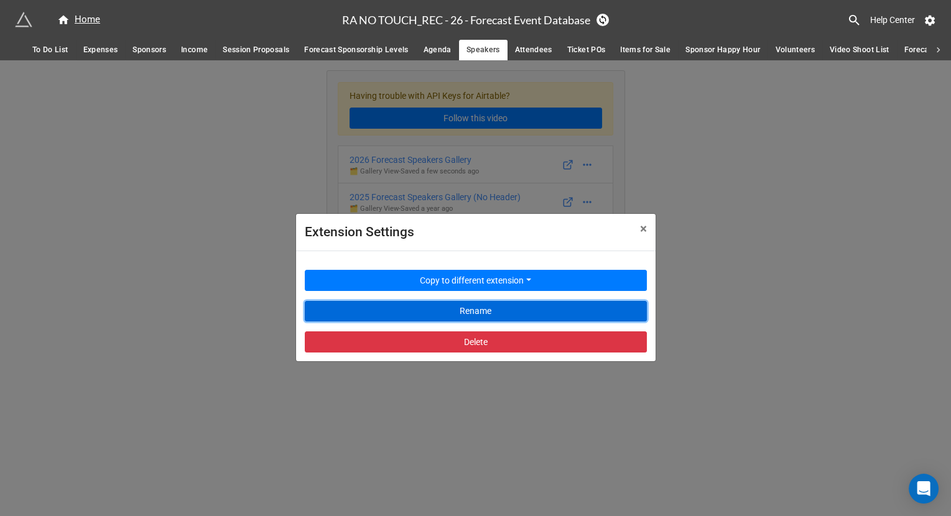
click at [496, 305] on button "Rename" at bounding box center [476, 311] width 342 height 21
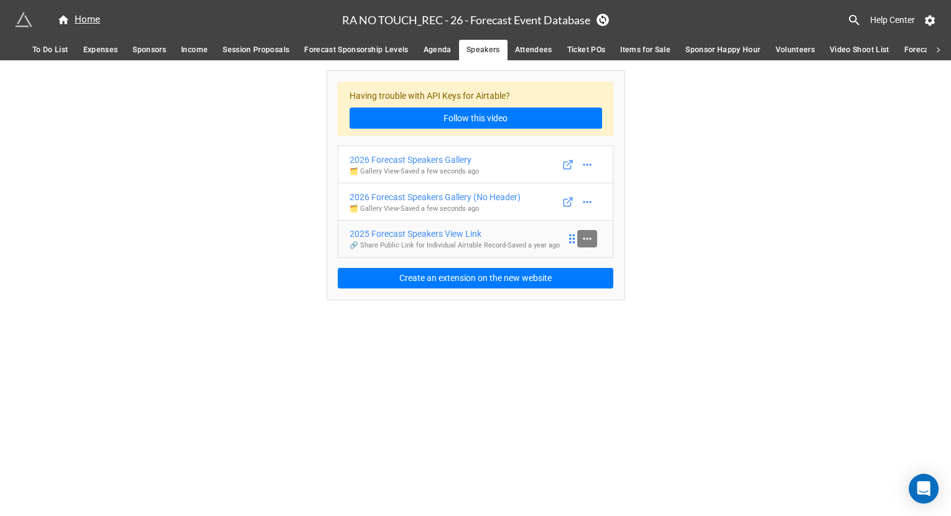
click at [590, 241] on icon at bounding box center [587, 239] width 12 height 12
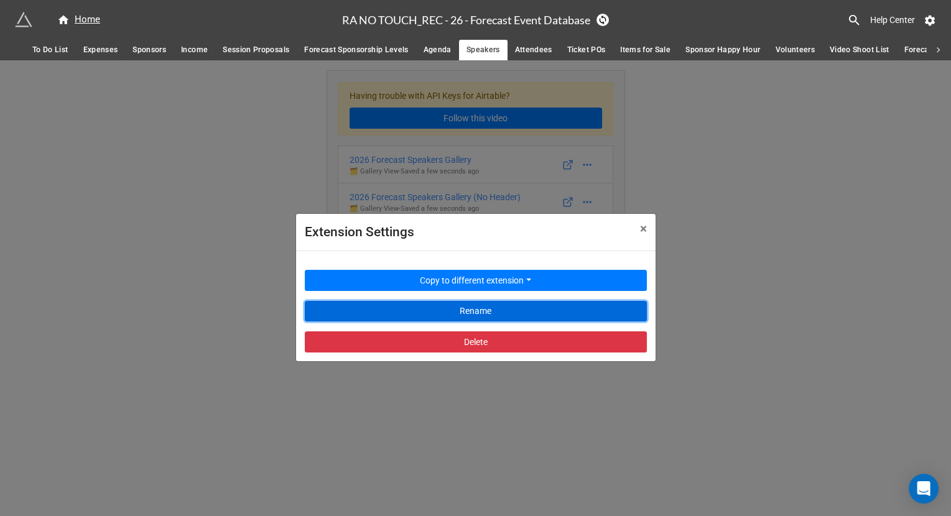
click at [537, 310] on button "Rename" at bounding box center [476, 311] width 342 height 21
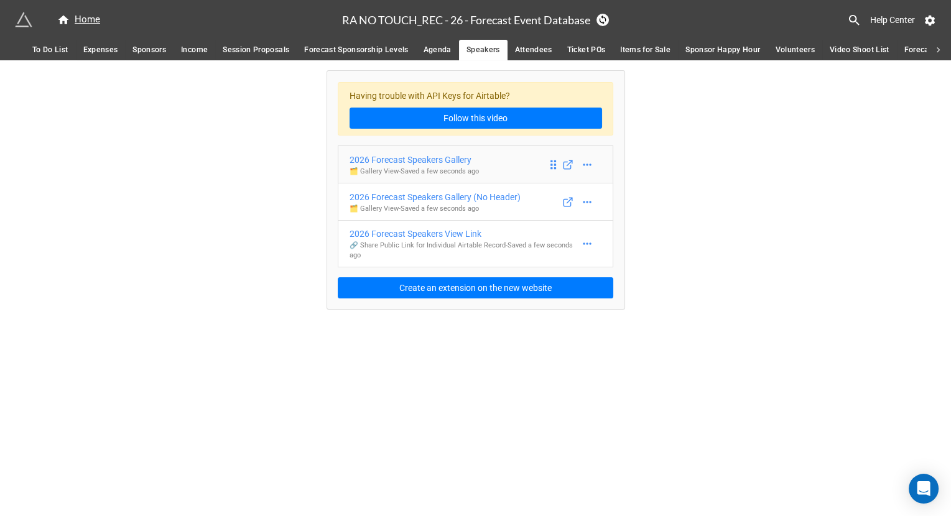
click at [424, 157] on div "2026 Forecast Speakers Gallery" at bounding box center [414, 160] width 129 height 14
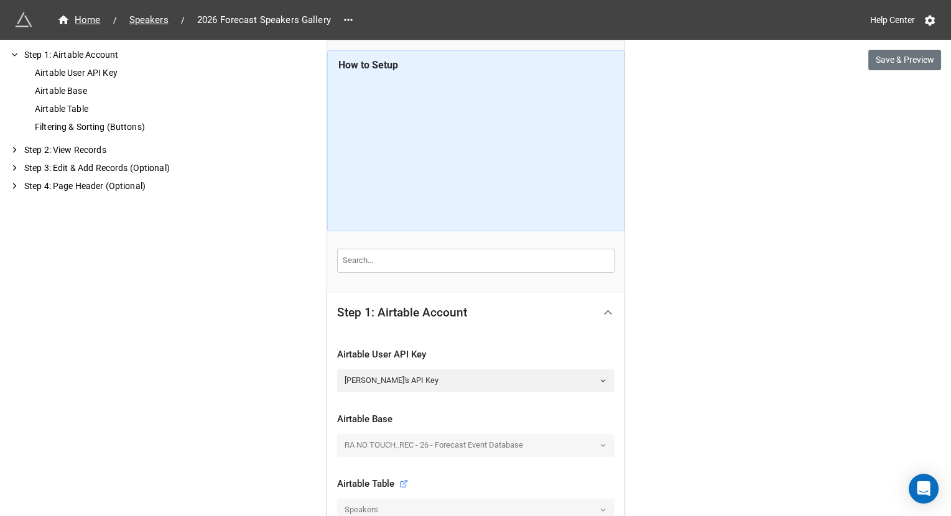
scroll to position [419, 0]
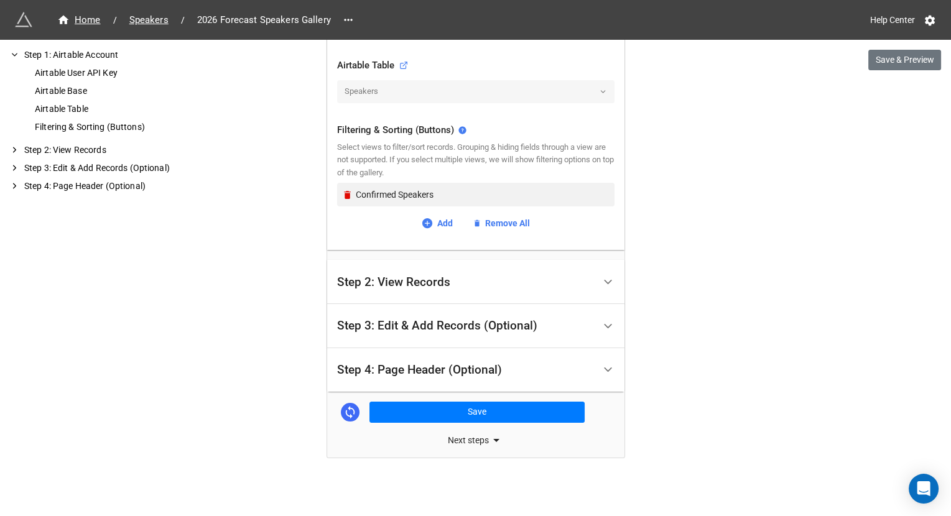
click at [452, 356] on div "Step 4: Page Header (Optional)" at bounding box center [465, 370] width 257 height 29
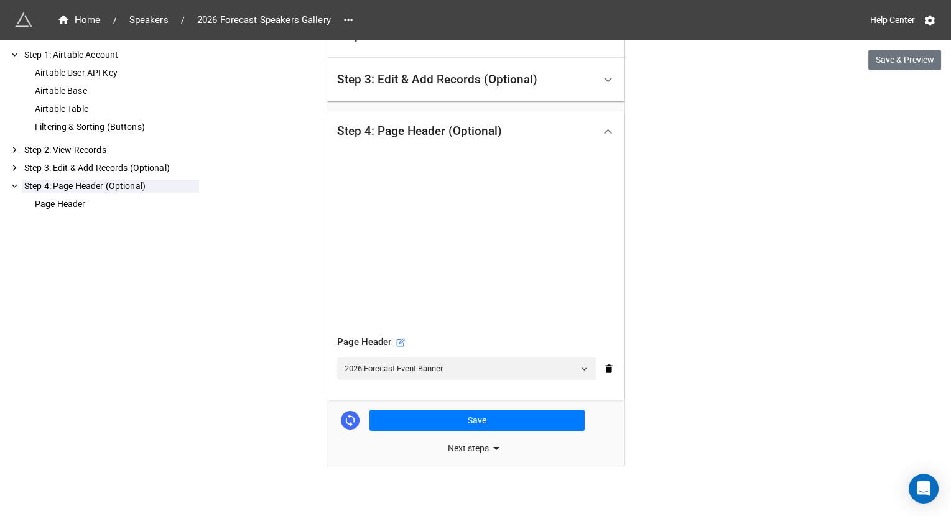
scroll to position [321, 0]
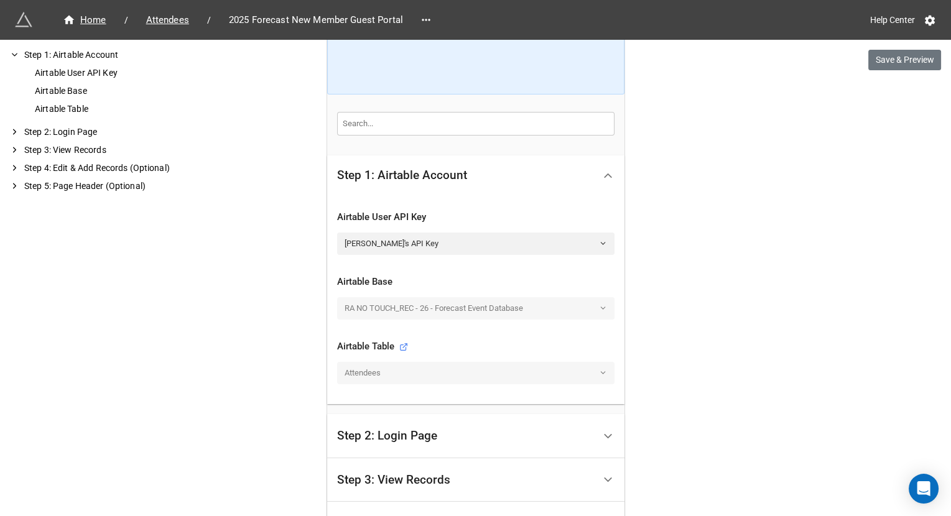
scroll to position [219, 0]
click at [481, 434] on div "Step 2: Login Page" at bounding box center [465, 435] width 257 height 29
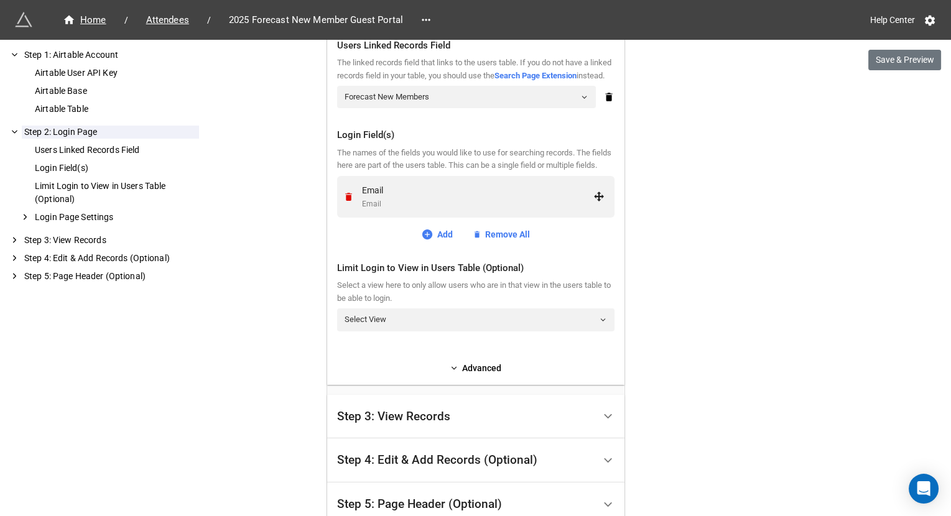
scroll to position [444, 0]
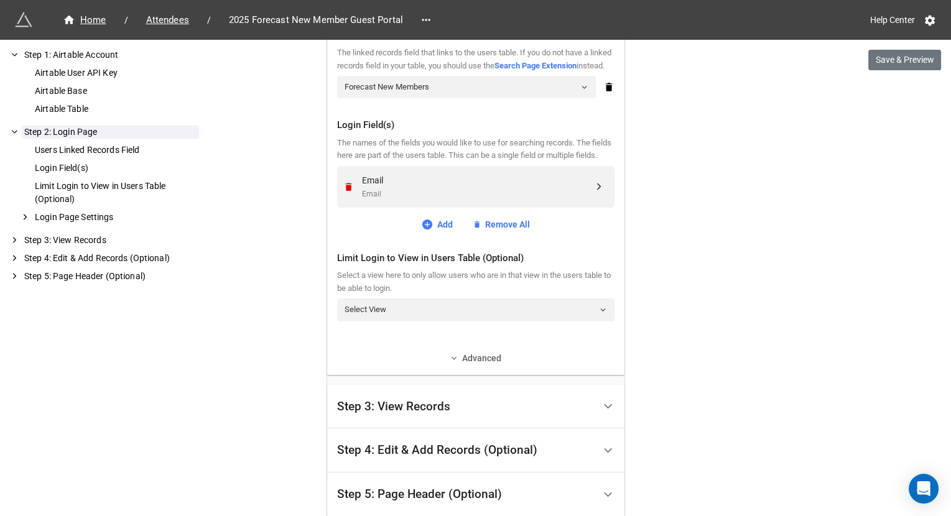
click at [461, 365] on link "Advanced" at bounding box center [475, 358] width 277 height 14
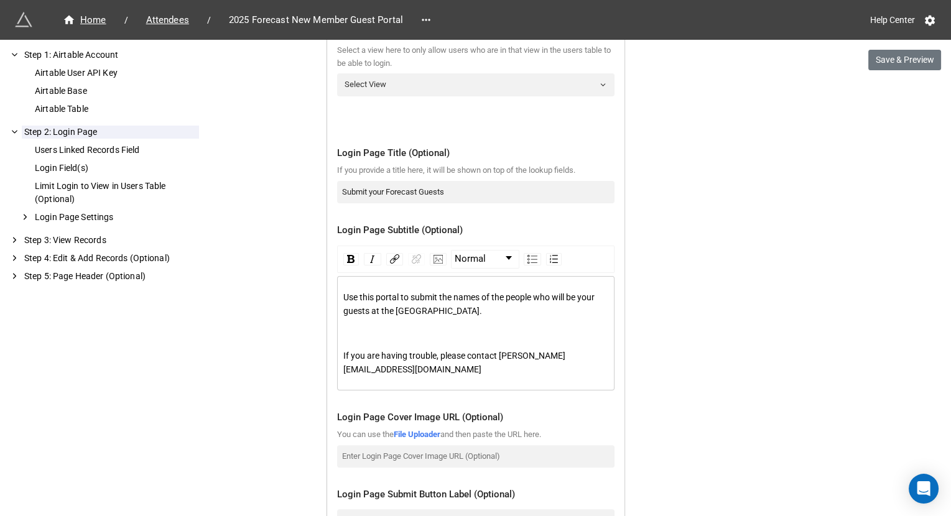
scroll to position [670, 0]
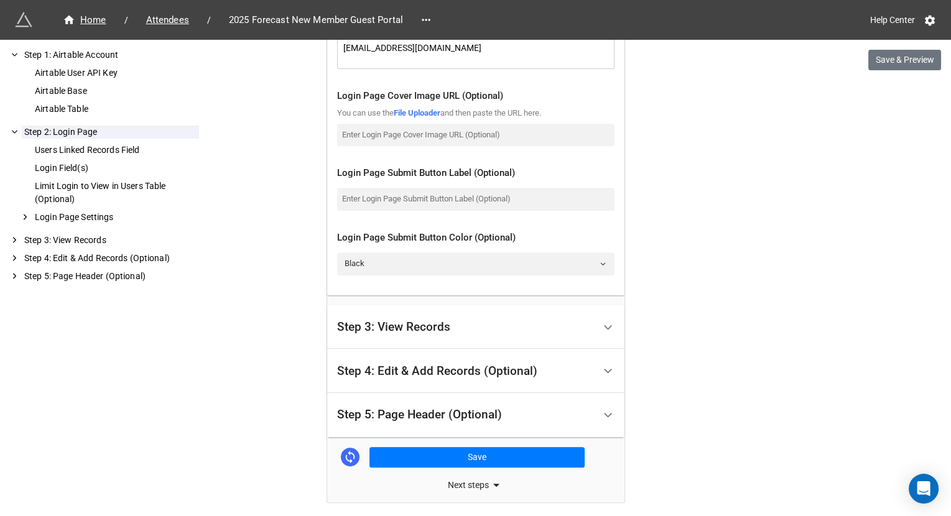
click at [381, 342] on div "Step 3: View Records" at bounding box center [465, 327] width 257 height 29
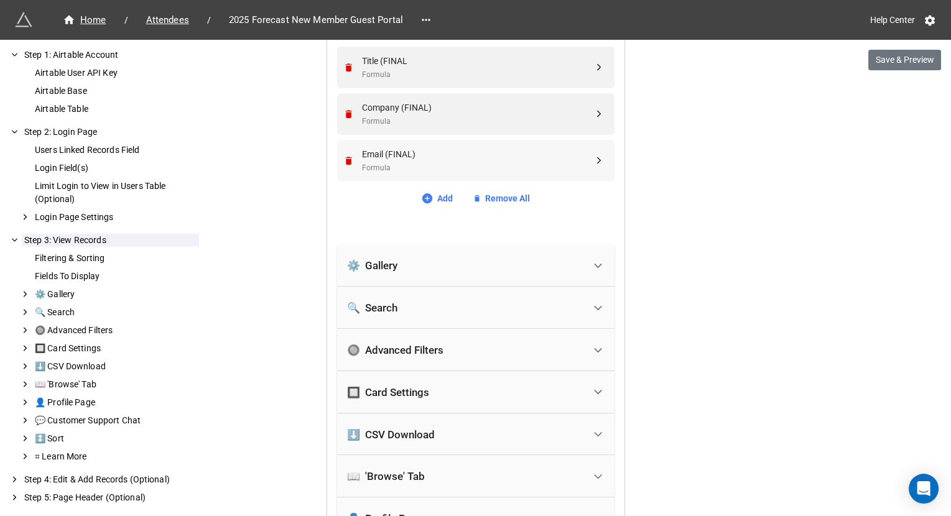
scroll to position [613, 0]
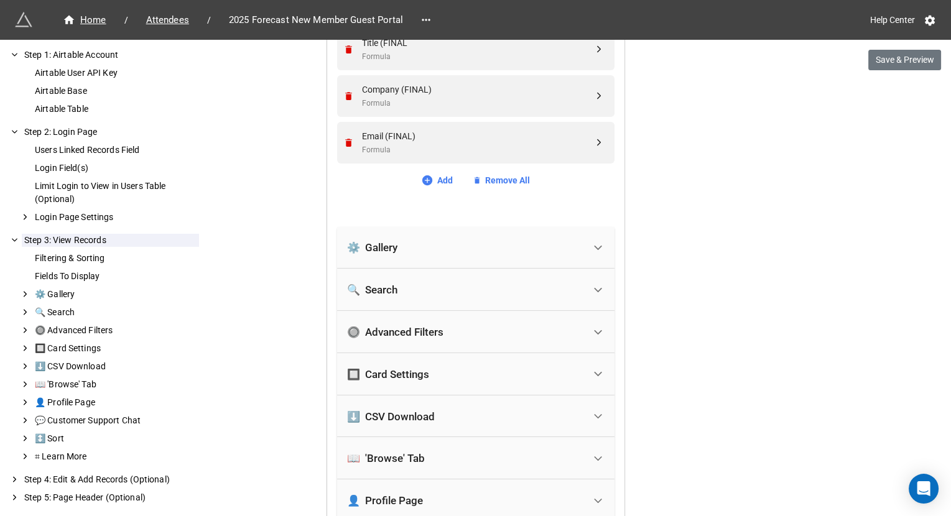
click at [364, 373] on div "🔲 Card Settings" at bounding box center [388, 374] width 82 height 12
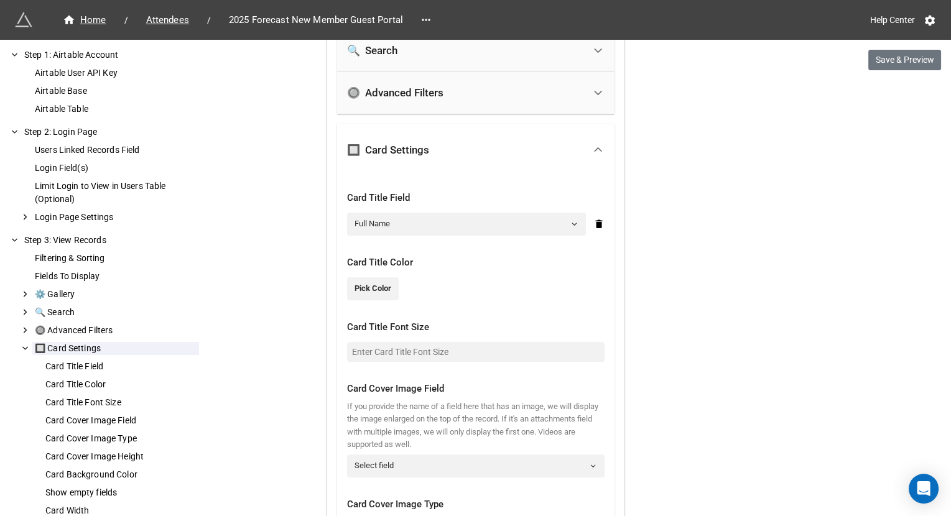
scroll to position [869, 0]
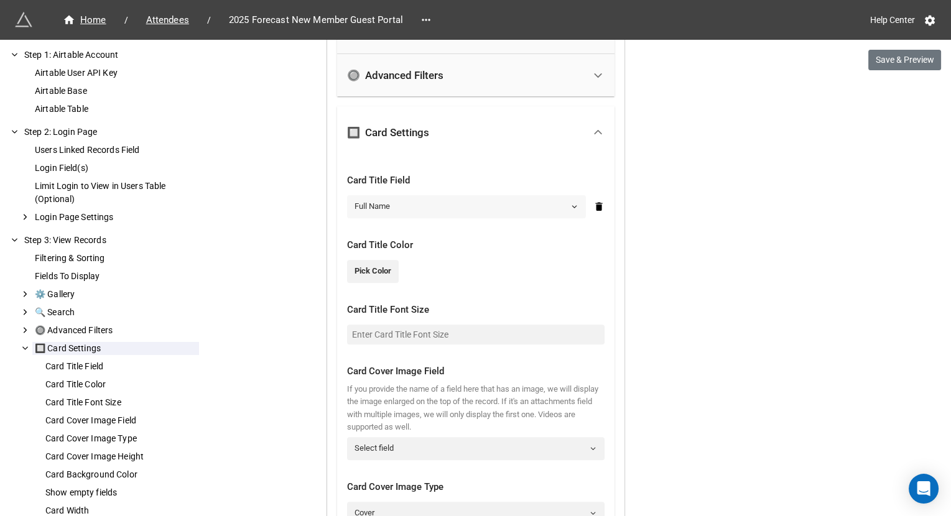
click at [425, 203] on link "Full Name" at bounding box center [466, 206] width 239 height 22
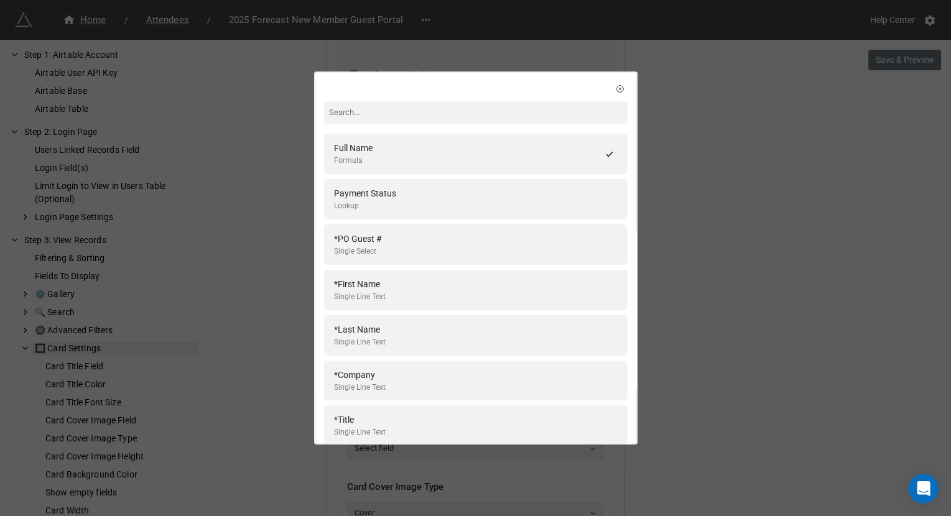
click at [682, 193] on div "Full Name Formula Payment Status Lookup *PO Guest # Single Select *First Name S…" at bounding box center [475, 258] width 951 height 516
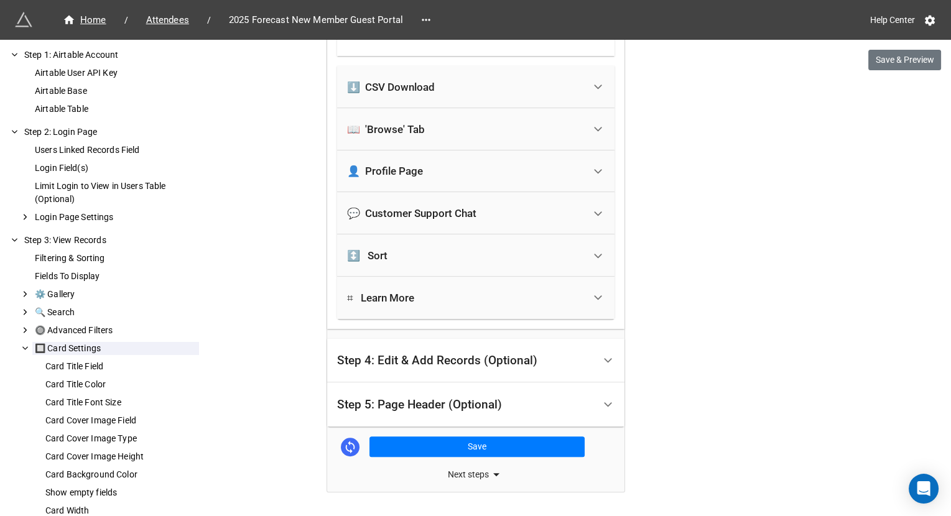
click at [447, 358] on div "Step 4: Edit & Add Records (Optional)" at bounding box center [437, 361] width 200 height 12
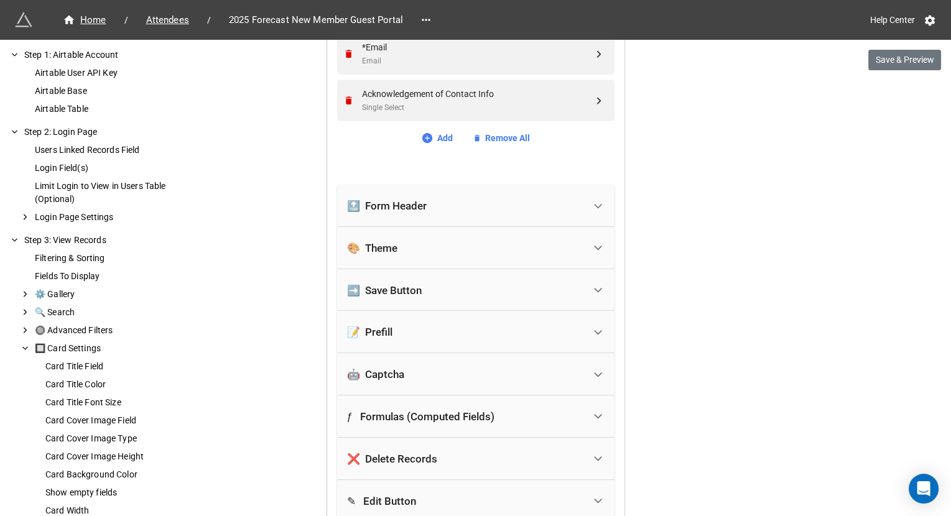
scroll to position [925, 0]
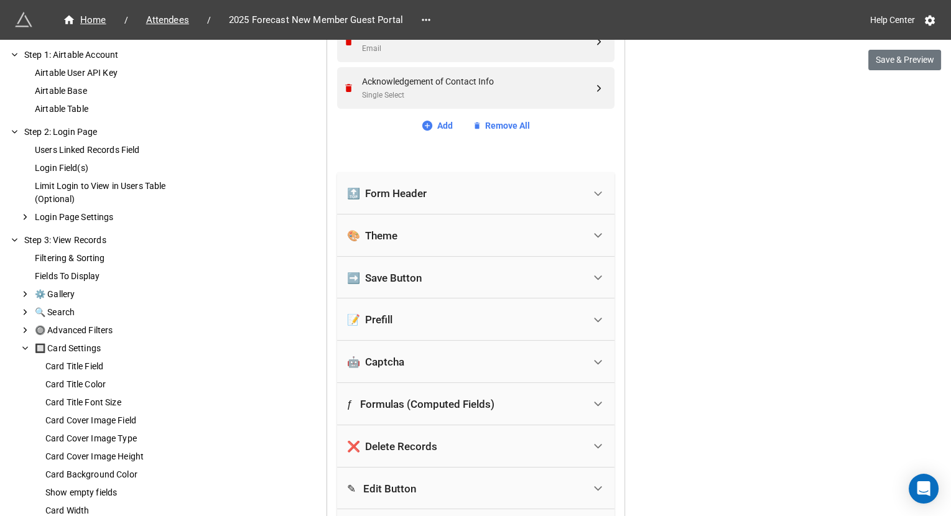
click at [465, 197] on div "🔝 Form Header" at bounding box center [465, 193] width 237 height 27
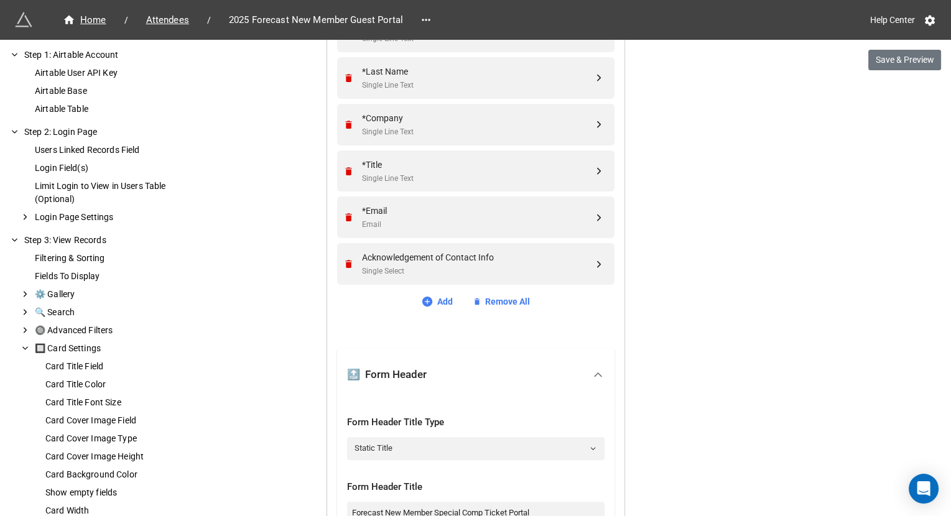
scroll to position [746, 0]
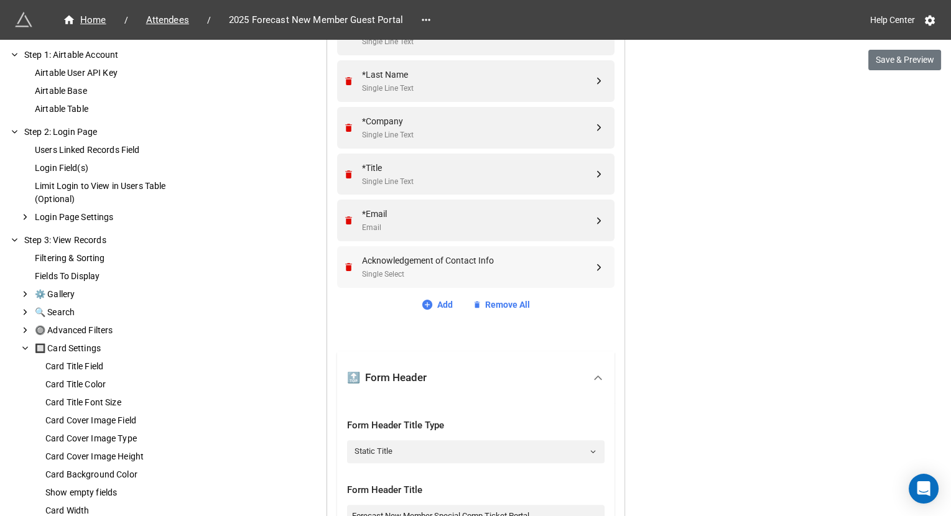
click at [401, 264] on div "Acknowledgement of Contact Info Single Select" at bounding box center [477, 267] width 231 height 27
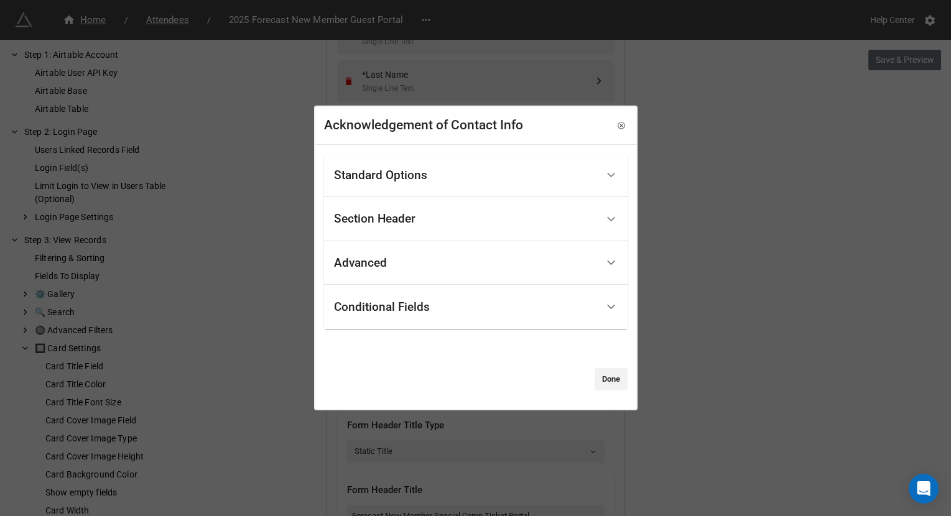
click at [445, 173] on div "Standard Options" at bounding box center [465, 174] width 263 height 29
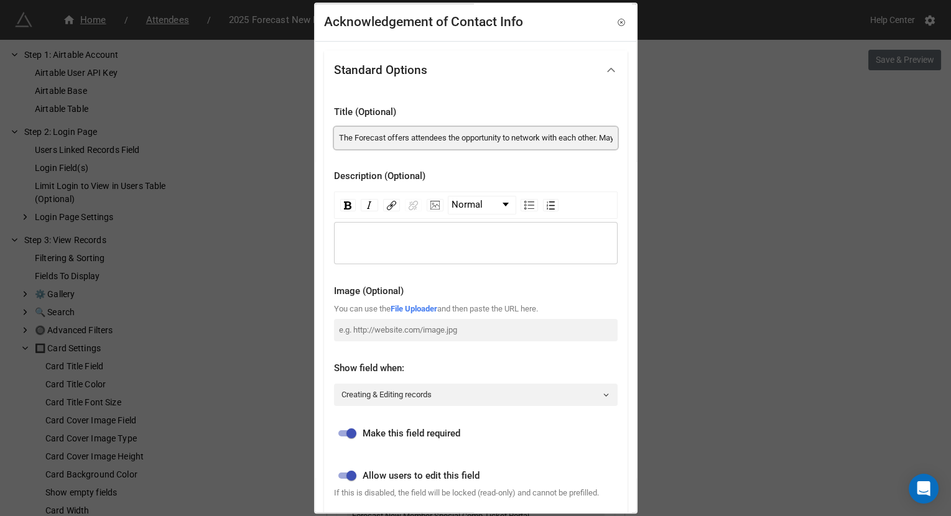
click at [466, 143] on input "The Forecast offers attendees the opportunity to network with each other. May w…" at bounding box center [476, 138] width 284 height 22
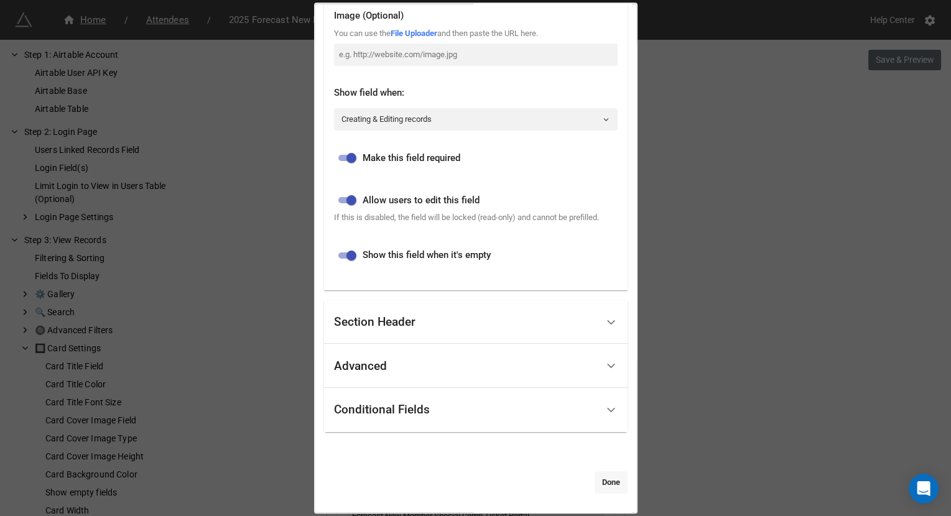
click at [608, 478] on link "Done" at bounding box center [611, 482] width 33 height 22
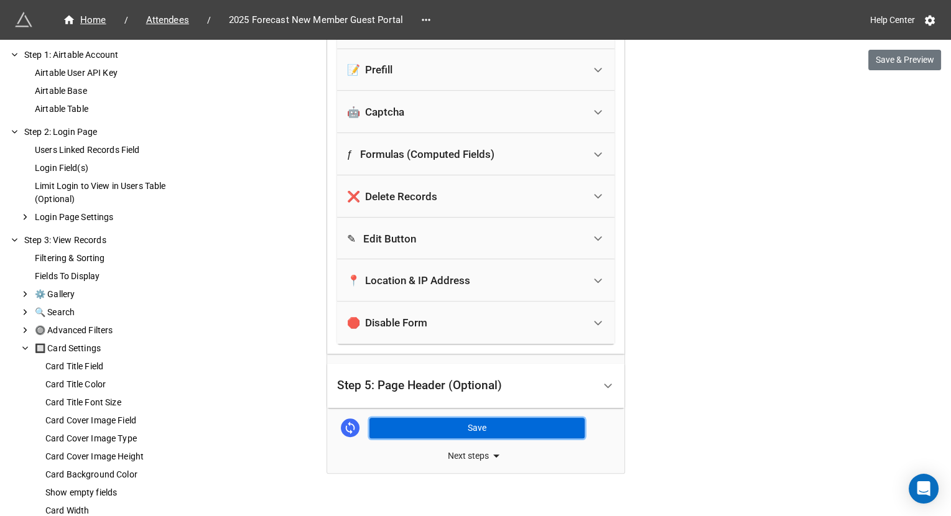
click at [465, 418] on button "Save" at bounding box center [476, 428] width 215 height 21
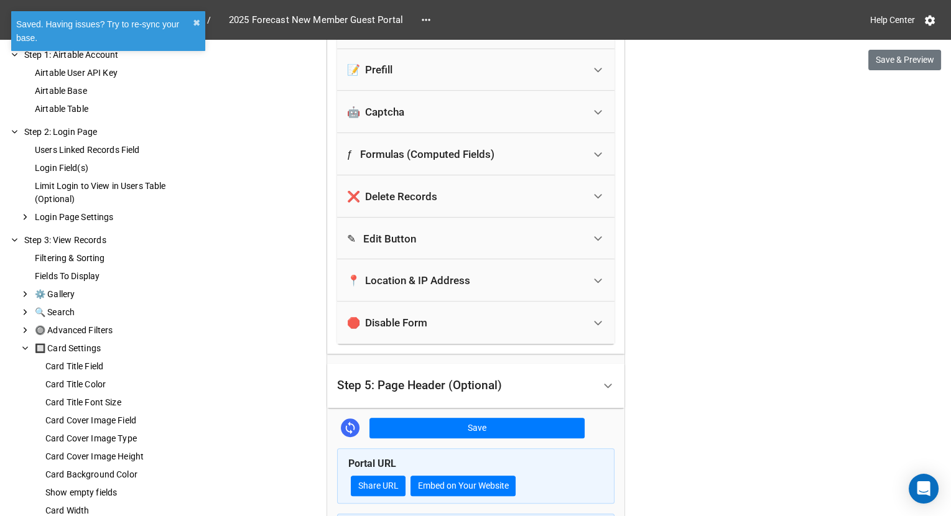
click at [585, 371] on div "Step 5: Page Header (Optional)" at bounding box center [465, 385] width 257 height 29
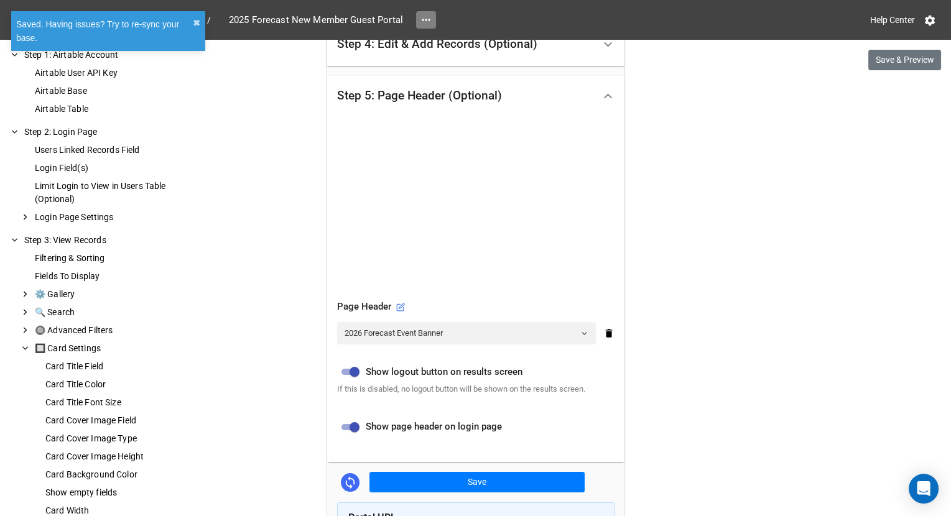
click at [430, 15] on icon at bounding box center [426, 20] width 12 height 12
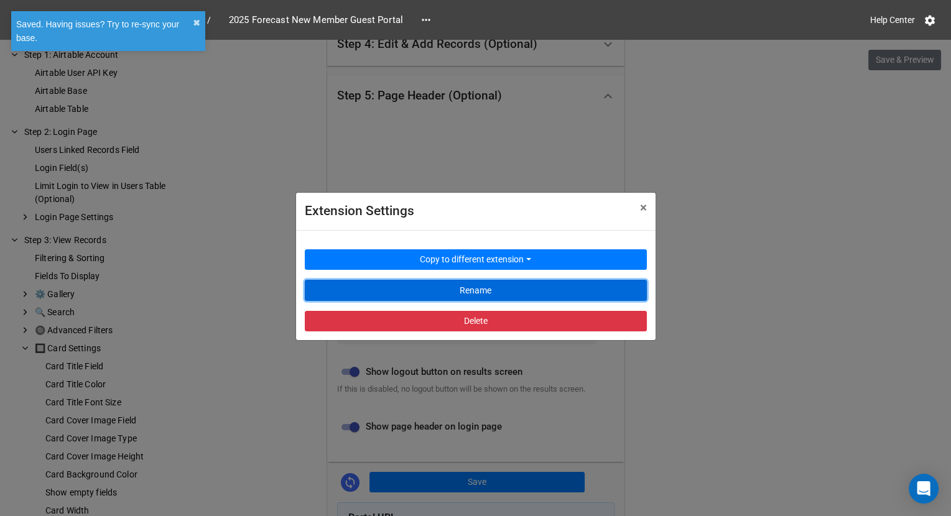
click at [429, 285] on button "Rename" at bounding box center [476, 290] width 342 height 21
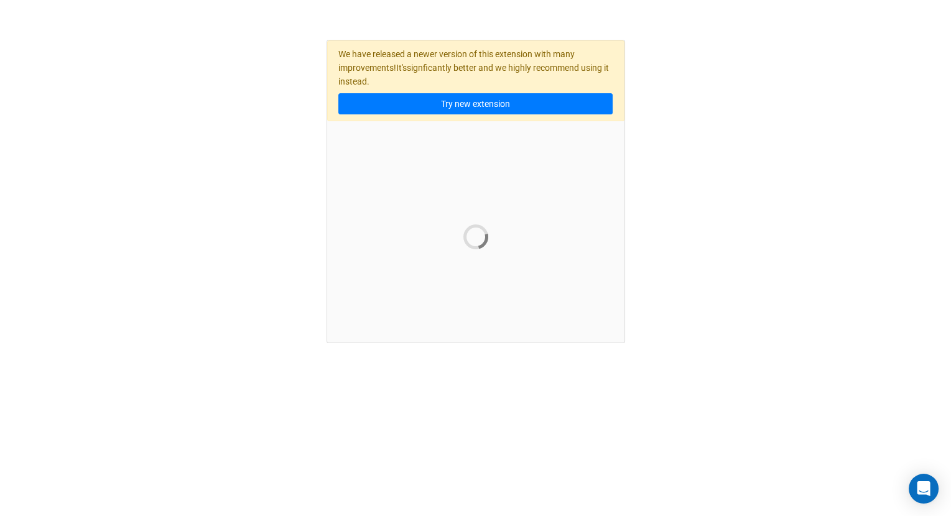
scroll to position [0, 0]
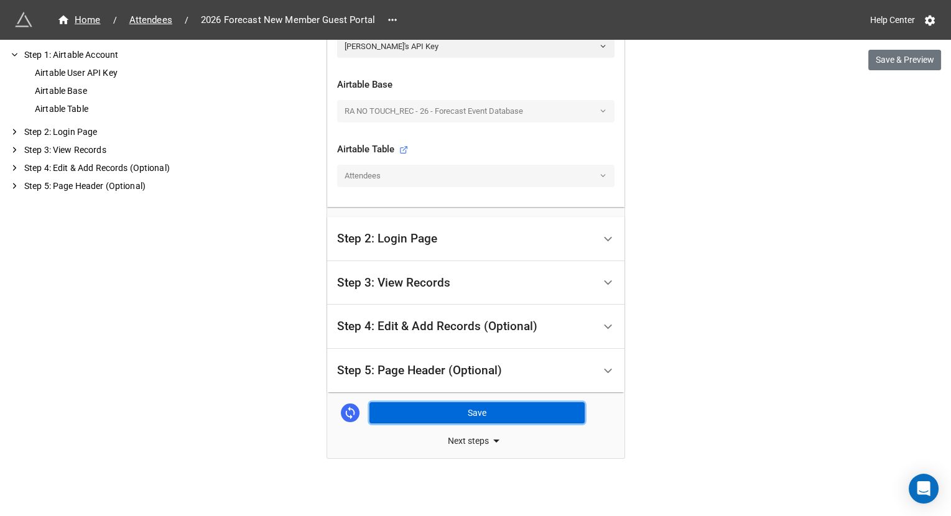
click at [509, 403] on button "Save" at bounding box center [476, 412] width 215 height 21
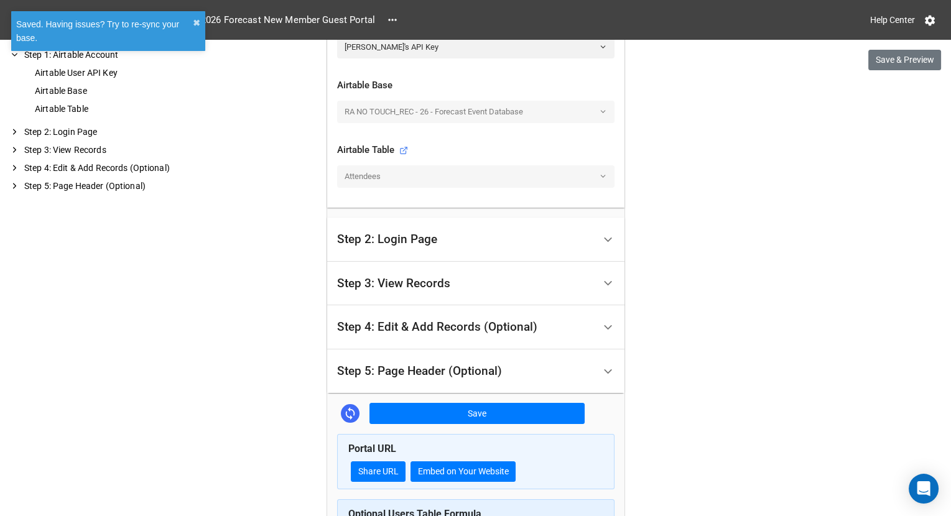
scroll to position [415, 0]
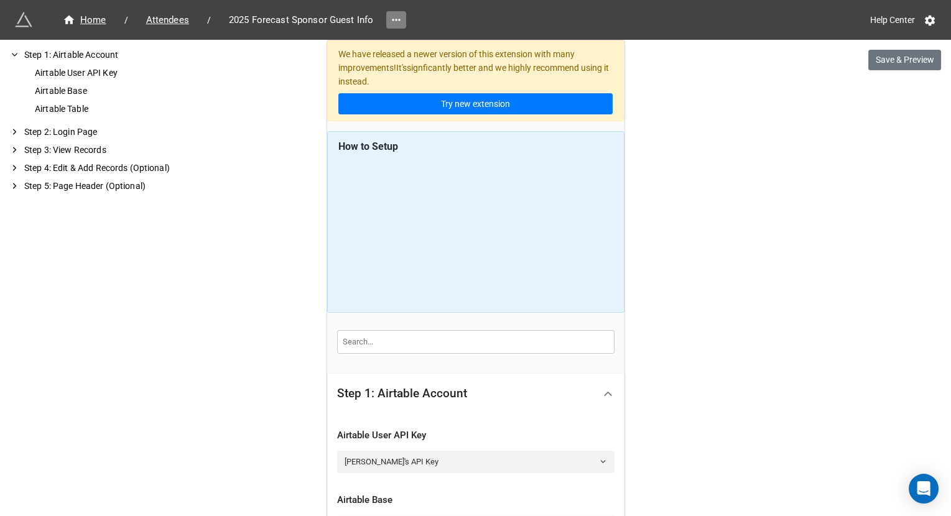
click at [392, 22] on icon at bounding box center [396, 20] width 12 height 12
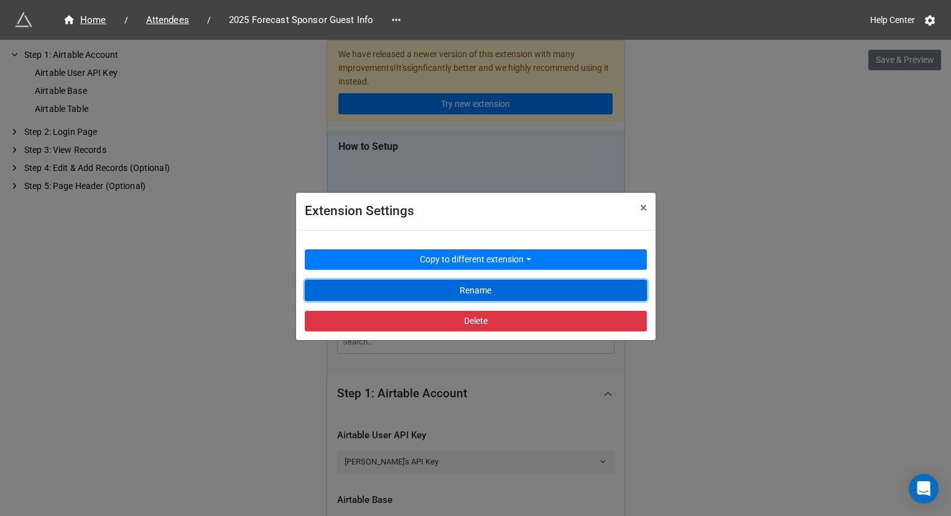
click at [401, 290] on button "Rename" at bounding box center [476, 290] width 342 height 21
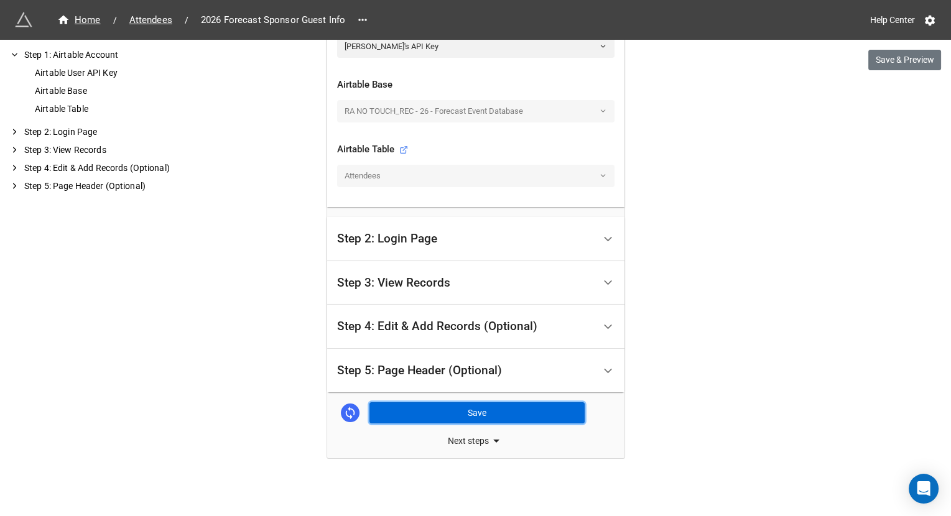
click at [465, 410] on button "Save" at bounding box center [476, 412] width 215 height 21
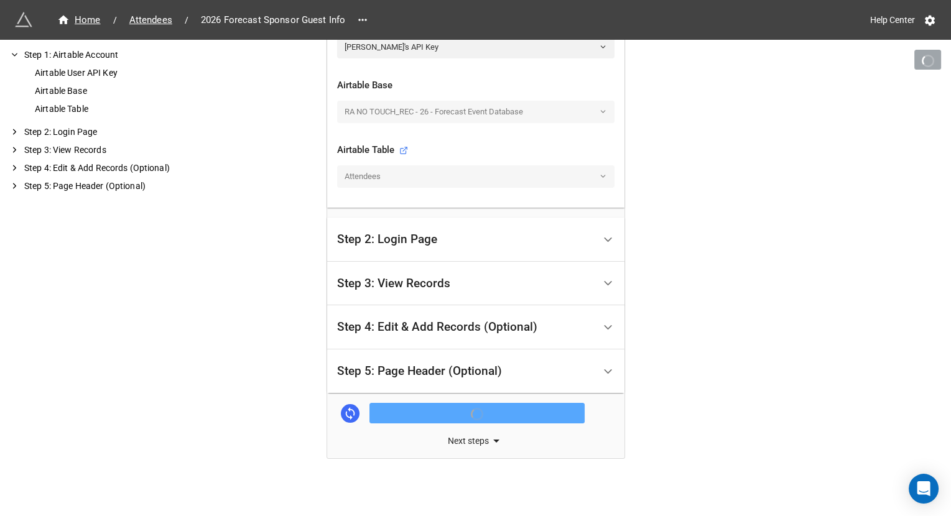
scroll to position [415, 0]
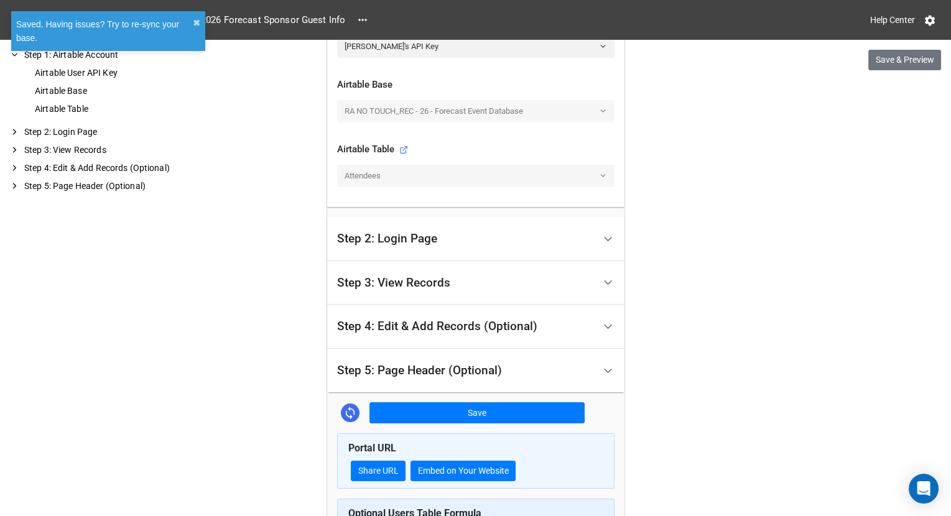
click at [499, 234] on div "Step 2: Login Page" at bounding box center [465, 239] width 257 height 29
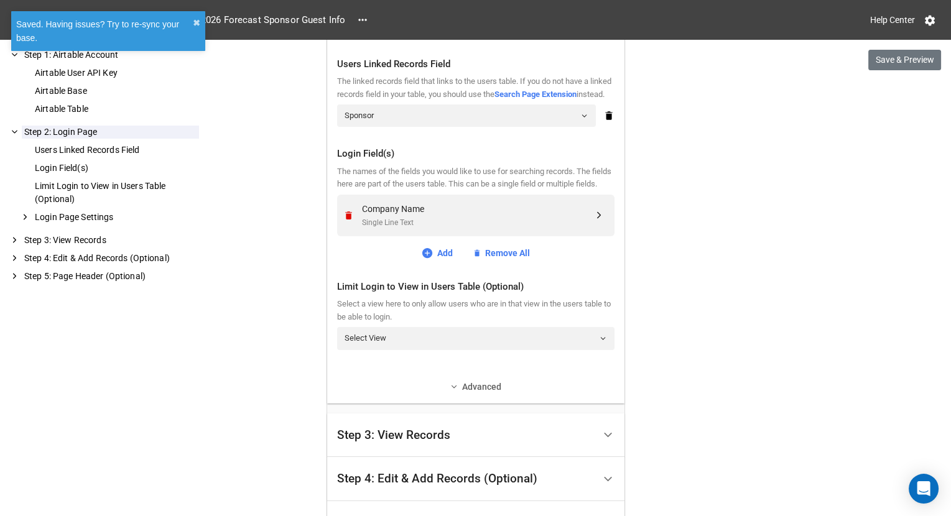
click at [480, 394] on link "Advanced" at bounding box center [475, 387] width 277 height 14
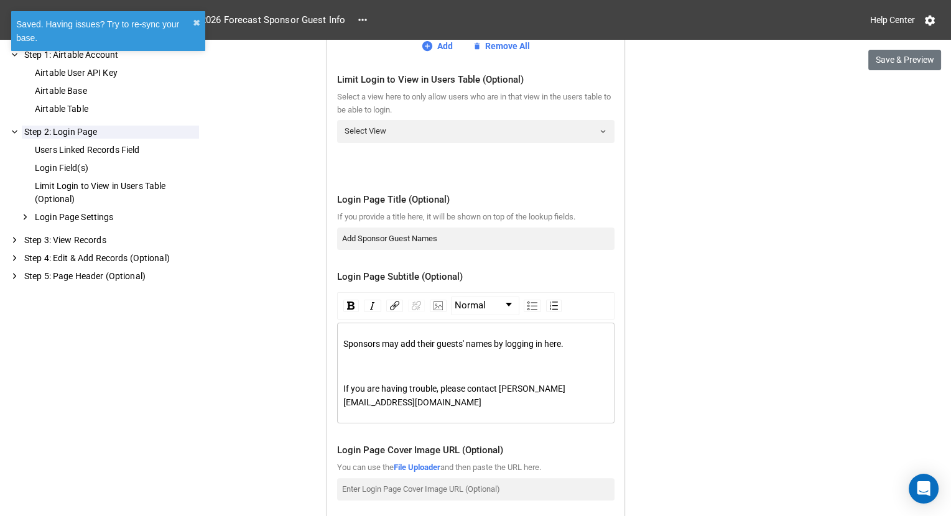
scroll to position [623, 0]
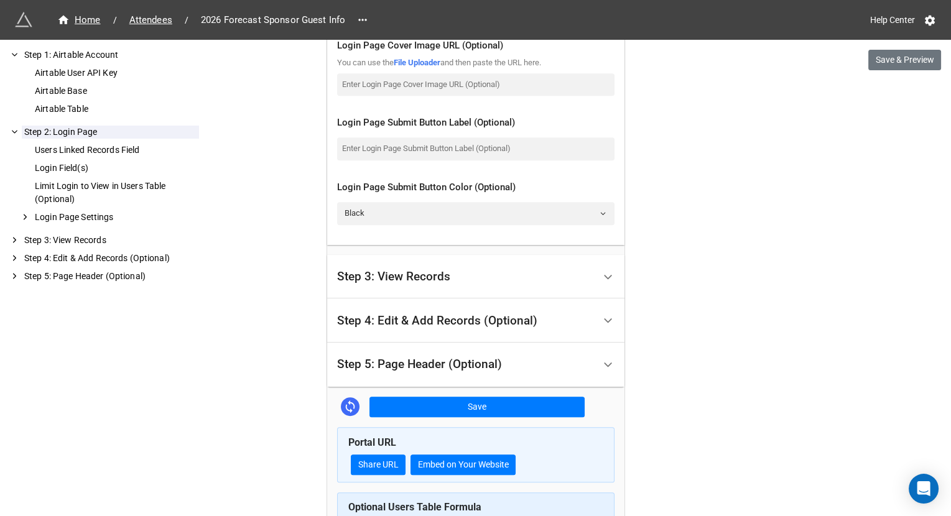
click at [486, 276] on div "Step 3: View Records" at bounding box center [465, 276] width 257 height 29
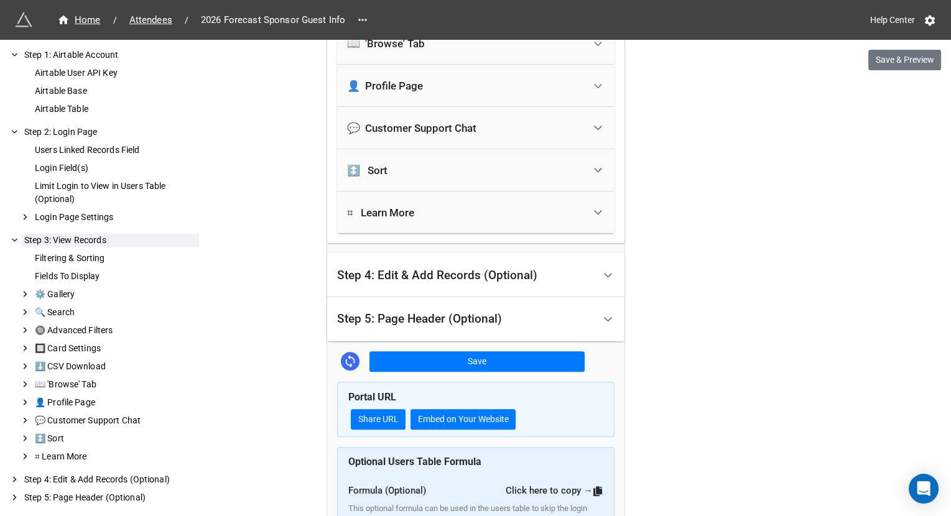
scroll to position [473, 0]
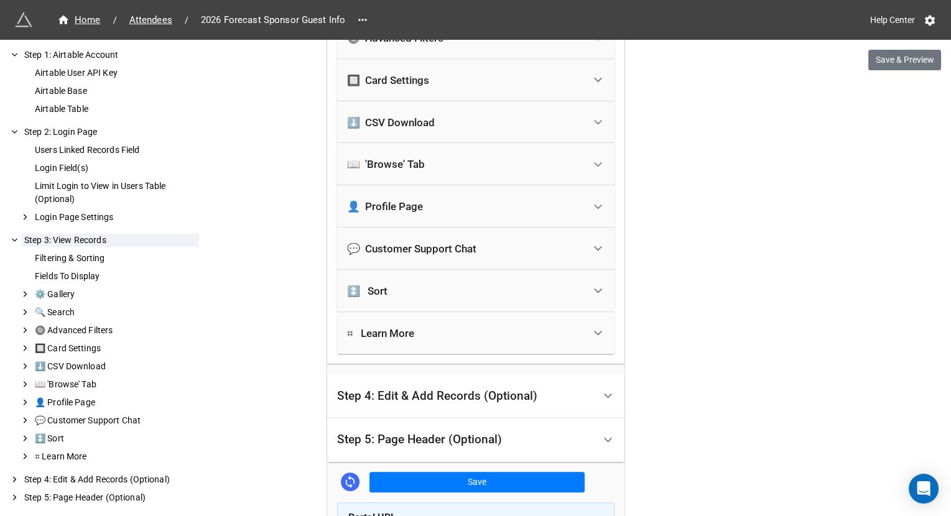
click at [453, 391] on div "Step 4: Edit & Add Records (Optional)" at bounding box center [437, 396] width 200 height 12
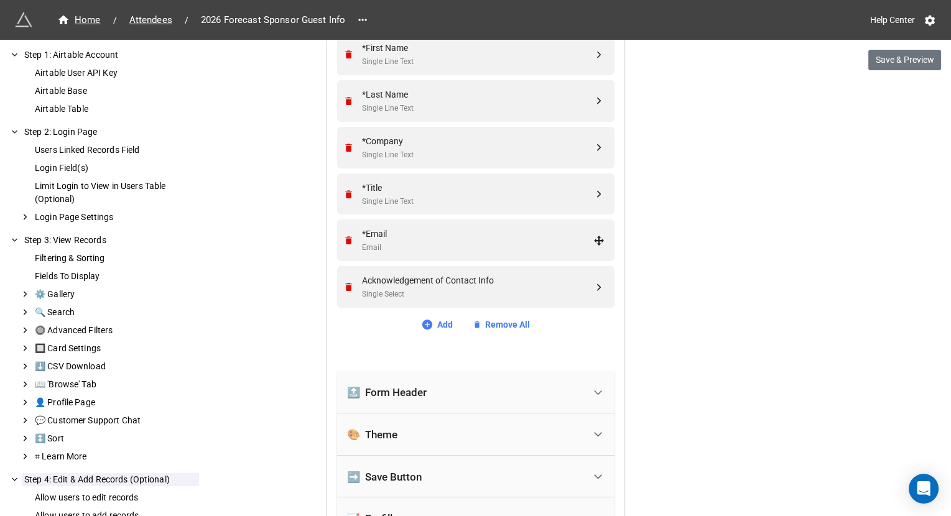
scroll to position [716, 0]
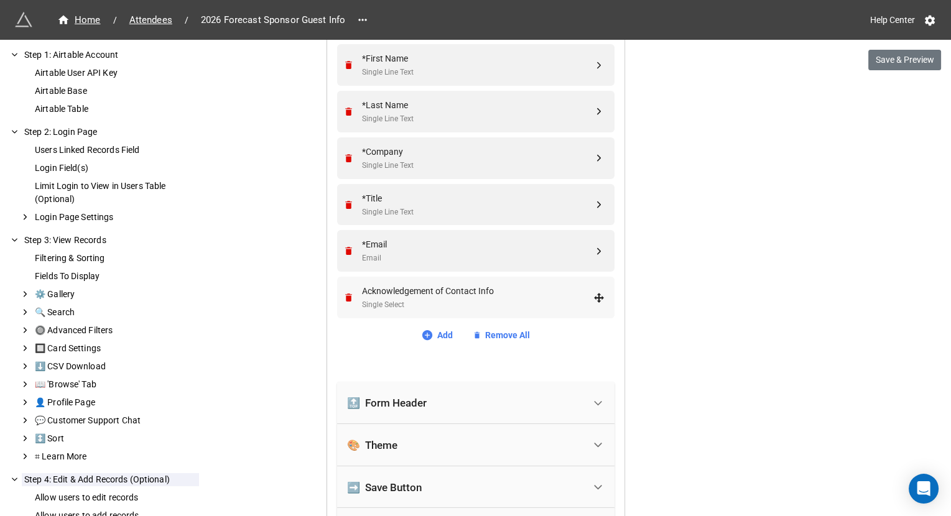
click at [463, 299] on div "Single Select" at bounding box center [477, 305] width 231 height 12
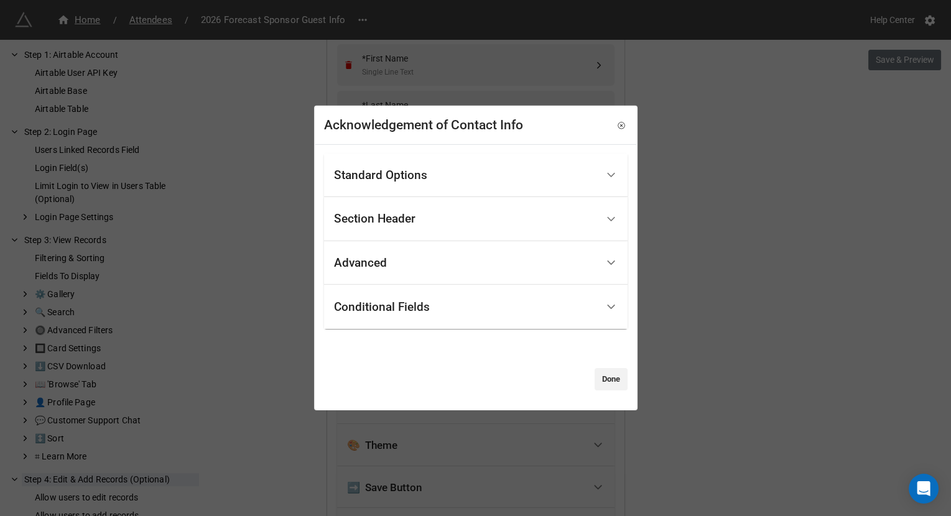
click at [470, 178] on div "Standard Options" at bounding box center [465, 174] width 263 height 29
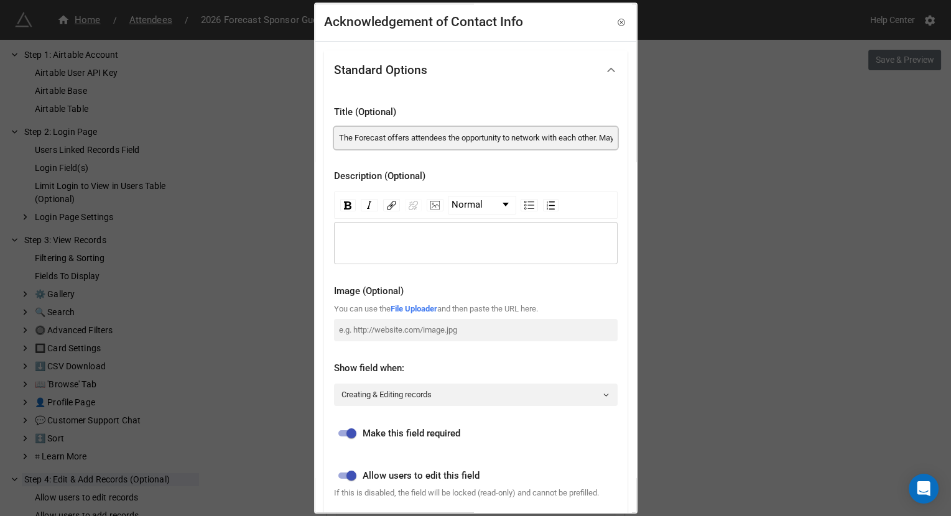
scroll to position [0, 351]
drag, startPoint x: 338, startPoint y: 137, endPoint x: 616, endPoint y: 140, distance: 277.4
click at [513, 140] on div "Title (Optional) The Forecast offers attendees the opportunity to network with …" at bounding box center [476, 328] width 304 height 476
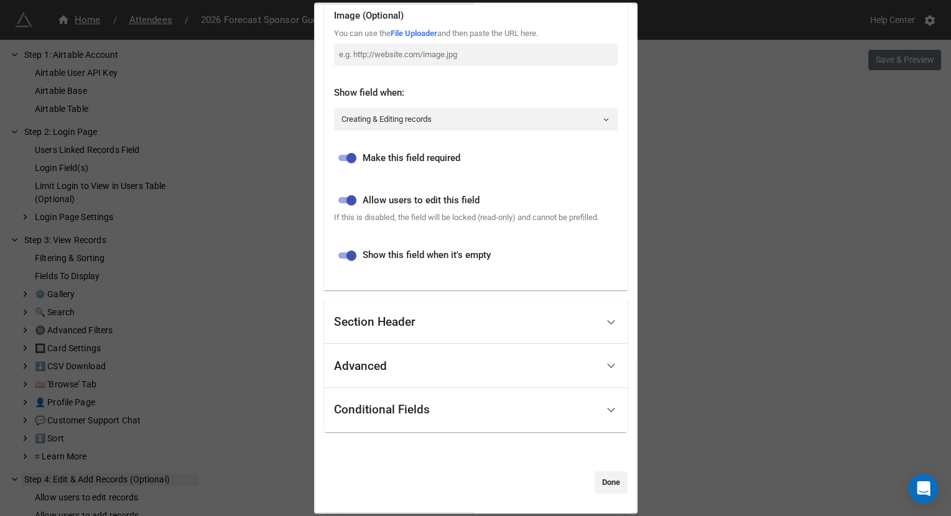
scroll to position [286, 0]
click at [513, 480] on link "Done" at bounding box center [611, 482] width 33 height 22
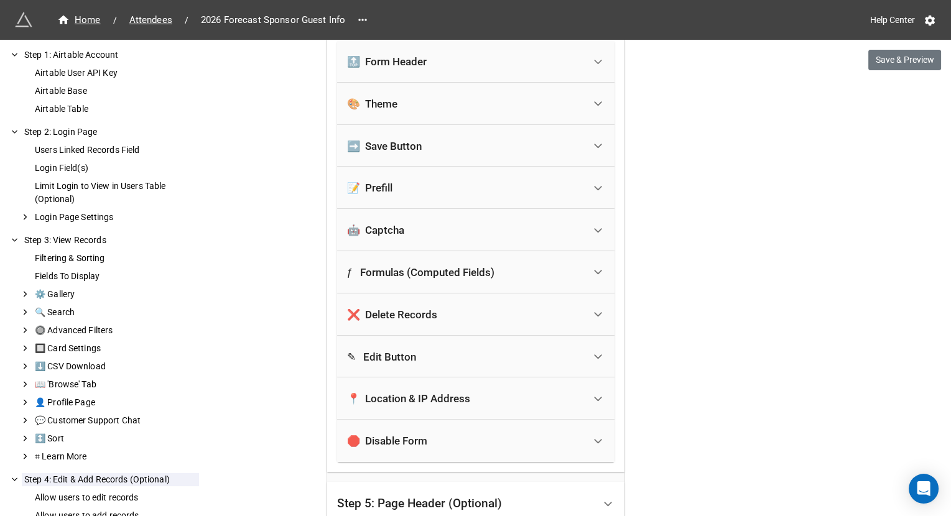
scroll to position [1279, 0]
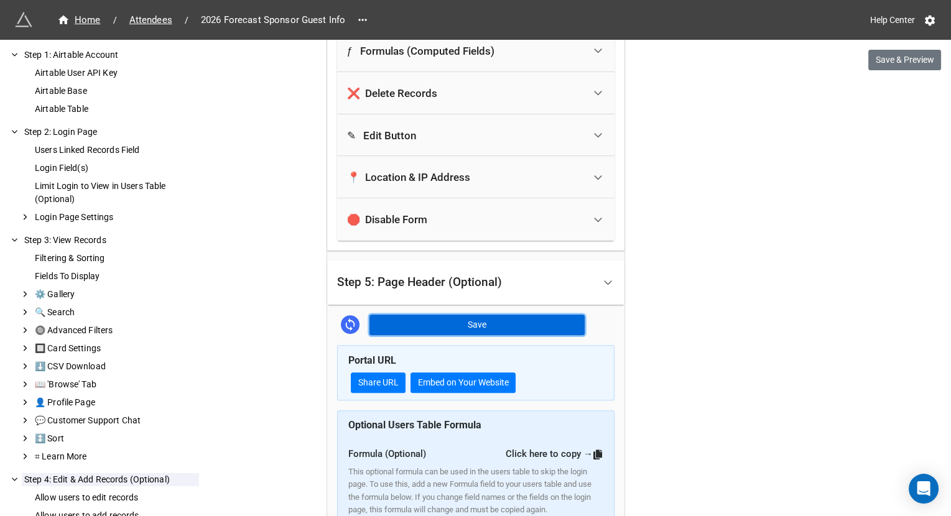
click at [504, 322] on button "Save" at bounding box center [476, 325] width 215 height 21
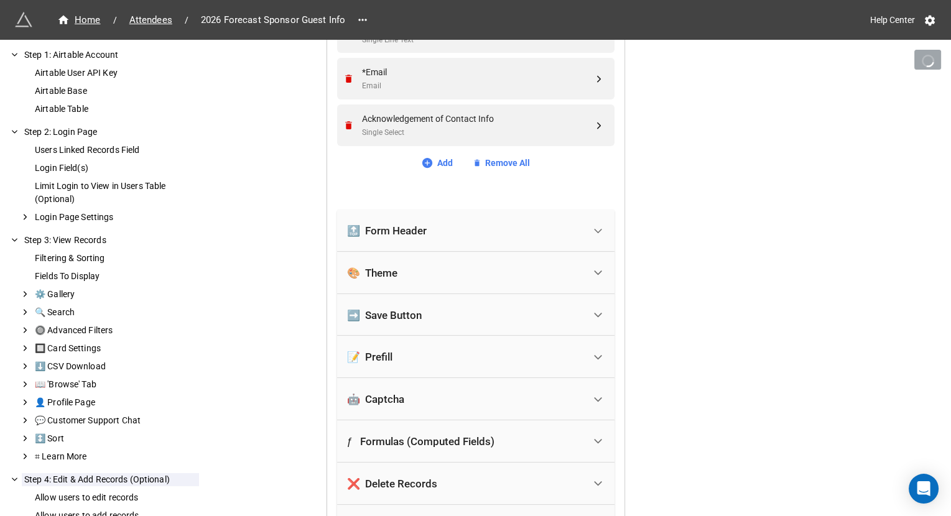
click at [470, 226] on div "🔝 Form Header" at bounding box center [465, 230] width 237 height 27
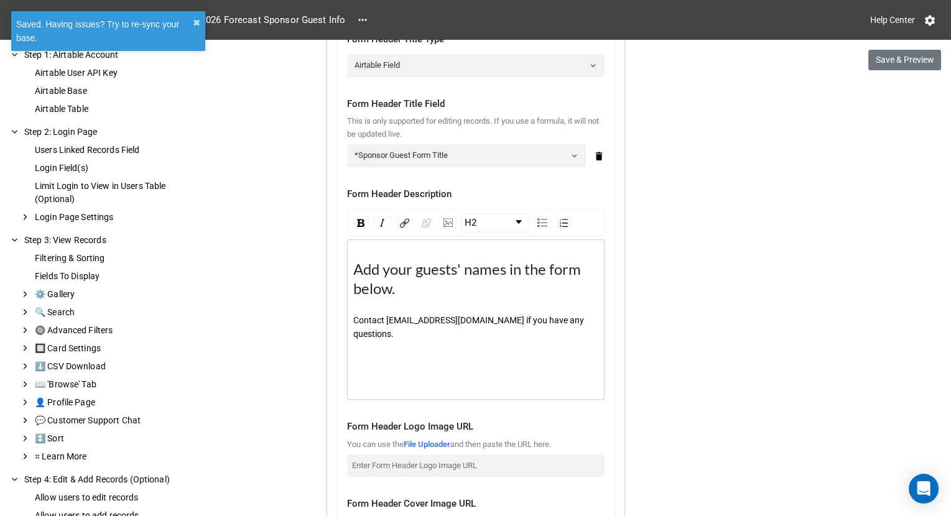
scroll to position [1146, 0]
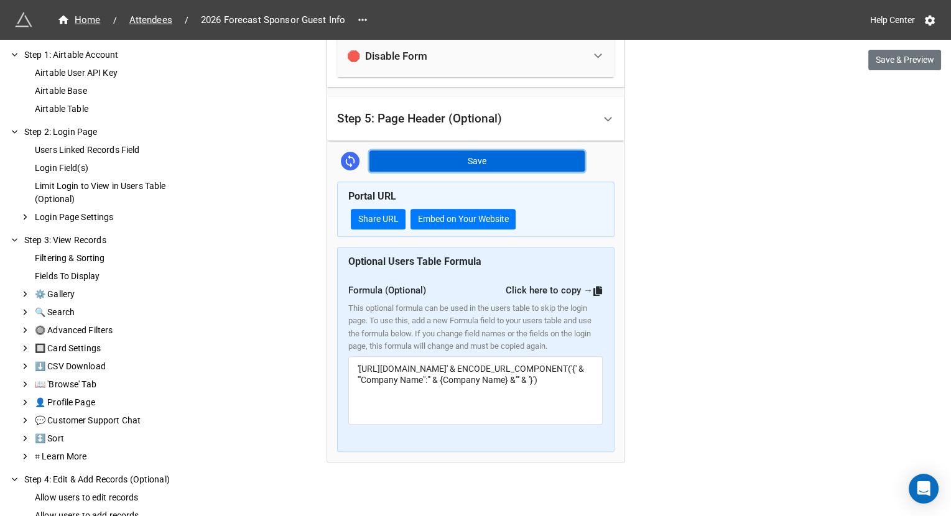
click at [513, 151] on button "Save" at bounding box center [476, 161] width 215 height 21
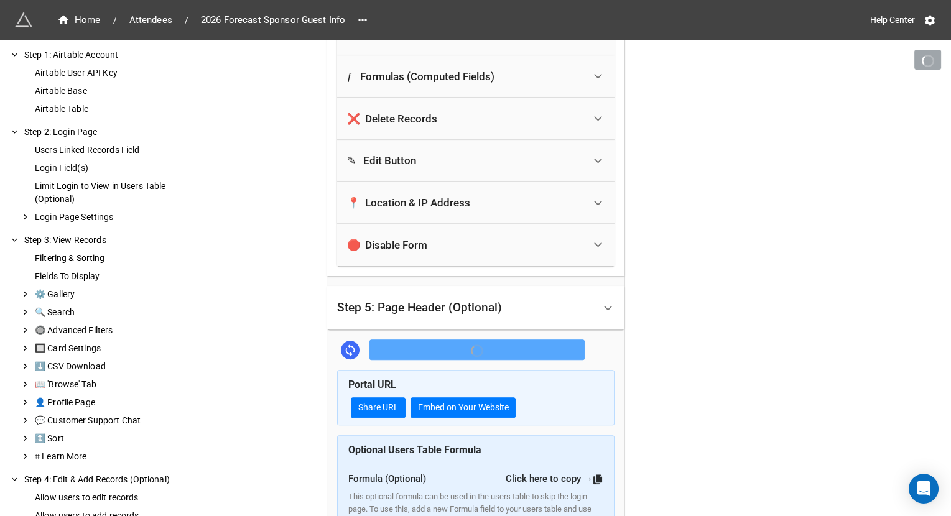
scroll to position [1778, 0]
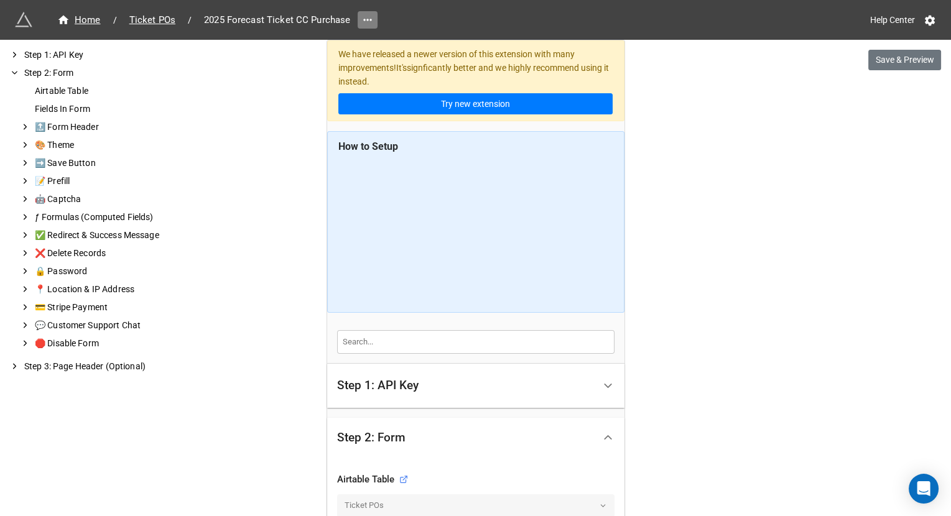
click at [366, 23] on icon at bounding box center [367, 20] width 12 height 12
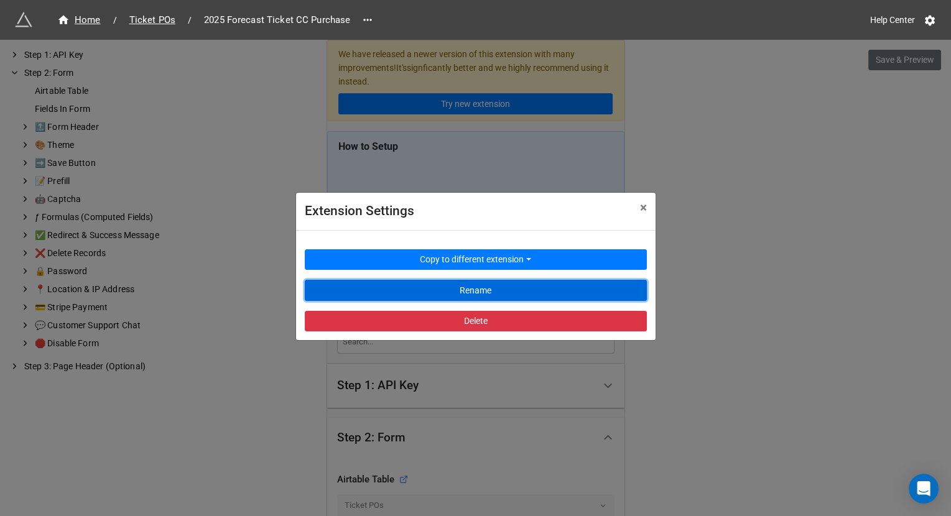
click at [409, 280] on button "Rename" at bounding box center [476, 290] width 342 height 21
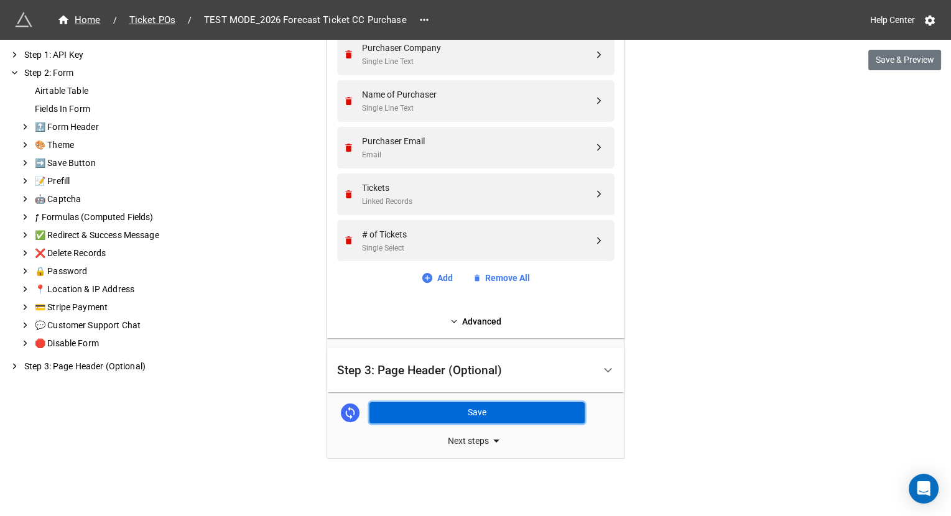
click at [516, 413] on button "Save" at bounding box center [476, 412] width 215 height 21
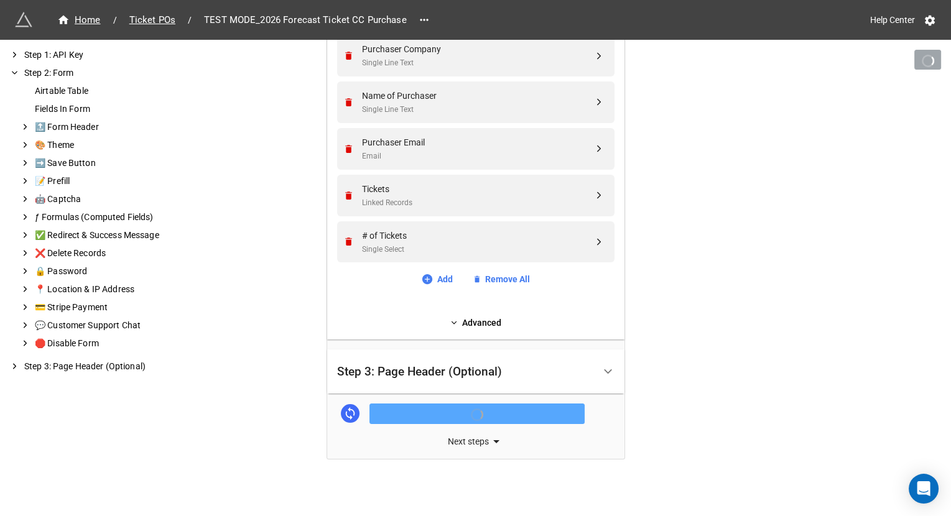
scroll to position [526, 0]
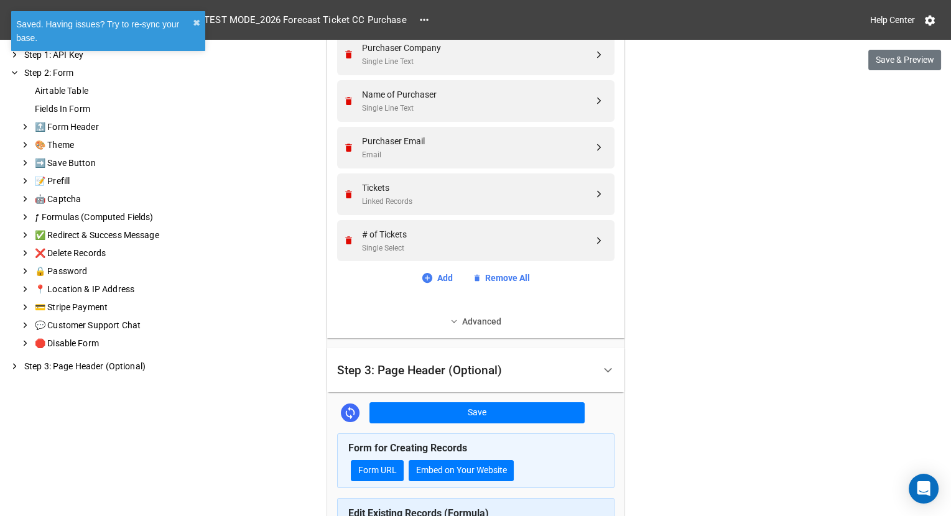
click at [493, 318] on link "Advanced" at bounding box center [475, 322] width 277 height 14
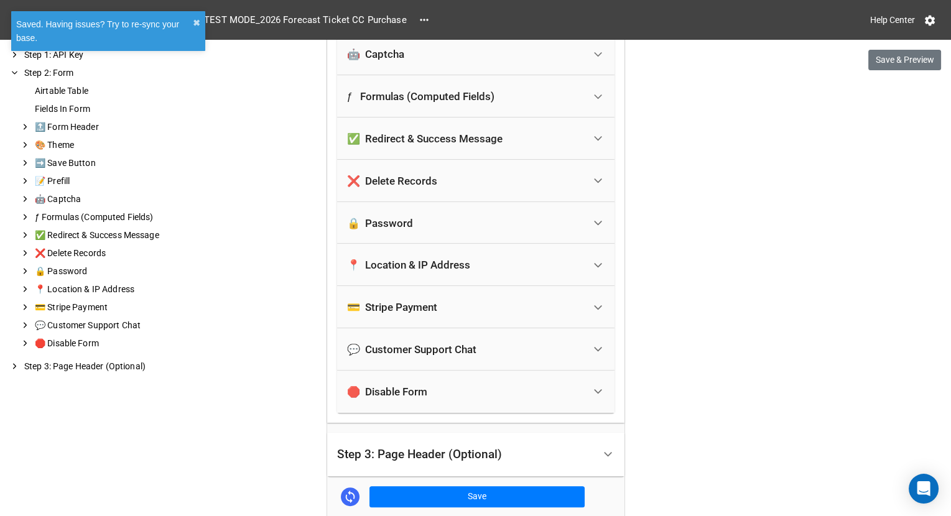
click at [493, 317] on div "💳 Stripe Payment" at bounding box center [465, 307] width 237 height 27
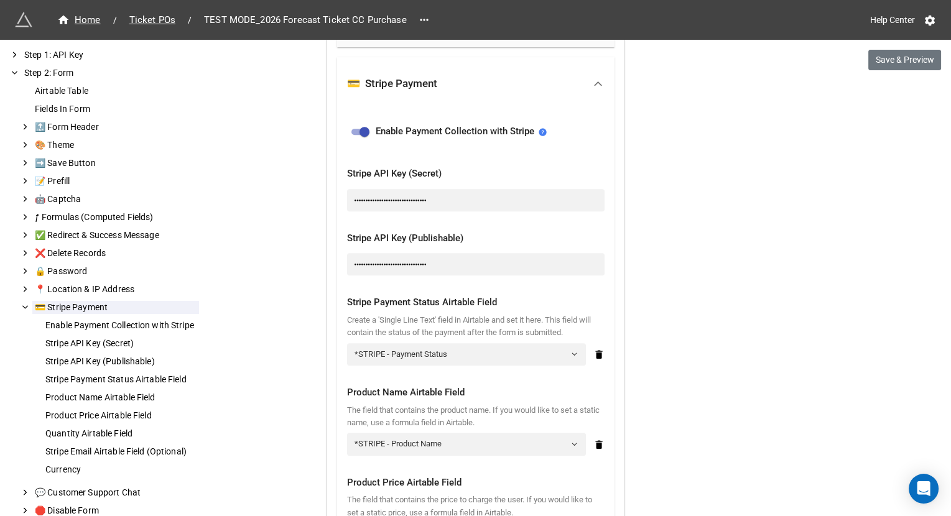
scroll to position [1251, 0]
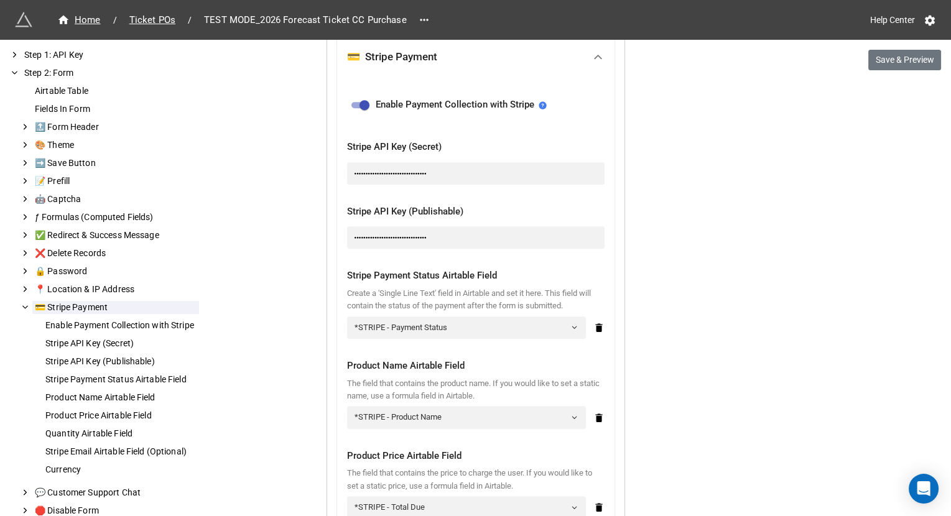
click at [506, 170] on div "●●●●●●●●●●●●●●●●●●●●●●●●●●●●●●●●" at bounding box center [475, 173] width 257 height 22
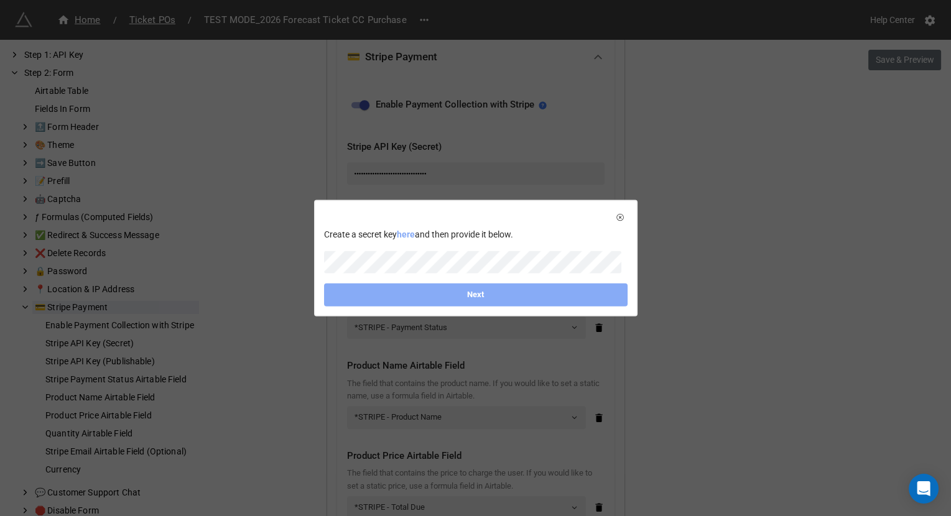
click at [409, 237] on link "here" at bounding box center [406, 234] width 18 height 10
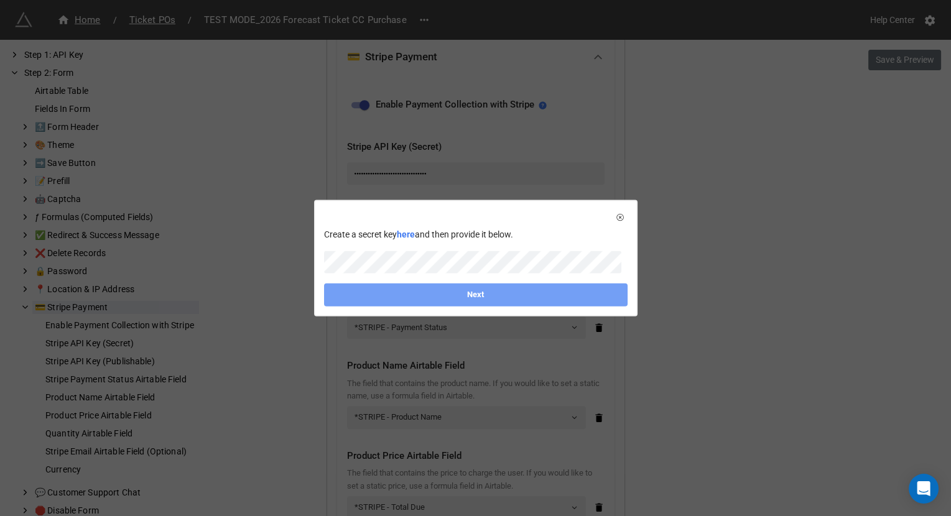
click at [467, 294] on link "Next" at bounding box center [476, 295] width 304 height 22
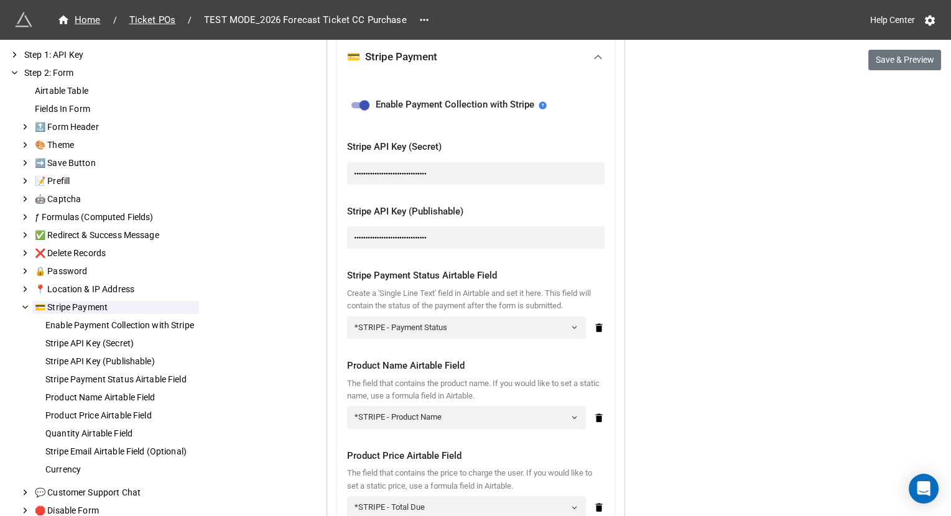
click at [435, 231] on div "●●●●●●●●●●●●●●●●●●●●●●●●●●●●●●●●" at bounding box center [475, 237] width 257 height 22
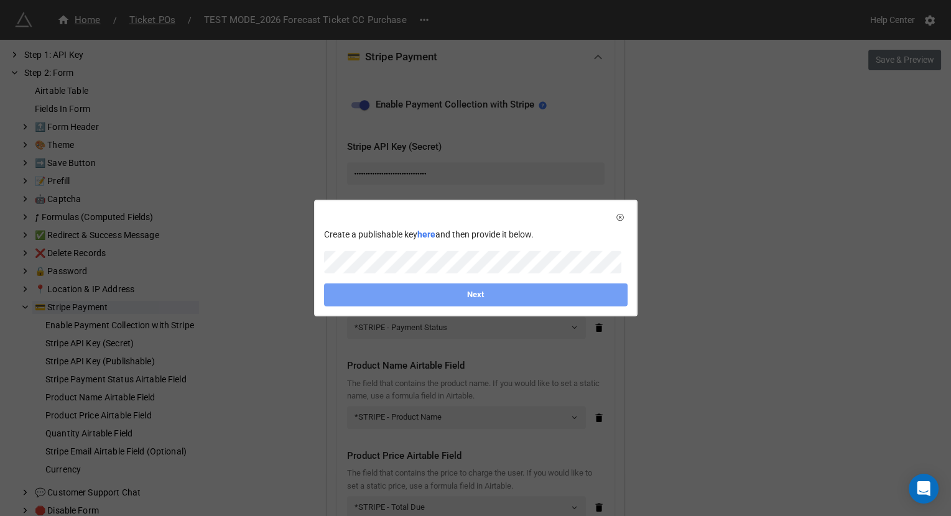
click at [438, 291] on link "Next" at bounding box center [476, 295] width 304 height 22
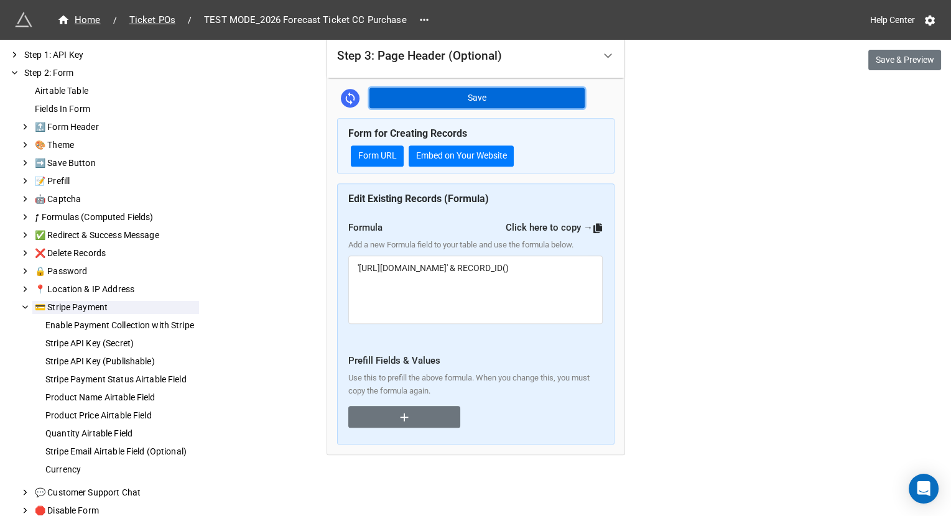
click at [524, 104] on button "Save" at bounding box center [476, 98] width 215 height 21
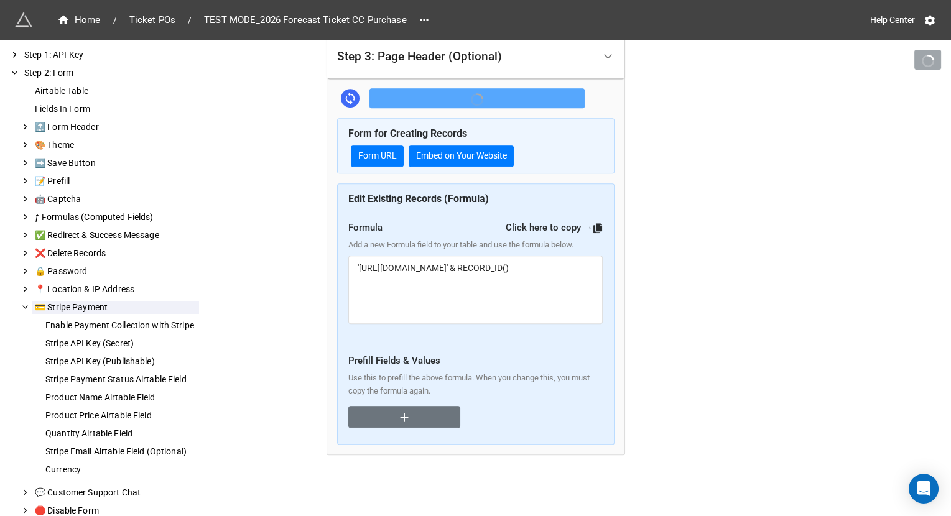
scroll to position [2110, 0]
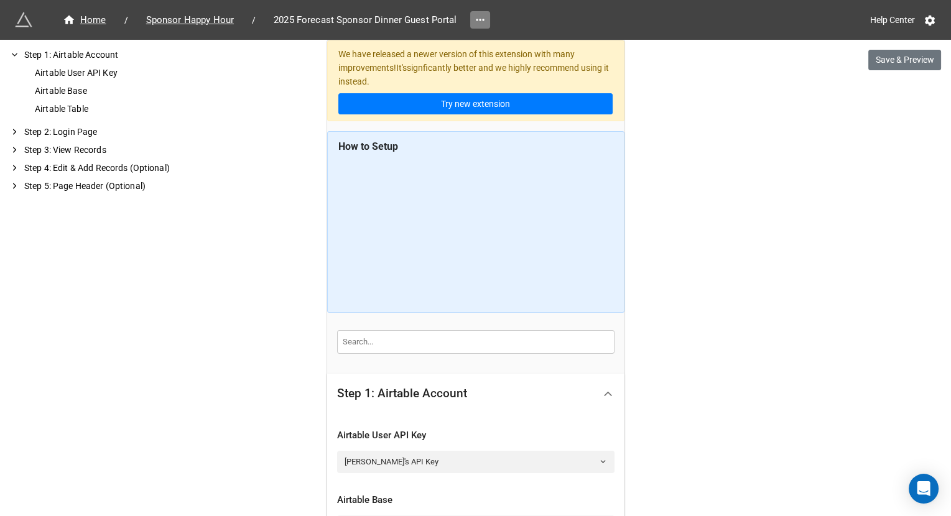
click at [477, 21] on icon at bounding box center [480, 20] width 12 height 12
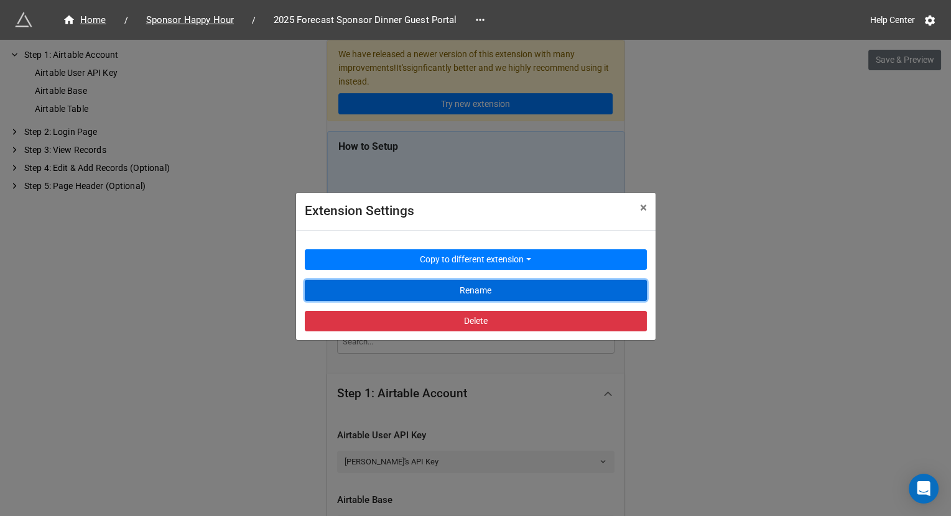
click at [453, 280] on button "Rename" at bounding box center [476, 290] width 342 height 21
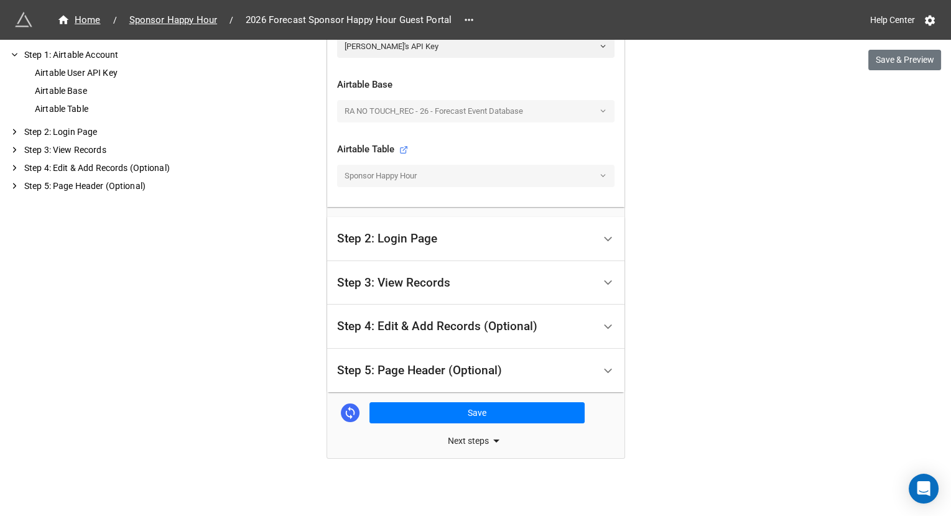
click at [446, 356] on div "Step 5: Page Header (Optional)" at bounding box center [465, 370] width 257 height 29
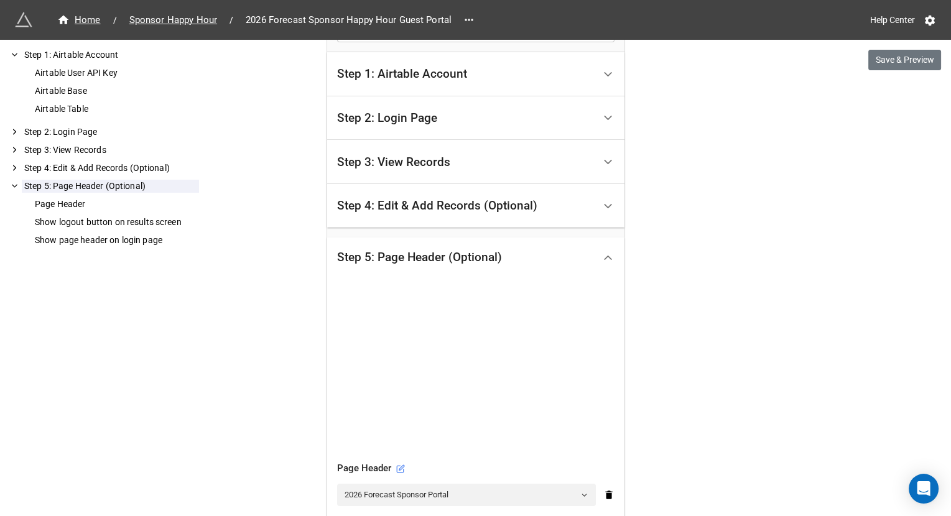
scroll to position [542, 0]
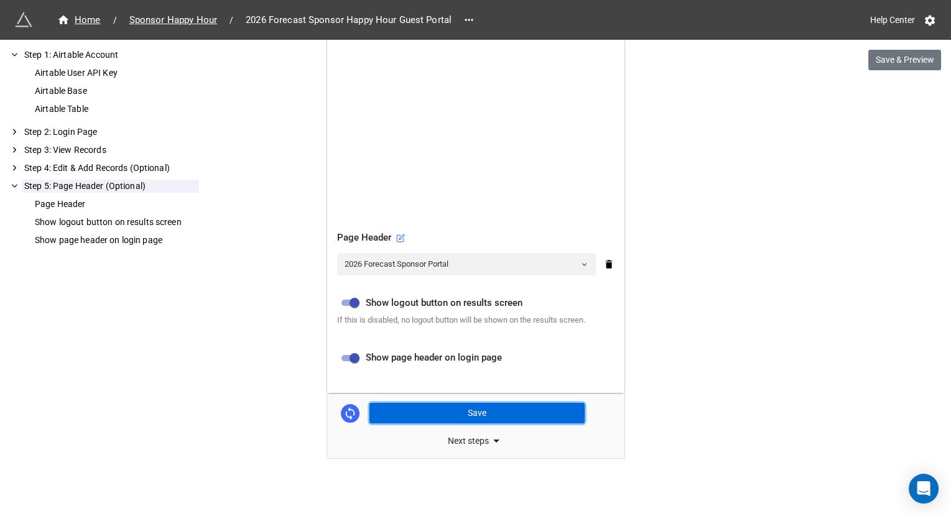
click at [437, 406] on button "Save" at bounding box center [476, 413] width 215 height 21
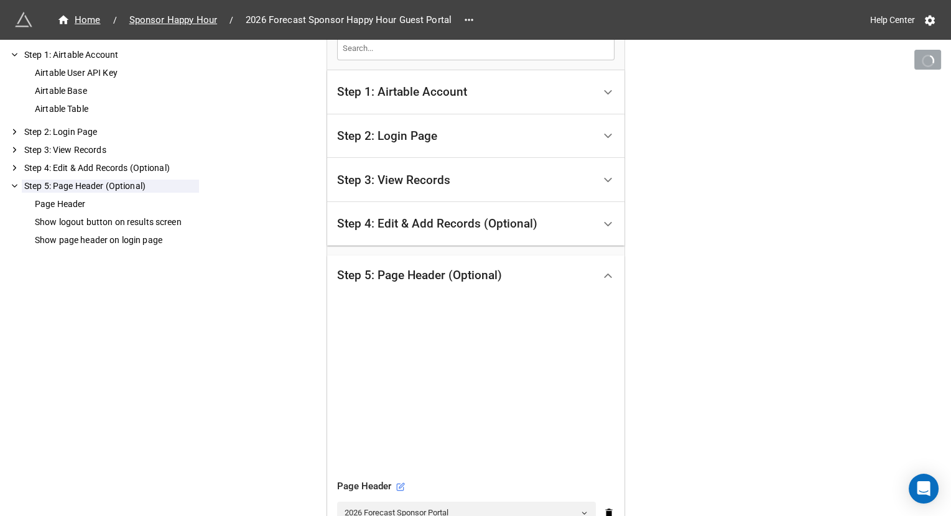
scroll to position [141, 0]
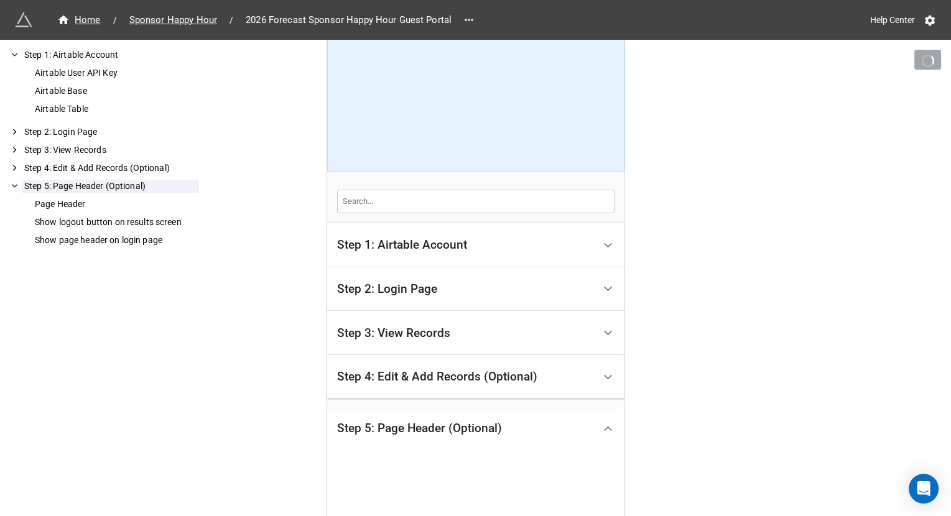
click at [486, 333] on div "Step 3: View Records" at bounding box center [465, 332] width 257 height 29
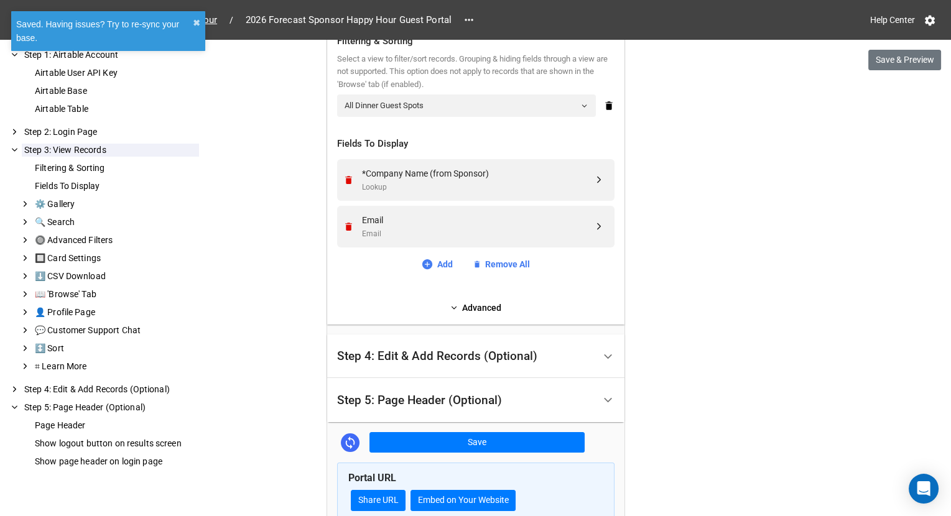
scroll to position [484, 0]
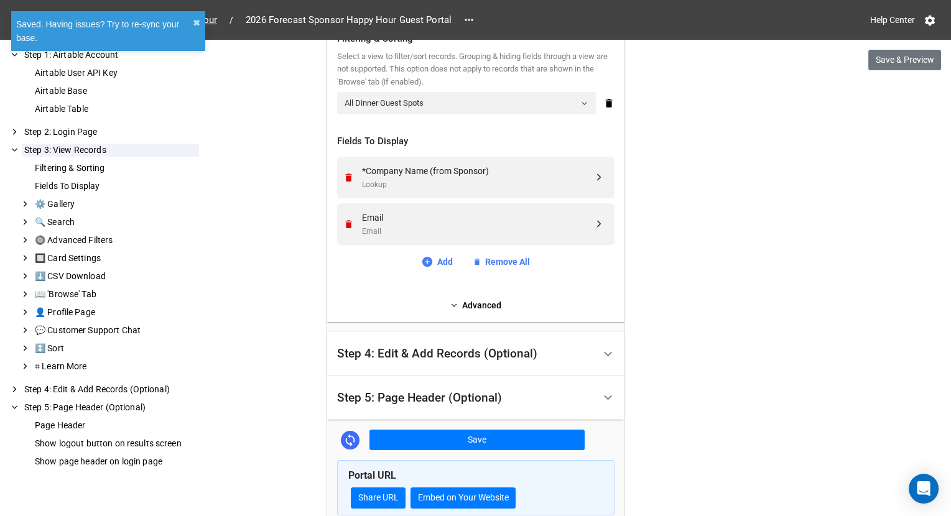
click at [481, 348] on div "Step 4: Edit & Add Records (Optional)" at bounding box center [437, 354] width 200 height 12
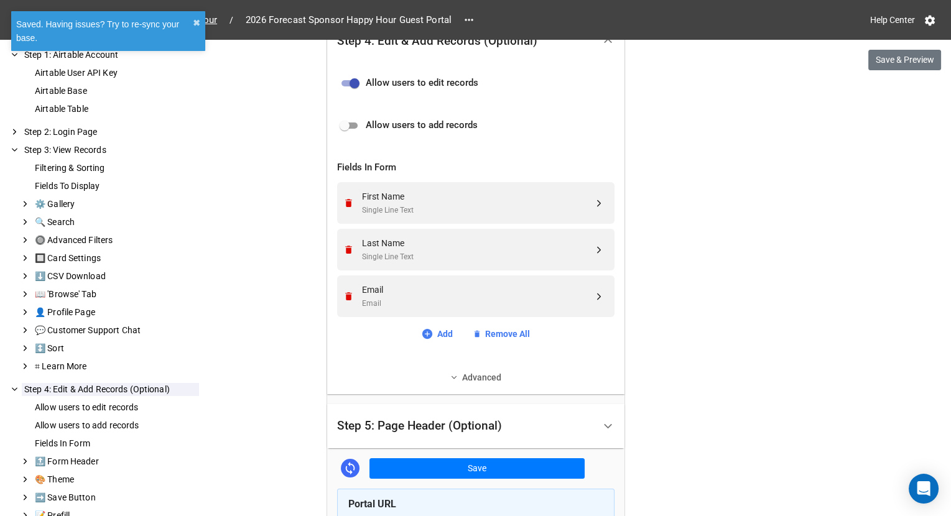
click at [480, 375] on link "Advanced" at bounding box center [475, 378] width 277 height 14
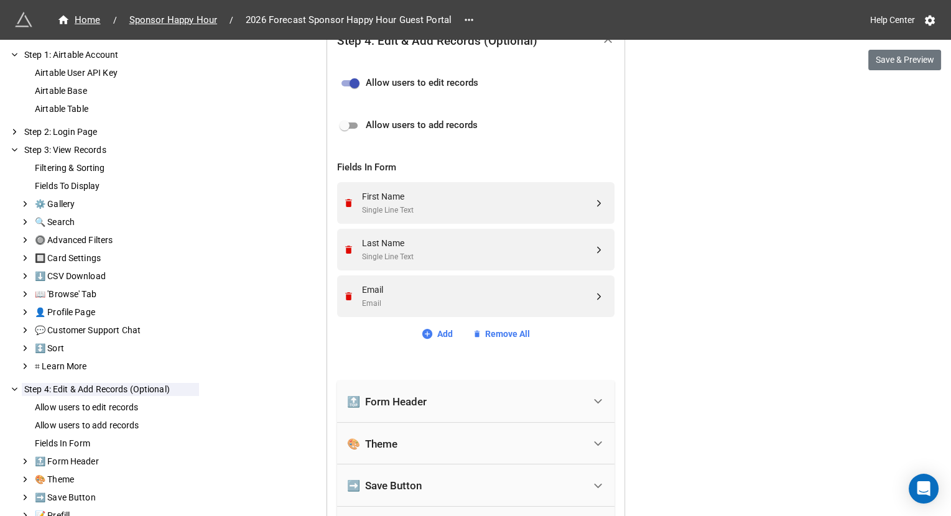
click at [414, 406] on div "🔝 Form Header" at bounding box center [465, 401] width 237 height 27
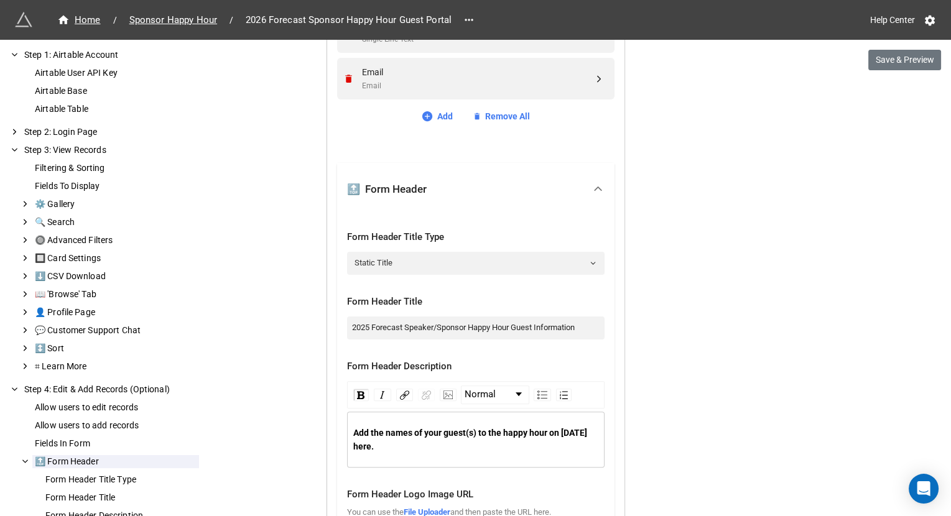
scroll to position [715, 0]
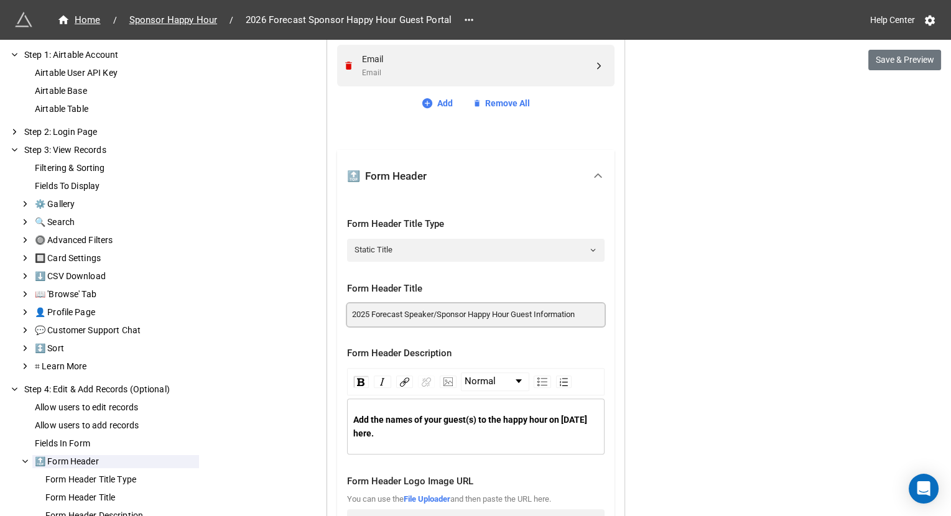
click at [471, 310] on input "2025 Forecast Speaker/Sponsor Happy Hour Guest Information" at bounding box center [475, 315] width 257 height 22
paste input "6"
type input "2026 Forecast Speaker/Sponsor Happy Hour Guest Information"
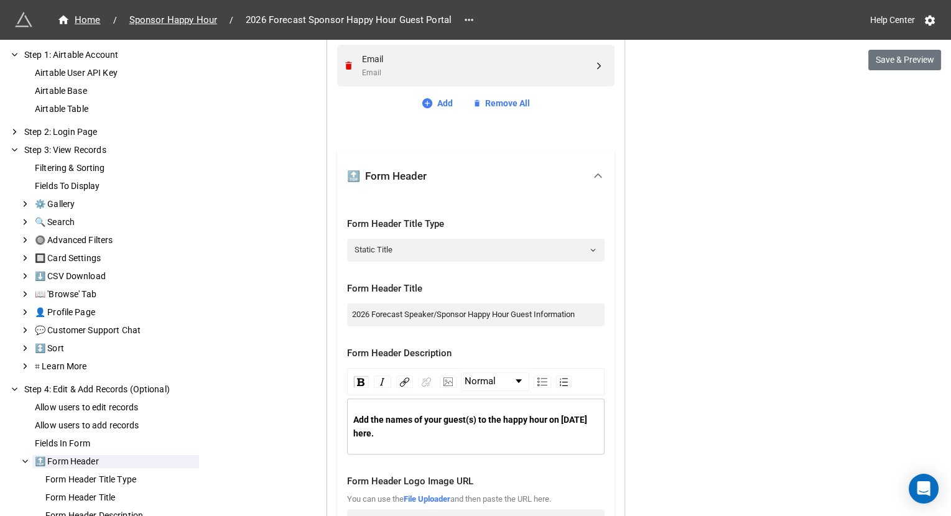
drag, startPoint x: 430, startPoint y: 431, endPoint x: 336, endPoint y: 415, distance: 95.2
click at [337, 415] on div "Form Header Title Type Static Title Form Header Title 2026 Forecast Speaker/Spo…" at bounding box center [475, 415] width 277 height 427
click at [452, 434] on div "Add the names of your guest(s) to the happy hour on [DATE] here.." at bounding box center [476, 426] width 246 height 27
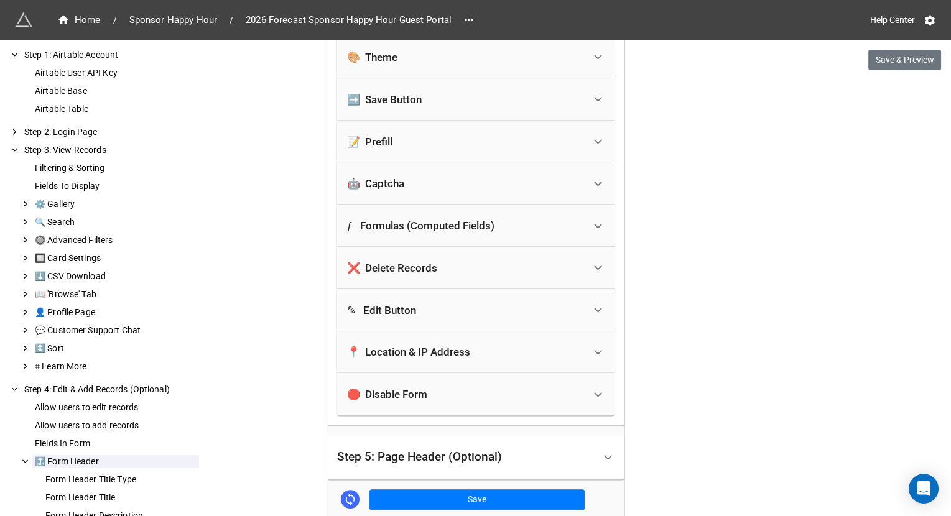
scroll to position [1359, 0]
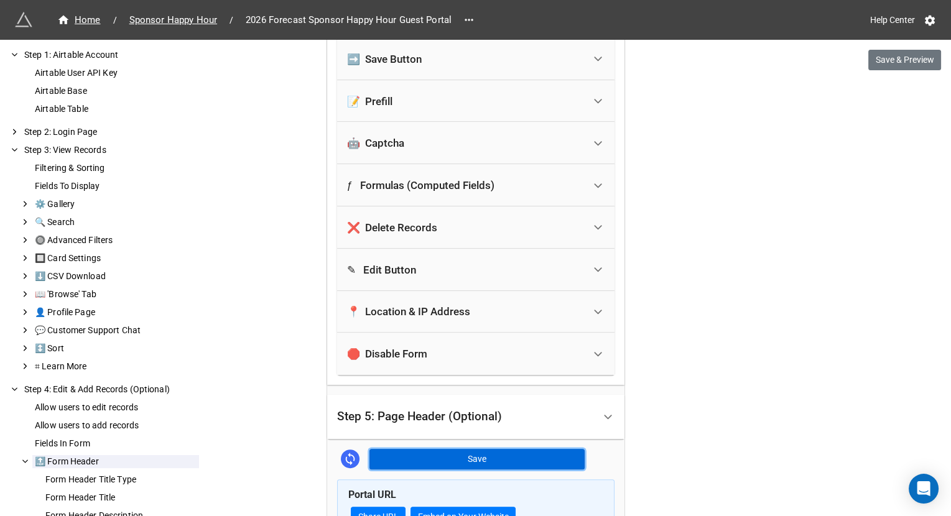
click at [480, 453] on button "Save" at bounding box center [476, 459] width 215 height 21
